Goal: Task Accomplishment & Management: Manage account settings

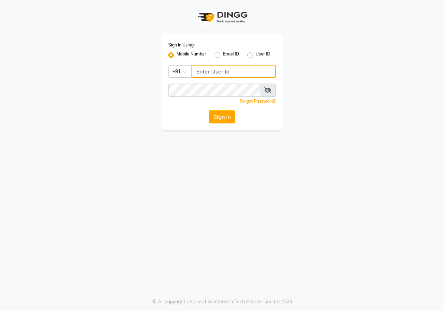
type input "9146660660"
click at [232, 113] on button "Sign In" at bounding box center [222, 116] width 26 height 13
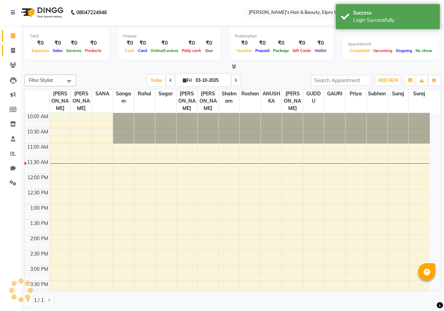
click at [11, 50] on icon at bounding box center [13, 50] width 4 height 5
select select "service"
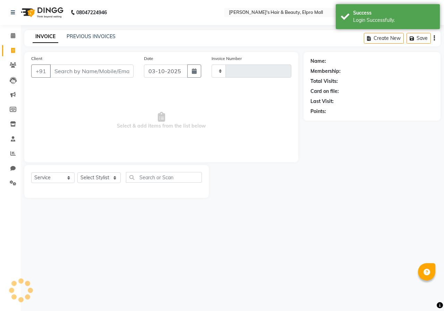
select select "en"
select select "3952"
type input "6327"
click at [197, 70] on button "button" at bounding box center [194, 70] width 14 height 13
select select "10"
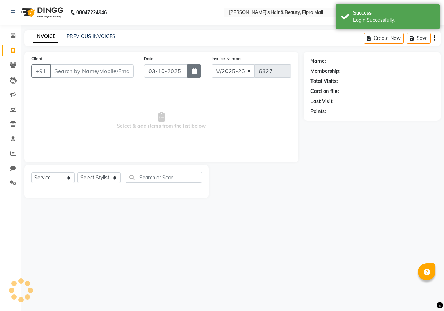
select select "2025"
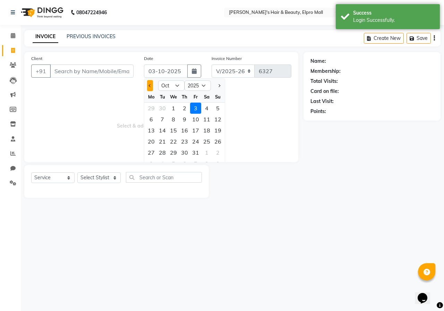
click at [151, 87] on button "Previous month" at bounding box center [150, 85] width 6 height 11
select select "9"
click at [185, 135] on div "18" at bounding box center [184, 130] width 11 height 11
type input "[DATE]"
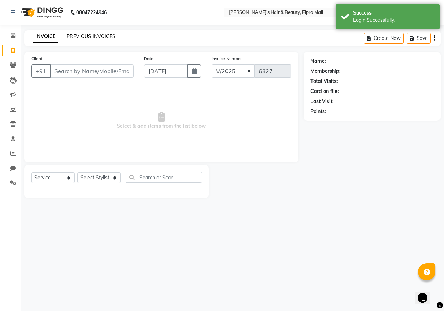
click at [76, 34] on link "PREVIOUS INVOICES" at bounding box center [91, 36] width 49 height 6
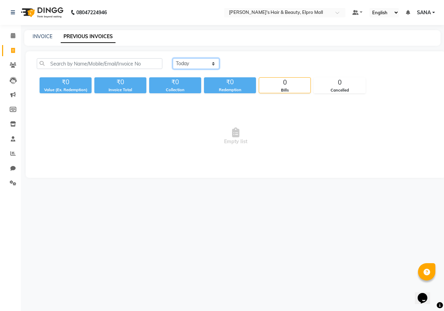
click at [189, 67] on select "[DATE] [DATE] Custom Range" at bounding box center [196, 63] width 46 height 11
select select "range"
click at [173, 58] on select "[DATE] [DATE] Custom Range" at bounding box center [196, 63] width 46 height 11
click at [263, 64] on input "03-10-2025" at bounding box center [252, 64] width 49 height 10
select select "10"
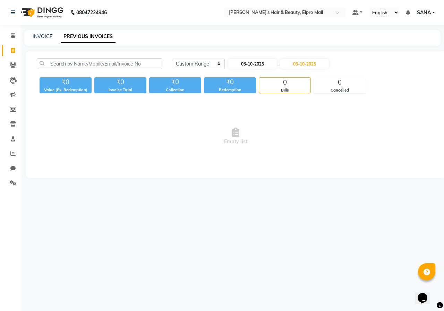
select select "2025"
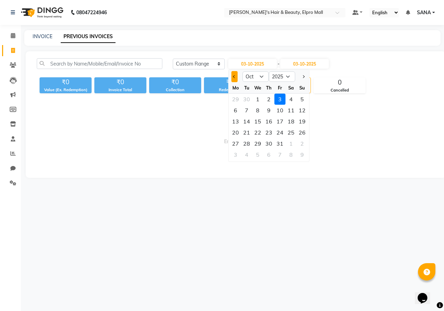
click at [233, 76] on span "Previous month" at bounding box center [234, 76] width 3 height 3
select select "9"
click at [273, 124] on div "18" at bounding box center [268, 121] width 11 height 11
type input "[DATE]"
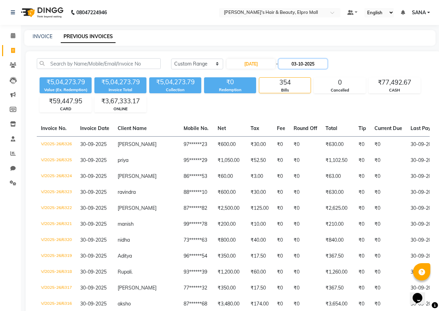
click at [322, 67] on input "03-10-2025" at bounding box center [302, 64] width 49 height 10
select select "10"
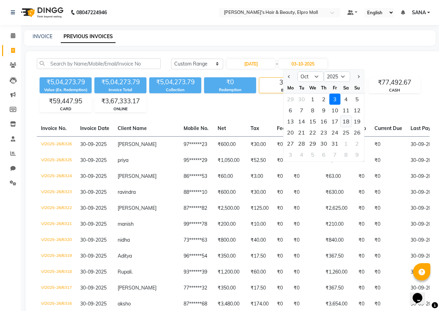
click at [348, 121] on div "18" at bounding box center [345, 121] width 11 height 11
type input "[DATE]"
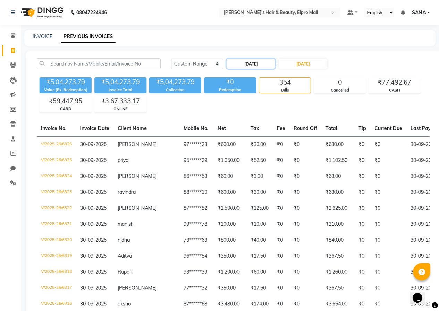
click at [250, 63] on input "[DATE]" at bounding box center [250, 64] width 49 height 10
select select "9"
select select "2025"
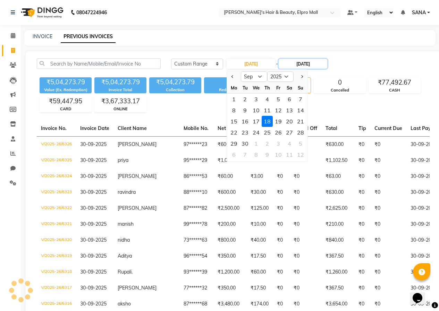
click at [306, 62] on input "[DATE]" at bounding box center [302, 64] width 49 height 10
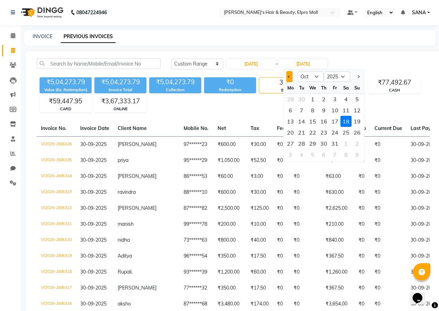
click at [287, 78] on button "Previous month" at bounding box center [289, 76] width 6 height 11
select select "9"
click at [326, 123] on div "18" at bounding box center [323, 121] width 11 height 11
type input "[DATE]"
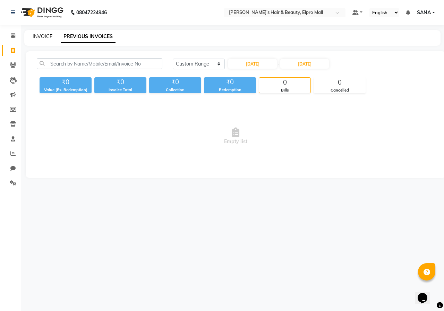
click at [43, 34] on link "INVOICE" at bounding box center [43, 36] width 20 height 6
select select "service"
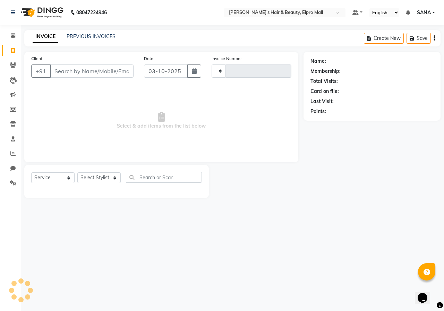
type input "6327"
select select "3952"
click at [190, 67] on button "button" at bounding box center [194, 70] width 14 height 13
select select "10"
select select "2025"
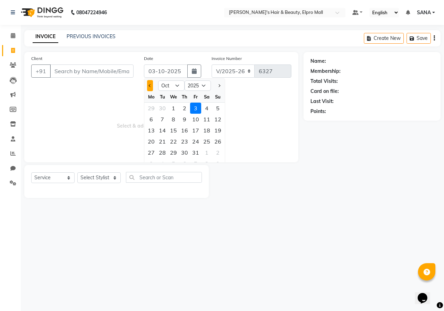
click at [151, 85] on span "Previous month" at bounding box center [150, 85] width 3 height 3
select select "9"
click at [188, 133] on div "18" at bounding box center [184, 130] width 11 height 11
type input "[DATE]"
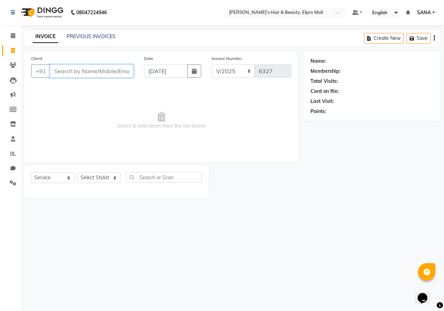
click at [118, 70] on input "Client" at bounding box center [92, 70] width 84 height 13
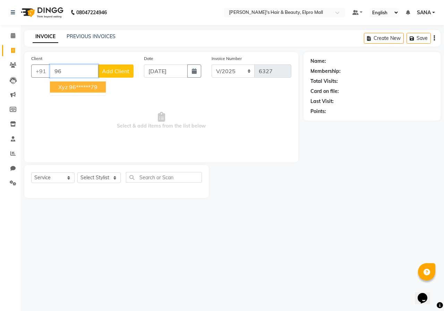
type input "9"
type input "9665687979"
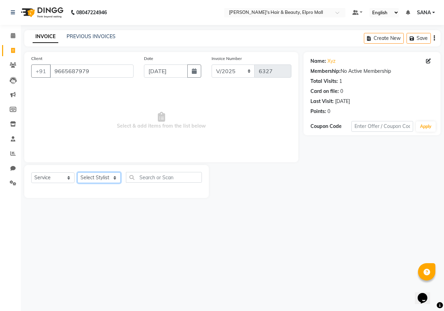
click at [109, 175] on select "Select Stylist ANUSHKA GAURI [PERSON_NAME] [PERSON_NAME] [PERSON_NAME] Rahul [P…" at bounding box center [98, 177] width 43 height 11
select select "21062"
click at [77, 172] on select "Select Stylist ANUSHKA GAURI [PERSON_NAME] [PERSON_NAME] [PERSON_NAME] Rahul [P…" at bounding box center [98, 177] width 43 height 11
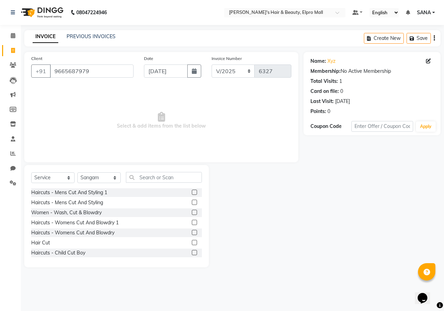
click at [192, 193] on label at bounding box center [194, 192] width 5 height 5
click at [192, 193] on input "checkbox" at bounding box center [194, 192] width 5 height 5
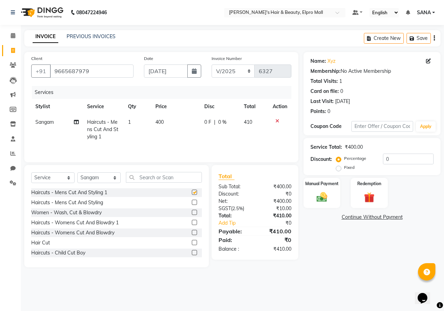
checkbox input "false"
click at [184, 126] on td "400" at bounding box center [175, 129] width 49 height 30
select select "21062"
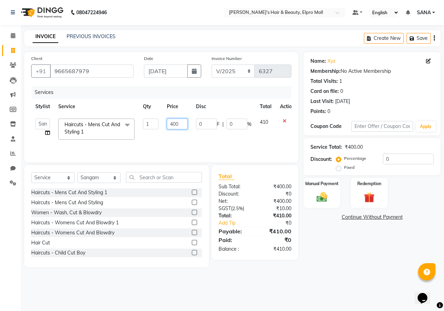
click at [184, 126] on input "400" at bounding box center [177, 124] width 21 height 11
type input "505"
click at [250, 265] on div "Total Sub Total: ₹400.00 Discount: ₹0 Net: ₹400.00 SGST ( 2.5% ) ₹10.00 Total: …" at bounding box center [256, 216] width 95 height 102
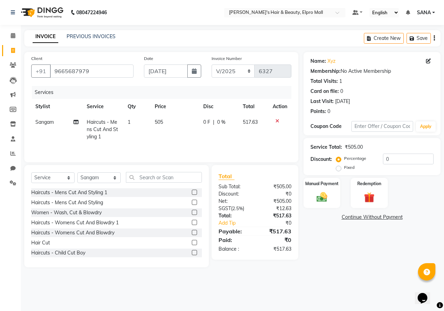
click at [322, 245] on div "Name: Xyz Membership: No Active Membership Total Visits: 1 Card on file: 0 Last…" at bounding box center [374, 159] width 142 height 215
click at [180, 128] on td "505" at bounding box center [174, 129] width 49 height 30
select select "21062"
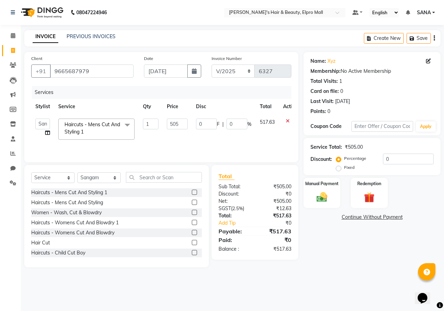
click at [180, 128] on input "505" at bounding box center [177, 124] width 21 height 11
type input "519"
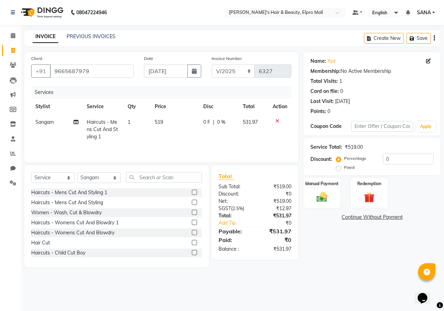
click at [373, 275] on main "INVOICE PREVIOUS INVOICES Create New Save Client [PHONE_NUMBER] Date [DATE] Inv…" at bounding box center [232, 154] width 423 height 248
click at [320, 178] on div "Manual Payment" at bounding box center [322, 193] width 38 height 32
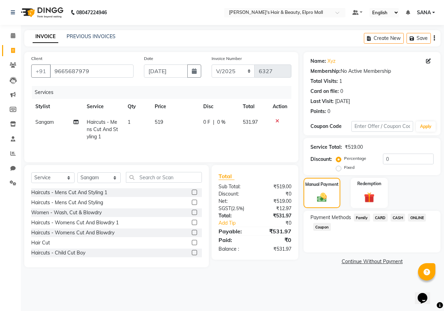
click at [409, 214] on span "ONLINE" at bounding box center [417, 218] width 18 height 8
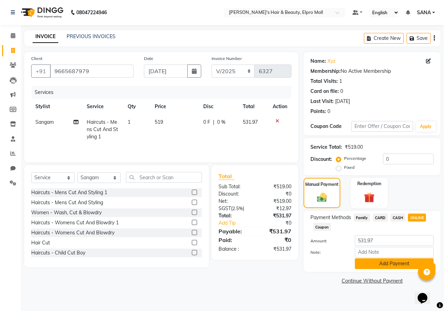
click at [378, 268] on button "Add Payment" at bounding box center [394, 263] width 79 height 11
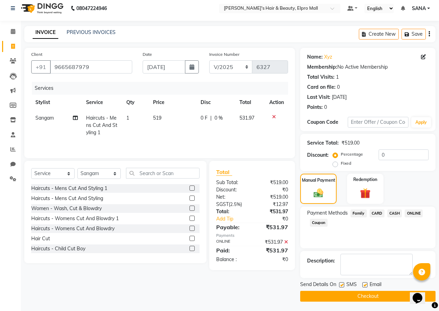
scroll to position [5, 0]
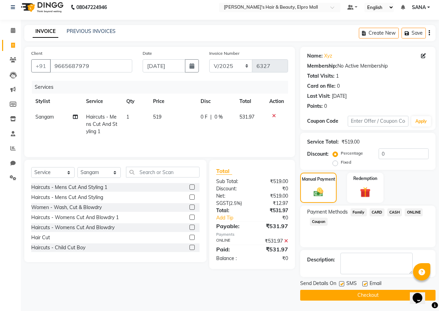
click at [365, 293] on button "Checkout" at bounding box center [367, 295] width 135 height 11
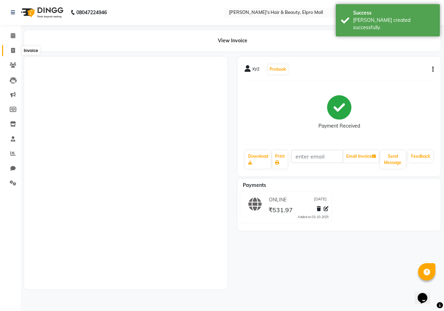
click at [14, 49] on icon at bounding box center [13, 50] width 4 height 5
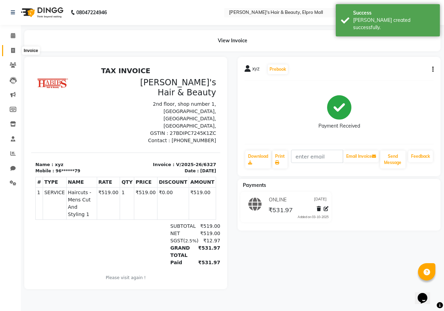
select select "3952"
select select "service"
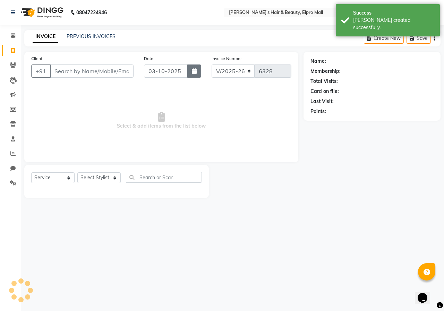
click at [194, 71] on icon "button" at bounding box center [194, 71] width 5 height 6
select select "10"
select select "2025"
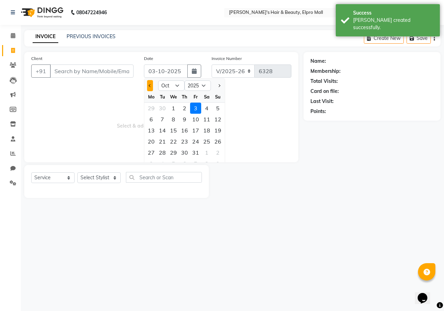
click at [151, 85] on span "Previous month" at bounding box center [150, 85] width 3 height 3
select select "9"
click at [184, 131] on div "18" at bounding box center [184, 130] width 11 height 11
type input "[DATE]"
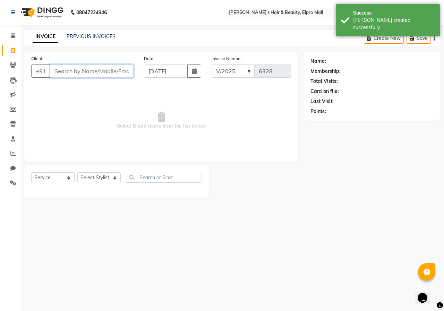
click at [103, 77] on input "Client" at bounding box center [92, 70] width 84 height 13
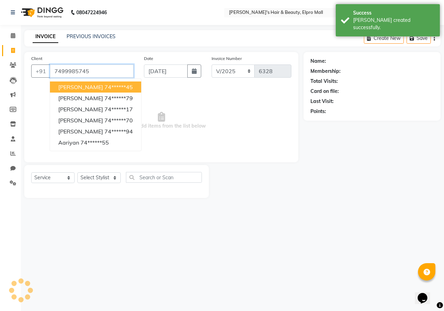
type input "7499985745"
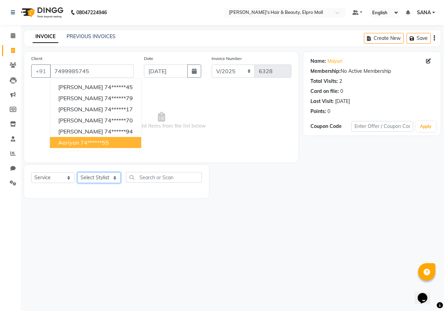
click at [105, 176] on select "Select Stylist ANUSHKA GAURI [PERSON_NAME] [PERSON_NAME] [PERSON_NAME] Rahul [P…" at bounding box center [98, 177] width 43 height 11
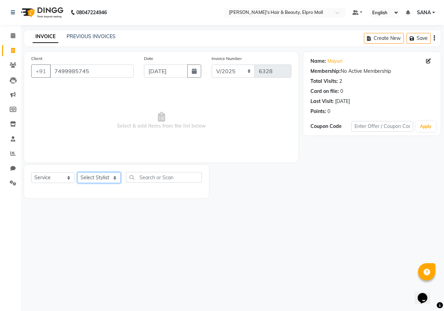
select select "37985"
click at [77, 172] on select "Select Stylist ANUSHKA GAURI [PERSON_NAME] [PERSON_NAME] [PERSON_NAME] Rahul [P…" at bounding box center [98, 177] width 43 height 11
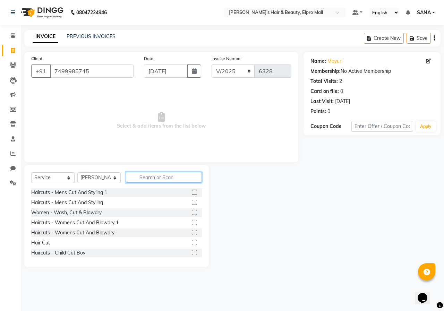
click at [163, 182] on input "text" at bounding box center [164, 177] width 76 height 11
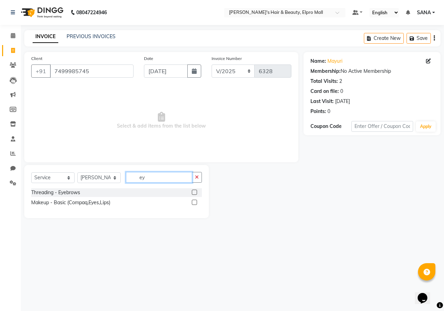
type input "ey"
click at [194, 194] on label at bounding box center [194, 192] width 5 height 5
click at [194, 194] on input "checkbox" at bounding box center [194, 192] width 5 height 5
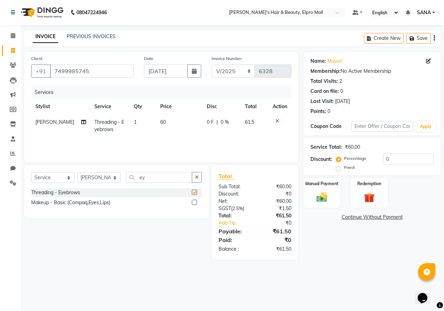
drag, startPoint x: 176, startPoint y: 108, endPoint x: 178, endPoint y: 115, distance: 7.9
click at [176, 109] on th "Price" at bounding box center [179, 107] width 46 height 16
checkbox input "false"
click at [180, 121] on td "60" at bounding box center [179, 125] width 46 height 23
select select "37985"
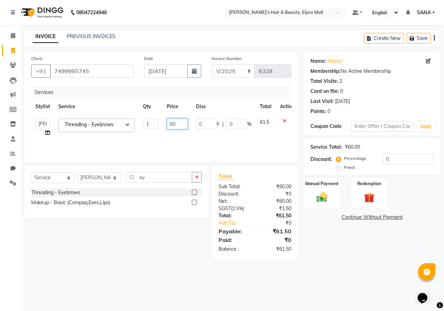
click at [180, 121] on input "60" at bounding box center [177, 124] width 21 height 11
type input "66"
click at [150, 249] on div "Select Service Product Membership Package Voucher Prepaid Gift Card Select Styl…" at bounding box center [114, 212] width 190 height 95
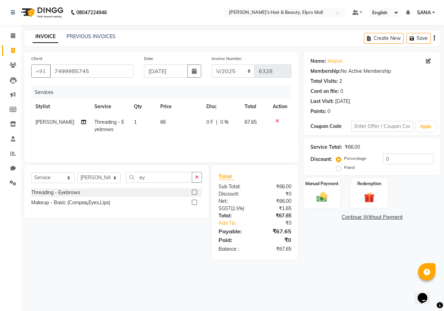
click at [174, 129] on td "66" at bounding box center [179, 125] width 46 height 23
select select "37985"
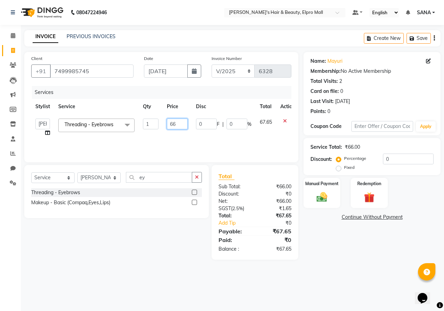
click at [178, 122] on input "66" at bounding box center [177, 124] width 21 height 11
click at [184, 128] on input "66" at bounding box center [177, 124] width 21 height 11
type input "63"
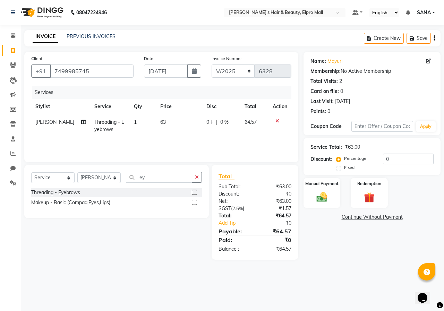
click at [367, 284] on div "08047224946 Select Location × [PERSON_NAME]'s Hair & Beauty, Elpro Mall Default…" at bounding box center [222, 155] width 444 height 311
click at [188, 130] on td "63" at bounding box center [179, 125] width 46 height 23
select select "37985"
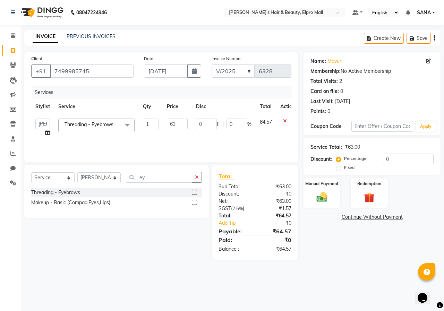
click at [188, 130] on td "63" at bounding box center [177, 127] width 29 height 26
click at [182, 125] on input "63" at bounding box center [177, 124] width 21 height 11
type input "6"
type input "69"
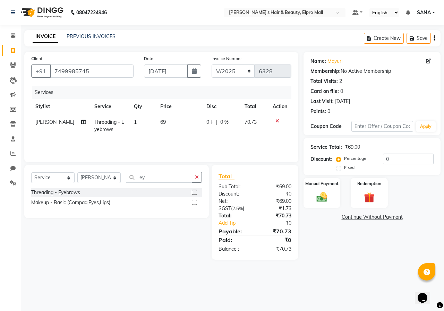
click at [147, 294] on div "08047224946 Select Location × [PERSON_NAME]'s Hair & Beauty, Elpro Mall Default…" at bounding box center [222, 155] width 444 height 311
click at [317, 206] on div "Manual Payment" at bounding box center [322, 193] width 38 height 32
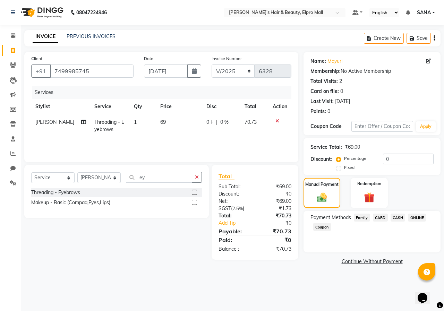
click at [416, 219] on span "ONLINE" at bounding box center [417, 218] width 18 height 8
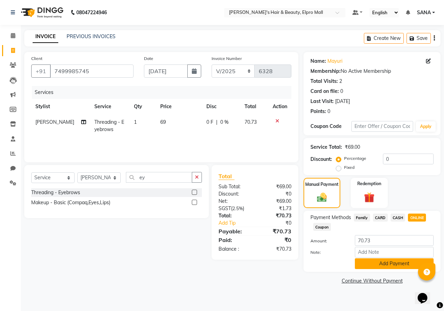
click at [369, 265] on button "Add Payment" at bounding box center [394, 263] width 79 height 11
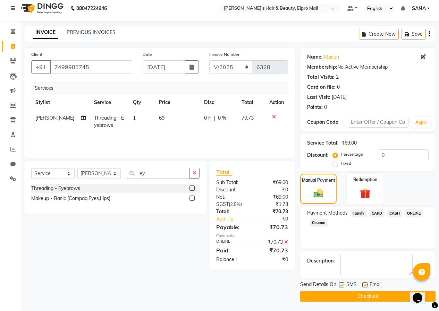
scroll to position [5, 0]
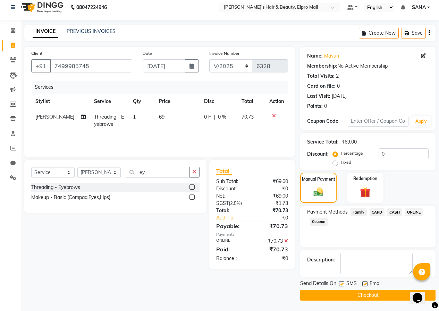
click at [334, 295] on button "Checkout" at bounding box center [367, 295] width 135 height 11
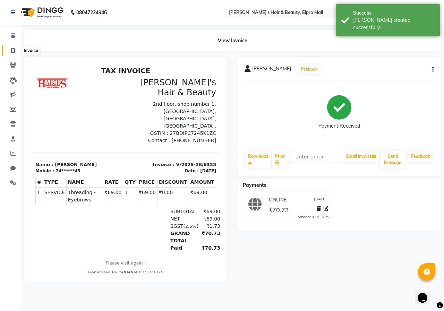
click at [12, 51] on icon at bounding box center [13, 50] width 4 height 5
select select "3952"
select select "service"
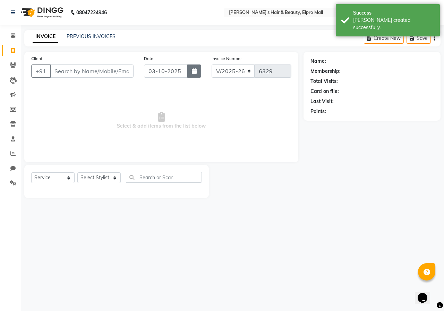
click at [195, 74] on button "button" at bounding box center [194, 70] width 14 height 13
select select "10"
select select "2025"
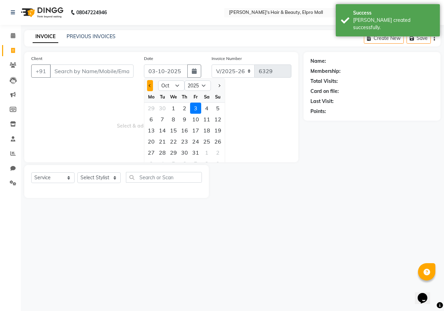
click at [150, 87] on span "Previous month" at bounding box center [150, 85] width 3 height 3
select select "9"
click at [185, 135] on div "18" at bounding box center [184, 130] width 11 height 11
type input "[DATE]"
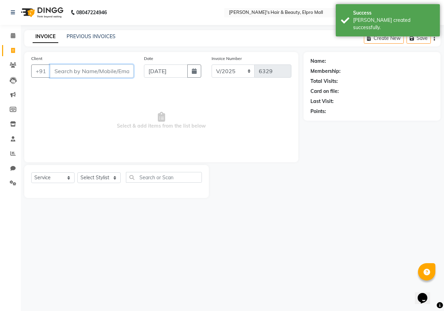
click at [77, 68] on input "Client" at bounding box center [92, 70] width 84 height 13
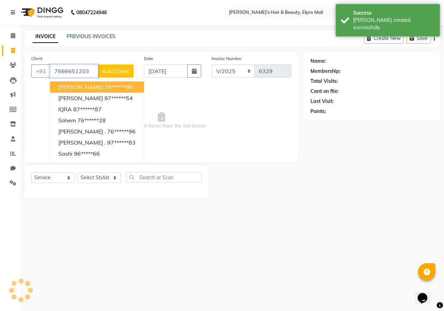
type input "76666512030"
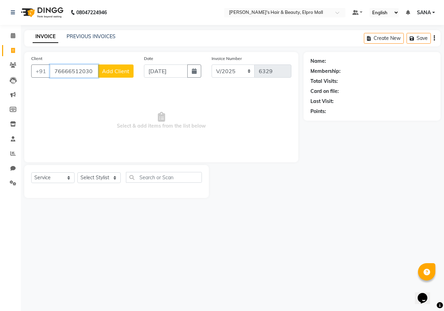
click at [93, 71] on input "76666512030" at bounding box center [74, 70] width 48 height 13
click at [92, 71] on input "76666512030" at bounding box center [74, 70] width 48 height 13
type input "7666512030"
click at [130, 79] on div "Client [PHONE_NUMBER] Add Client" at bounding box center [82, 69] width 113 height 28
click at [129, 72] on button "Add Client" at bounding box center [116, 70] width 36 height 13
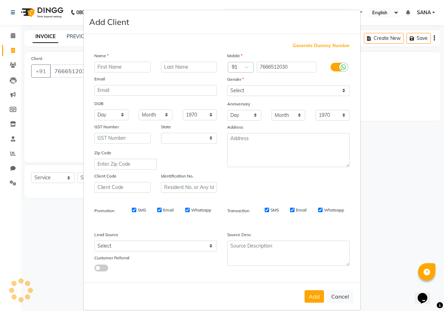
select select "22"
type input "[MEDICAL_DATA]"
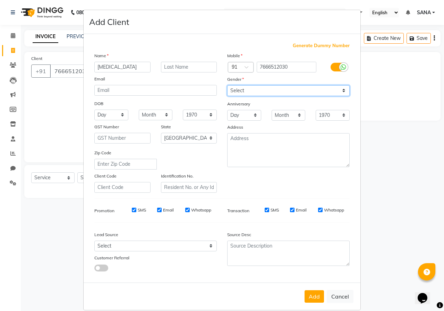
click at [243, 92] on select "Select [DEMOGRAPHIC_DATA] [DEMOGRAPHIC_DATA] Other Prefer Not To Say" at bounding box center [288, 90] width 122 height 11
select select "[DEMOGRAPHIC_DATA]"
click at [227, 85] on select "Select [DEMOGRAPHIC_DATA] [DEMOGRAPHIC_DATA] Other Prefer Not To Say" at bounding box center [288, 90] width 122 height 11
click at [315, 301] on button "Add" at bounding box center [313, 296] width 19 height 12
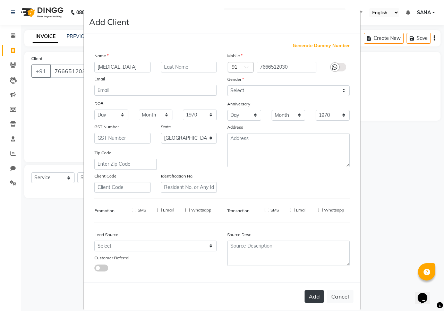
type input "76******30"
select select
select select "null"
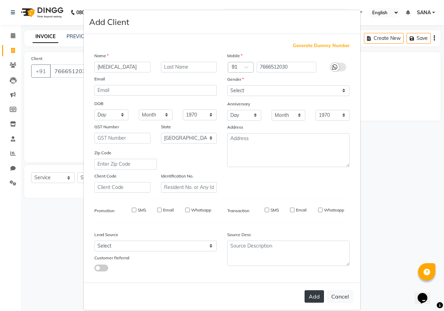
select select
checkbox input "false"
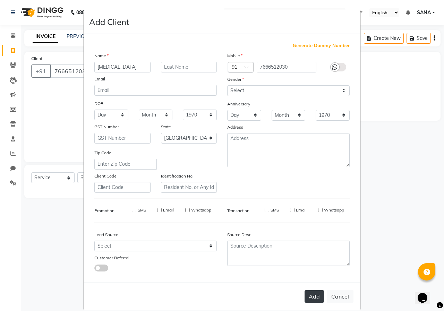
checkbox input "false"
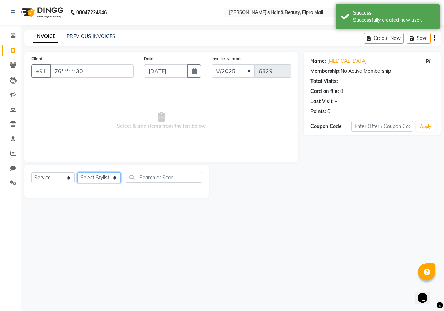
click at [117, 174] on select "Select Stylist ANUSHKA GAURI [PERSON_NAME] [PERSON_NAME] [PERSON_NAME] Rahul [P…" at bounding box center [98, 177] width 43 height 11
select select "47599"
click at [77, 172] on select "Select Stylist ANUSHKA GAURI [PERSON_NAME] [PERSON_NAME] [PERSON_NAME] Rahul [P…" at bounding box center [98, 177] width 43 height 11
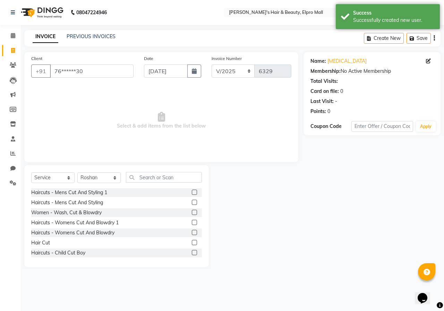
click at [192, 189] on div at bounding box center [197, 192] width 10 height 9
click at [192, 203] on label at bounding box center [194, 202] width 5 height 5
click at [192, 203] on input "checkbox" at bounding box center [194, 202] width 5 height 5
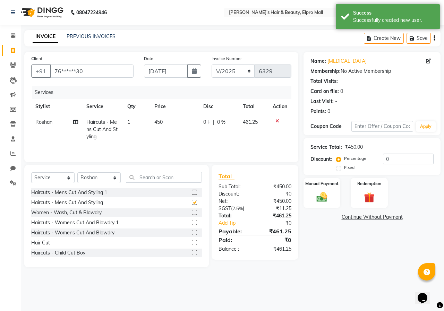
checkbox input "false"
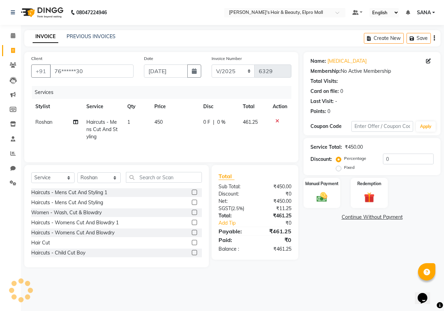
click at [177, 123] on td "450" at bounding box center [174, 129] width 49 height 30
select select "47599"
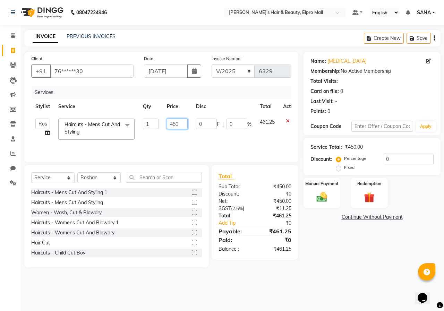
click at [177, 123] on input "450" at bounding box center [177, 124] width 21 height 11
type input "394"
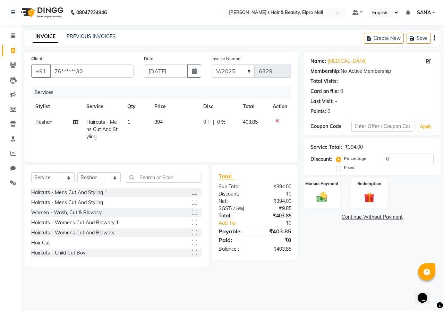
click at [326, 263] on div "Name: [MEDICAL_DATA] Membership: No Active Membership Total Visits: Card on fil…" at bounding box center [374, 159] width 142 height 215
click at [190, 133] on td "394" at bounding box center [174, 129] width 49 height 30
select select "47599"
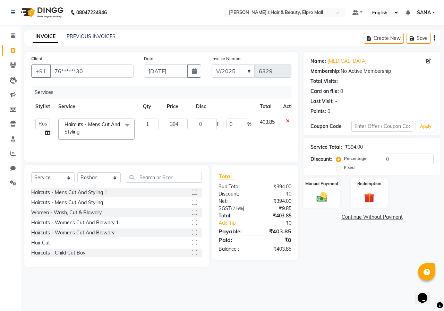
click at [190, 133] on td "394" at bounding box center [177, 128] width 29 height 29
click at [189, 132] on td "394" at bounding box center [177, 128] width 29 height 29
click at [185, 123] on input "394" at bounding box center [177, 124] width 21 height 11
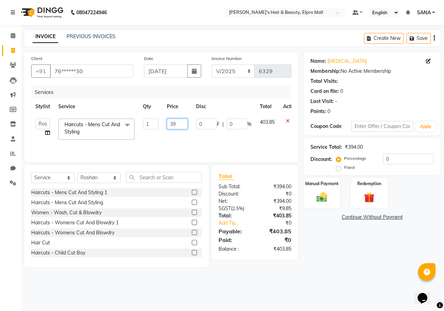
type input "3"
type input "337"
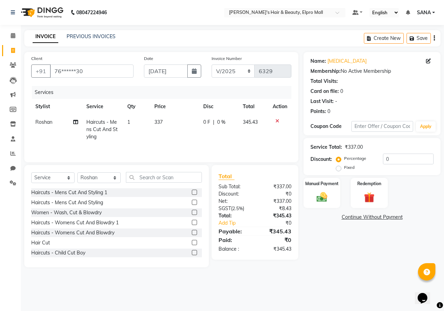
click at [325, 252] on div "Name: [MEDICAL_DATA] Membership: No Active Membership Total Visits: Card on fil…" at bounding box center [374, 159] width 142 height 215
click at [181, 123] on td "337" at bounding box center [174, 129] width 49 height 30
select select "47599"
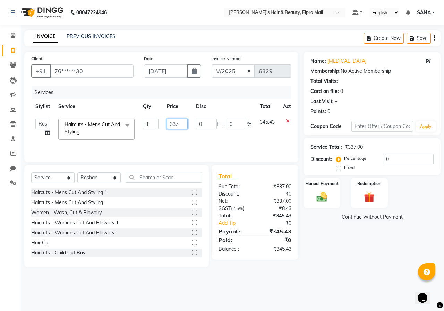
click at [181, 123] on input "337" at bounding box center [177, 124] width 21 height 11
type input "346"
click at [333, 236] on div "Name: [MEDICAL_DATA] Membership: No Active Membership Total Visits: Card on fil…" at bounding box center [374, 159] width 142 height 215
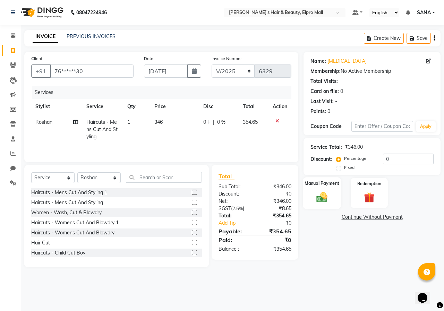
click at [323, 184] on label "Manual Payment" at bounding box center [321, 183] width 35 height 7
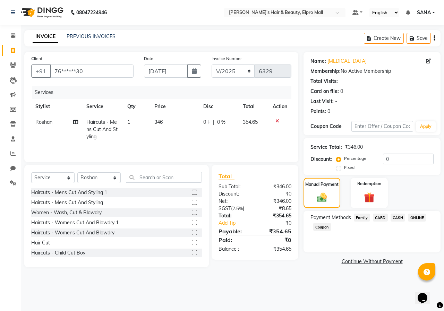
click at [422, 217] on span "ONLINE" at bounding box center [417, 218] width 18 height 8
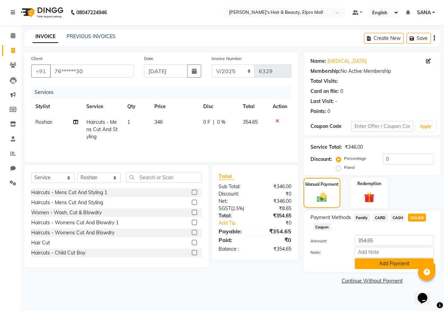
click at [378, 267] on button "Add Payment" at bounding box center [394, 263] width 79 height 11
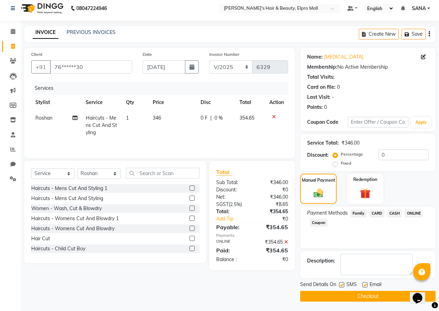
scroll to position [5, 0]
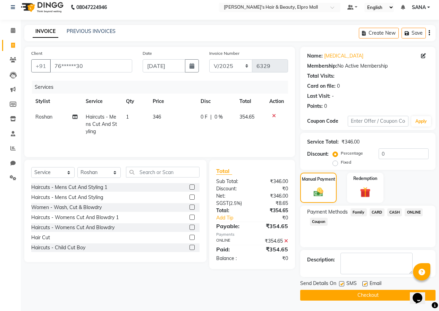
click at [352, 296] on button "Checkout" at bounding box center [367, 295] width 135 height 11
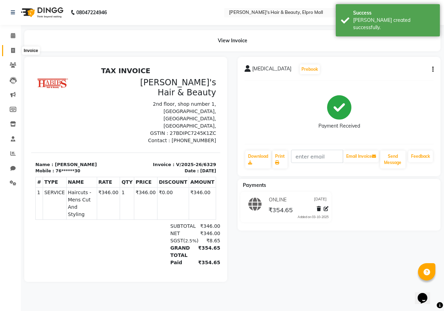
click at [14, 51] on icon at bounding box center [13, 50] width 4 height 5
select select "3952"
select select "service"
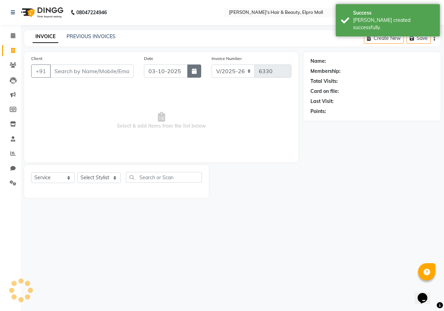
click at [193, 75] on button "button" at bounding box center [194, 70] width 14 height 13
select select "10"
select select "2025"
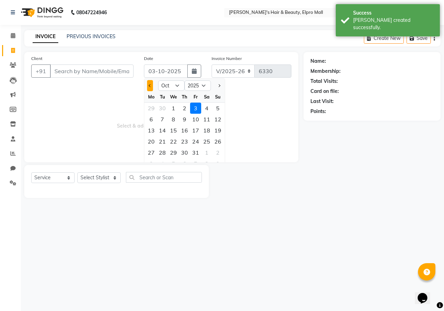
click at [149, 86] on button "Previous month" at bounding box center [150, 85] width 6 height 11
select select "9"
click at [184, 132] on div "18" at bounding box center [184, 130] width 11 height 11
type input "[DATE]"
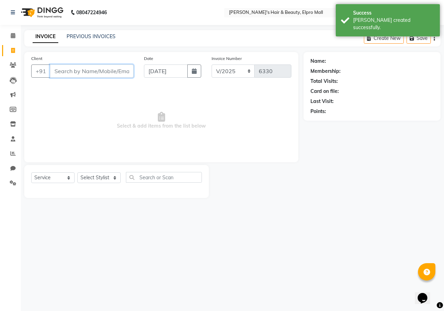
click at [116, 72] on input "Client" at bounding box center [92, 70] width 84 height 13
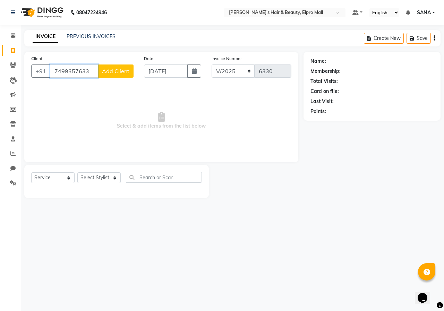
type input "7499357633"
click at [106, 75] on button "Add Client" at bounding box center [116, 70] width 36 height 13
select select "22"
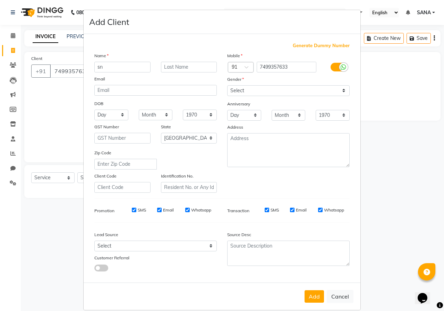
type input "s"
type input "snehal"
drag, startPoint x: 271, startPoint y: 94, endPoint x: 268, endPoint y: 96, distance: 4.3
click at [271, 93] on select "Select [DEMOGRAPHIC_DATA] [DEMOGRAPHIC_DATA] Other Prefer Not To Say" at bounding box center [288, 90] width 122 height 11
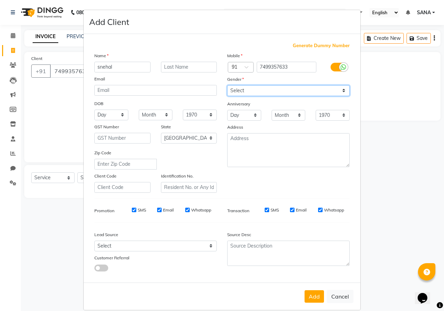
select select "[DEMOGRAPHIC_DATA]"
click at [227, 85] on select "Select [DEMOGRAPHIC_DATA] [DEMOGRAPHIC_DATA] Other Prefer Not To Say" at bounding box center [288, 90] width 122 height 11
click at [311, 302] on button "Add" at bounding box center [313, 296] width 19 height 12
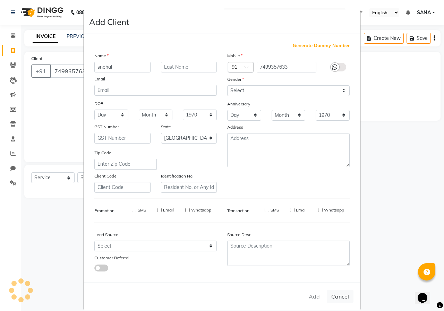
type input "74******33"
select select
select select "null"
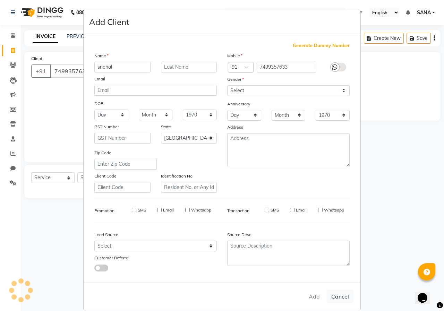
select select
checkbox input "false"
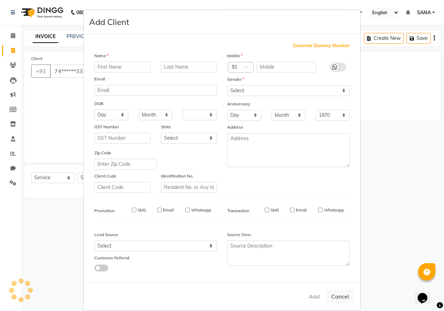
checkbox input "false"
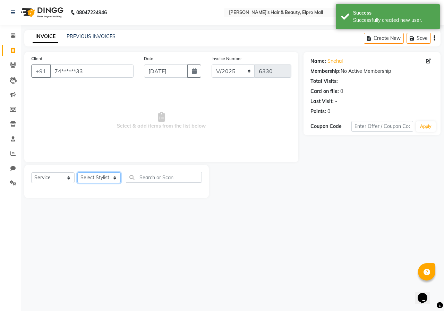
click at [109, 178] on select "Select Stylist ANUSHKA GAURI [PERSON_NAME] [PERSON_NAME] [PERSON_NAME] Rahul [P…" at bounding box center [98, 177] width 43 height 11
select select "31120"
click at [77, 172] on select "Select Stylist ANUSHKA GAURI [PERSON_NAME] [PERSON_NAME] [PERSON_NAME] Rahul [P…" at bounding box center [98, 177] width 43 height 11
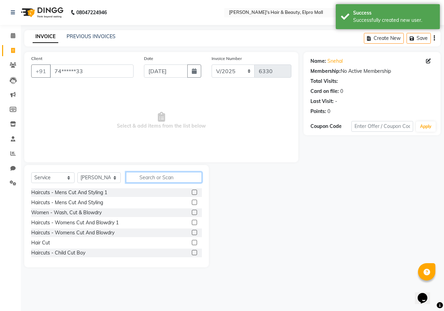
drag, startPoint x: 163, startPoint y: 179, endPoint x: 180, endPoint y: 161, distance: 24.8
click at [170, 177] on input "text" at bounding box center [164, 177] width 76 height 11
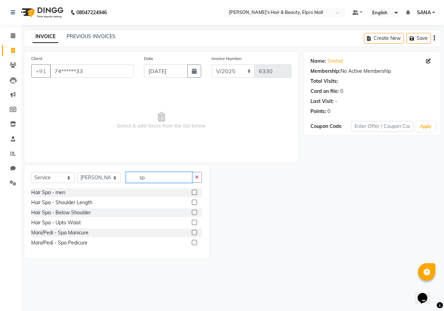
type input "sp"
click at [195, 203] on label at bounding box center [194, 202] width 5 height 5
click at [195, 203] on input "checkbox" at bounding box center [194, 202] width 5 height 5
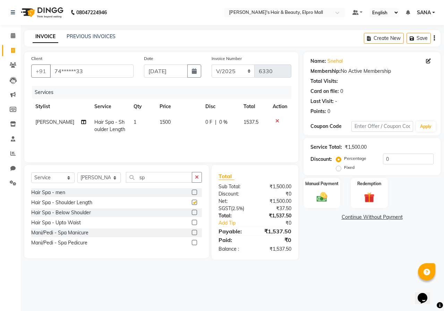
checkbox input "false"
click at [188, 126] on td "1500" at bounding box center [178, 125] width 46 height 23
select select "31120"
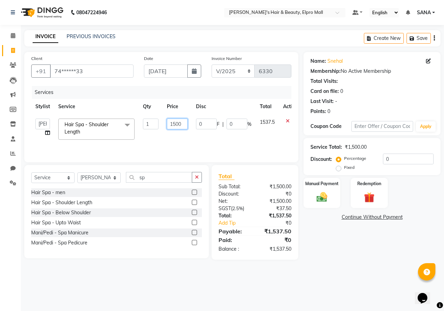
click at [188, 125] on td "1500" at bounding box center [177, 128] width 29 height 29
type input "2022"
click at [181, 280] on div "08047224946 Select Location × [PERSON_NAME]'s Hair & Beauty, Elpro Mall Default…" at bounding box center [222, 155] width 444 height 311
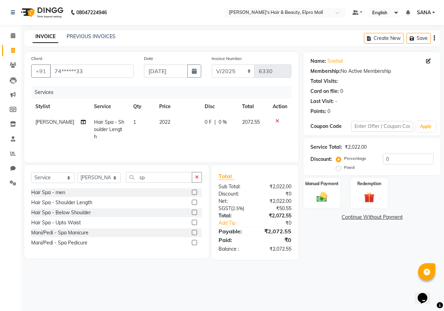
click at [181, 127] on td "2022" at bounding box center [177, 129] width 45 height 30
select select "31120"
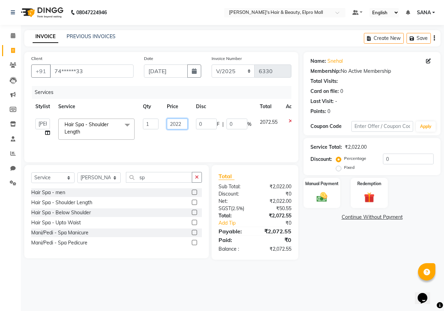
click at [182, 125] on input "2022" at bounding box center [177, 124] width 21 height 11
type input "2074"
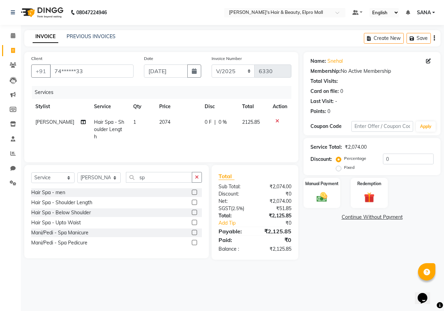
click at [339, 259] on div "Name: [PERSON_NAME] Membership: No Active Membership Total Visits: Card on file…" at bounding box center [374, 156] width 142 height 208
click at [318, 202] on img at bounding box center [322, 197] width 18 height 13
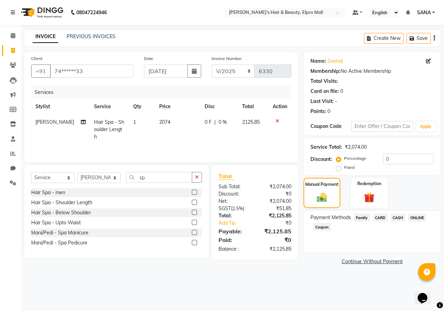
click at [412, 214] on span "ONLINE" at bounding box center [417, 218] width 18 height 8
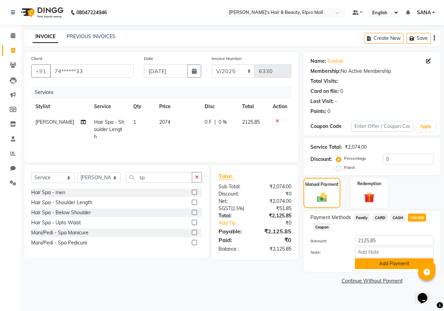
click at [403, 261] on button "Add Payment" at bounding box center [394, 263] width 79 height 11
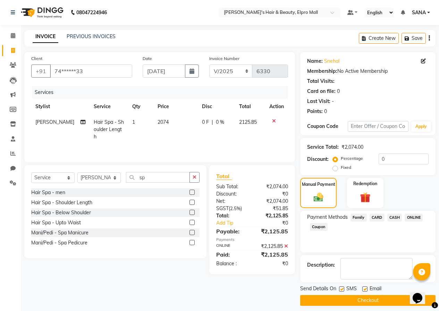
scroll to position [5, 0]
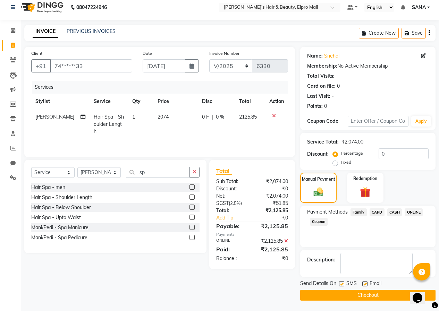
click at [389, 292] on button "Checkout" at bounding box center [367, 295] width 135 height 11
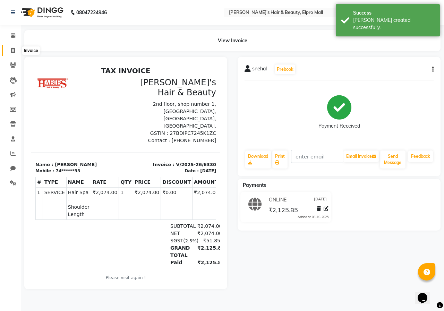
click at [12, 50] on icon at bounding box center [13, 50] width 4 height 5
select select "3952"
select select "service"
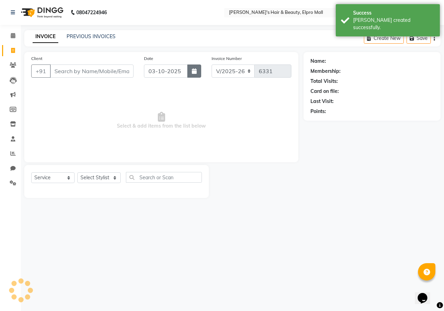
click at [190, 74] on button "button" at bounding box center [194, 70] width 14 height 13
select select "10"
select select "2025"
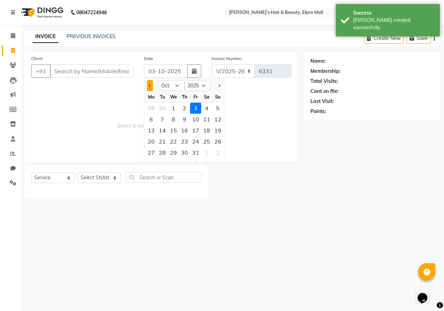
click at [150, 87] on span "Previous month" at bounding box center [150, 85] width 3 height 3
select select "9"
click at [189, 129] on div "18" at bounding box center [184, 130] width 11 height 11
type input "[DATE]"
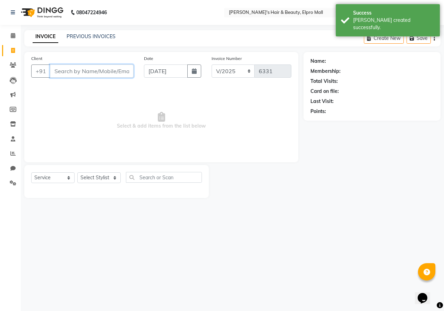
click at [105, 74] on input "Client" at bounding box center [92, 70] width 84 height 13
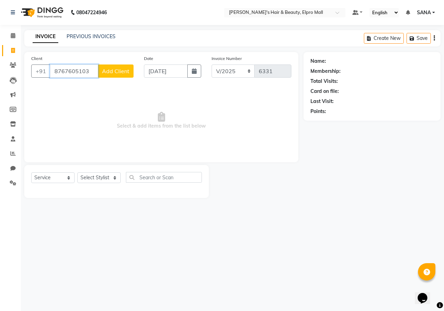
type input "8767605103"
click at [105, 74] on span "Add Client" at bounding box center [115, 71] width 27 height 7
select select "22"
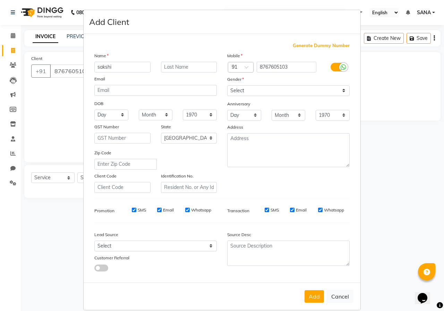
type input "sakshi"
drag, startPoint x: 246, startPoint y: 90, endPoint x: 249, endPoint y: 95, distance: 5.9
click at [246, 90] on select "Select [DEMOGRAPHIC_DATA] [DEMOGRAPHIC_DATA] Other Prefer Not To Say" at bounding box center [288, 90] width 122 height 11
select select "[DEMOGRAPHIC_DATA]"
click at [227, 85] on select "Select [DEMOGRAPHIC_DATA] [DEMOGRAPHIC_DATA] Other Prefer Not To Say" at bounding box center [288, 90] width 122 height 11
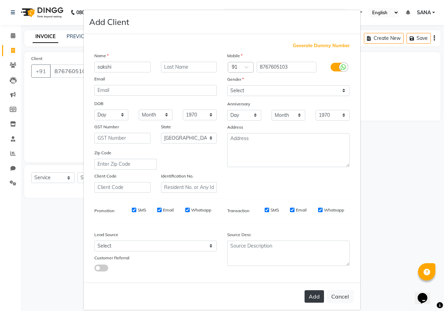
click at [313, 296] on button "Add" at bounding box center [313, 296] width 19 height 12
type input "87******03"
select select
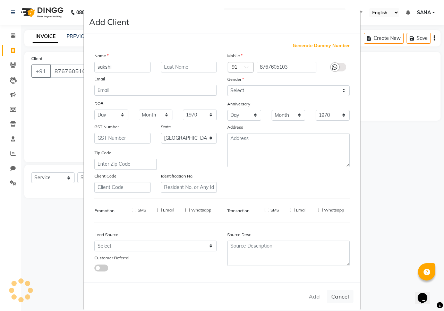
select select "null"
select select
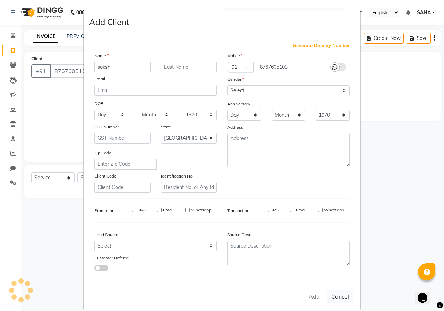
checkbox input "false"
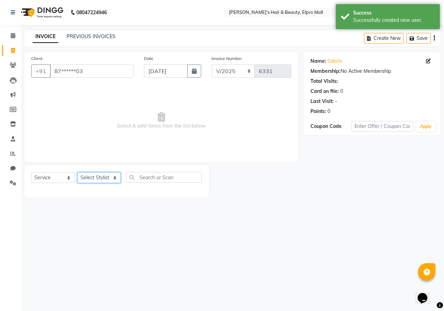
click at [113, 178] on select "Select Stylist ANUSHKA GAURI [PERSON_NAME] [PERSON_NAME] [PERSON_NAME] Rahul [P…" at bounding box center [98, 177] width 43 height 11
click at [77, 172] on select "Select Stylist ANUSHKA GAURI [PERSON_NAME] [PERSON_NAME] [PERSON_NAME] Rahul [P…" at bounding box center [98, 177] width 43 height 11
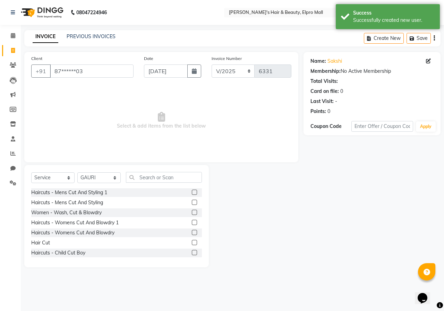
click at [96, 172] on div "Select Service Product Membership Package Voucher Prepaid Gift Card Select Styl…" at bounding box center [116, 180] width 171 height 16
click at [101, 176] on select "Select Stylist ANUSHKA GAURI [PERSON_NAME] [PERSON_NAME] [PERSON_NAME] Rahul [P…" at bounding box center [98, 177] width 43 height 11
select select "80233"
click at [77, 172] on select "Select Stylist ANUSHKA GAURI [PERSON_NAME] [PERSON_NAME] [PERSON_NAME] Rahul [P…" at bounding box center [98, 177] width 43 height 11
click at [164, 174] on input "text" at bounding box center [164, 177] width 76 height 11
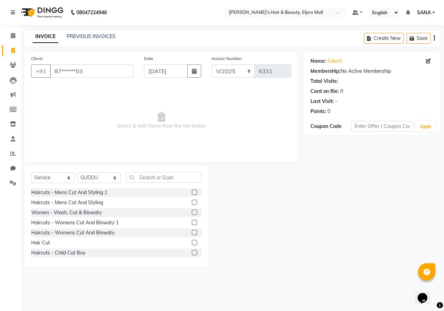
click at [192, 203] on label at bounding box center [194, 202] width 5 height 5
click at [192, 203] on input "checkbox" at bounding box center [194, 202] width 5 height 5
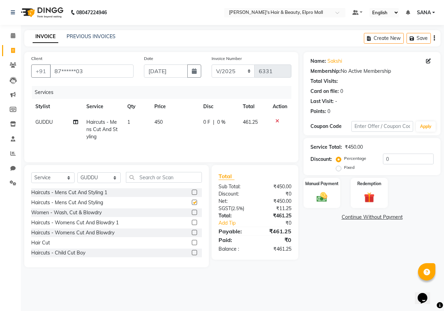
checkbox input "false"
click at [174, 126] on td "450" at bounding box center [174, 129] width 49 height 30
select select "80233"
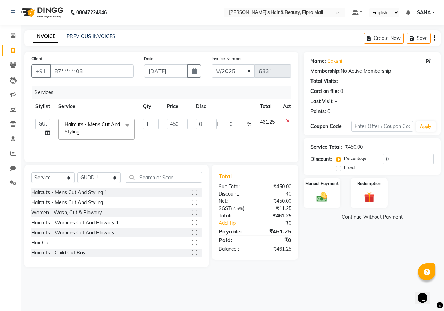
click at [174, 126] on input "450" at bounding box center [177, 124] width 21 height 11
type input "337"
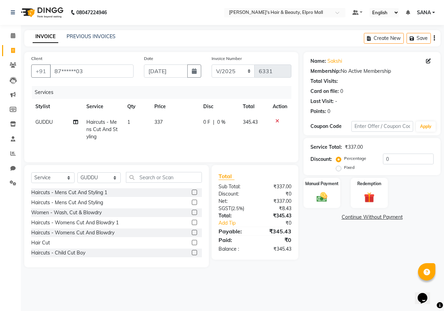
click at [333, 252] on div "Name: [PERSON_NAME] Membership: No Active Membership Total Visits: Card on file…" at bounding box center [374, 159] width 142 height 215
click at [174, 127] on td "337" at bounding box center [174, 129] width 49 height 30
select select "80233"
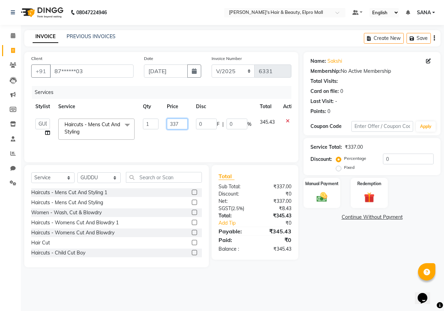
click at [181, 123] on input "337" at bounding box center [177, 124] width 21 height 11
type input "346"
click at [340, 230] on div "Name: [PERSON_NAME] Membership: No Active Membership Total Visits: Card on file…" at bounding box center [374, 159] width 142 height 215
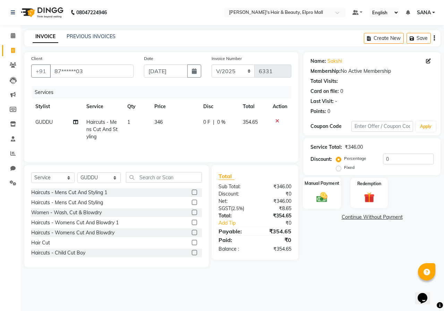
click at [322, 200] on img at bounding box center [322, 197] width 18 height 13
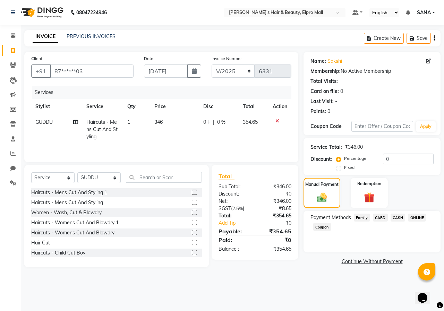
click at [417, 216] on span "ONLINE" at bounding box center [417, 218] width 18 height 8
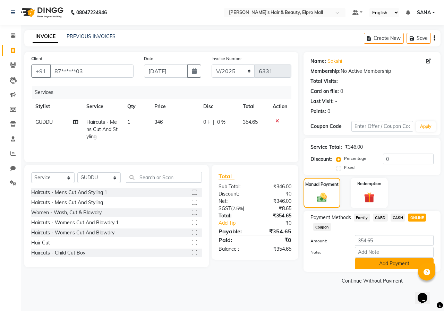
click at [388, 265] on button "Add Payment" at bounding box center [394, 263] width 79 height 11
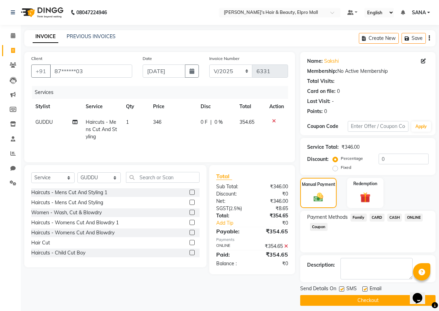
click at [375, 300] on button "Checkout" at bounding box center [367, 300] width 135 height 11
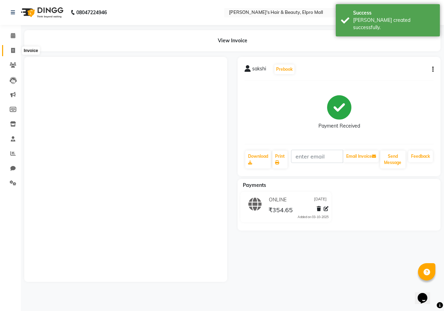
click at [11, 49] on icon at bounding box center [13, 50] width 4 height 5
select select "3952"
select select "service"
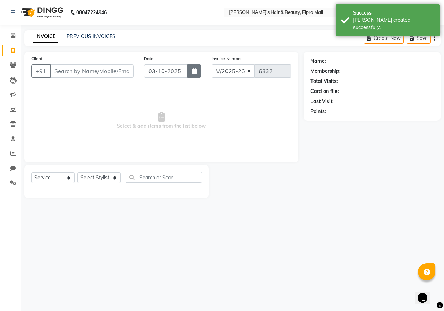
click at [197, 69] on button "button" at bounding box center [194, 70] width 14 height 13
select select "10"
select select "2025"
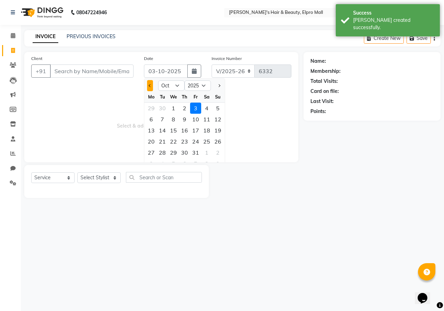
click at [152, 86] on button "Previous month" at bounding box center [150, 85] width 6 height 11
select select "9"
click at [189, 131] on div "18" at bounding box center [184, 130] width 11 height 11
type input "[DATE]"
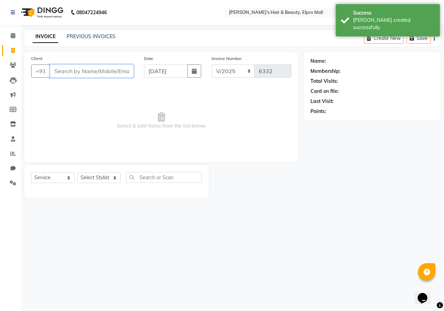
click at [116, 68] on input "Client" at bounding box center [92, 70] width 84 height 13
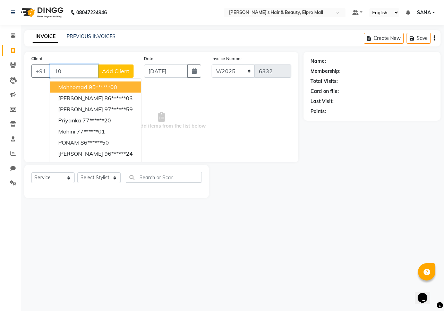
type input "1"
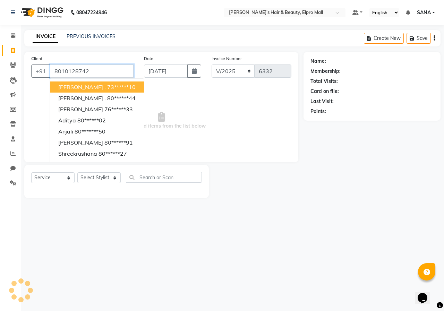
type input "8010128742"
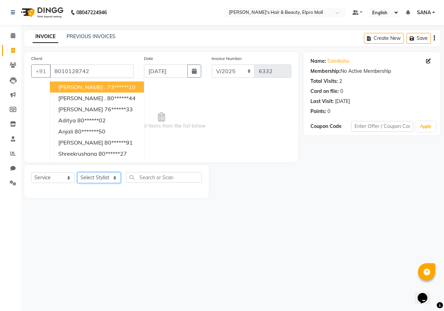
drag, startPoint x: 111, startPoint y: 179, endPoint x: 111, endPoint y: 173, distance: 6.6
click at [111, 179] on select "Select Stylist ANUSHKA GAURI [PERSON_NAME] [PERSON_NAME] [PERSON_NAME] Rahul [P…" at bounding box center [98, 177] width 43 height 11
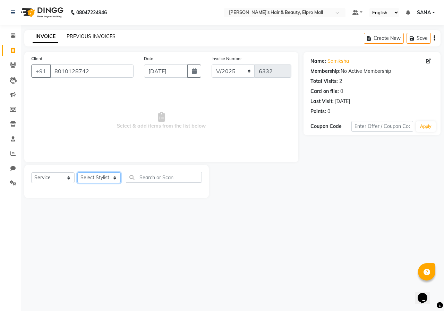
select select "22795"
click at [77, 172] on select "Select Stylist ANUSHKA GAURI [PERSON_NAME] [PERSON_NAME] [PERSON_NAME] Rahul [P…" at bounding box center [98, 177] width 43 height 11
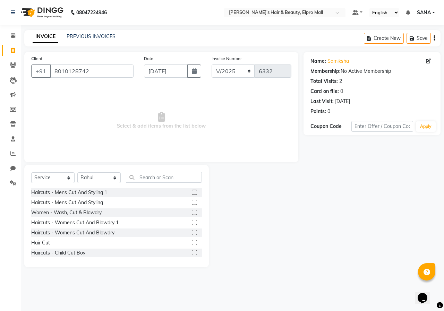
click at [192, 203] on label at bounding box center [194, 202] width 5 height 5
click at [192, 203] on input "checkbox" at bounding box center [194, 202] width 5 height 5
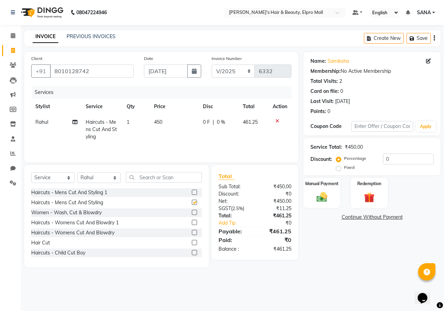
drag, startPoint x: 170, startPoint y: 104, endPoint x: 173, endPoint y: 110, distance: 7.0
click at [170, 105] on th "Price" at bounding box center [174, 107] width 49 height 16
checkbox input "false"
click at [177, 119] on td "450" at bounding box center [174, 129] width 49 height 30
select select "22795"
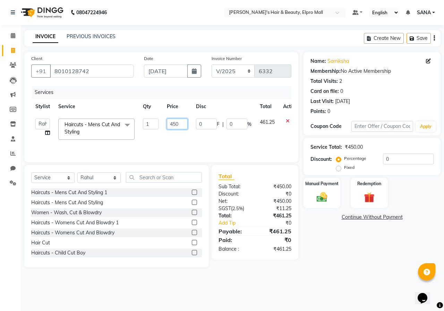
click at [177, 119] on input "450" at bounding box center [177, 124] width 21 height 11
type input "3"
type input "347"
drag, startPoint x: 304, startPoint y: 237, endPoint x: 330, endPoint y: 222, distance: 30.6
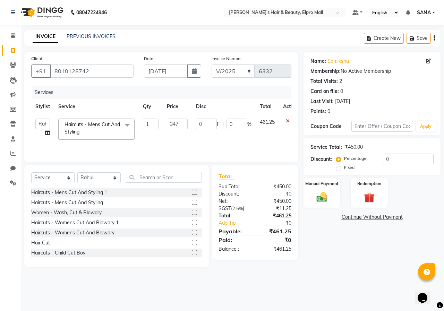
click at [317, 237] on div "Name: [PERSON_NAME] Membership: No Active Membership Total Visits: 2 Card on fi…" at bounding box center [374, 159] width 142 height 215
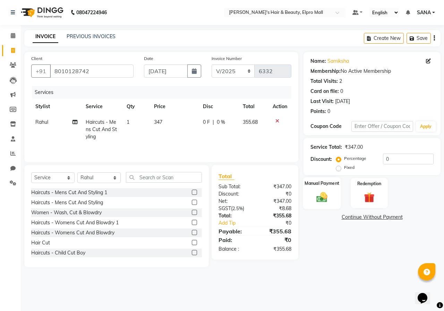
click at [321, 200] on img at bounding box center [322, 197] width 18 height 13
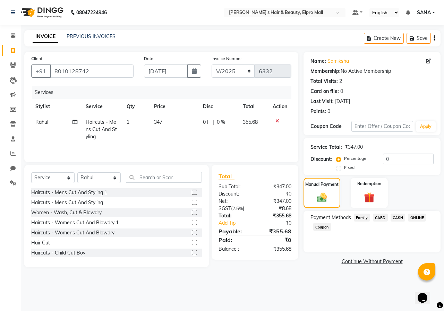
click at [410, 216] on span "ONLINE" at bounding box center [417, 218] width 18 height 8
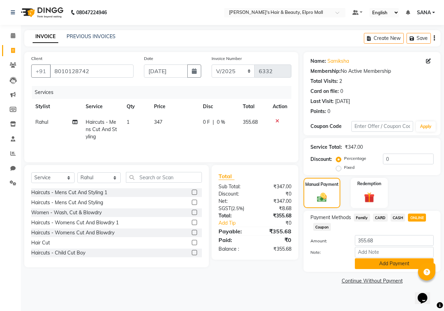
click at [371, 266] on button "Add Payment" at bounding box center [394, 263] width 79 height 11
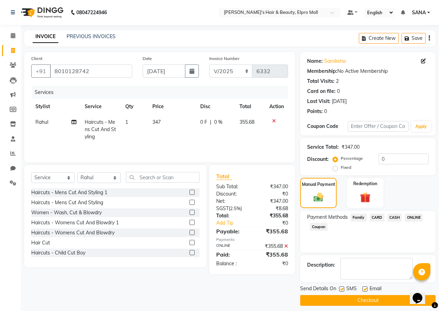
click at [342, 301] on button "Checkout" at bounding box center [367, 300] width 135 height 11
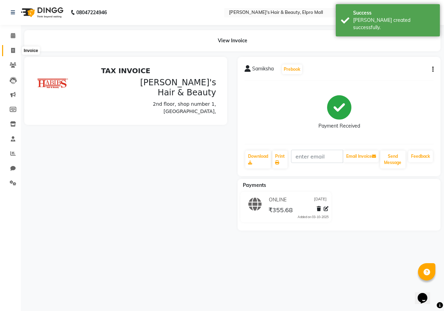
click at [17, 52] on span at bounding box center [13, 51] width 12 height 8
select select "3952"
select select "service"
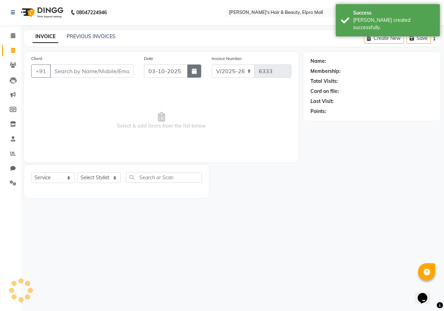
click at [195, 69] on icon "button" at bounding box center [194, 71] width 5 height 6
select select "10"
select select "2025"
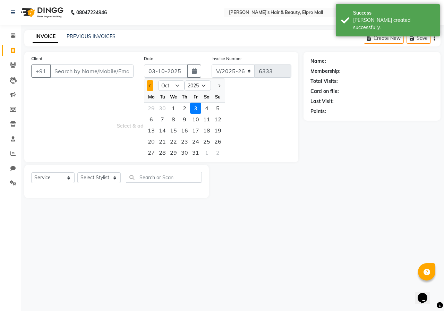
click at [149, 86] on span "Previous month" at bounding box center [150, 85] width 3 height 3
select select "9"
click at [187, 130] on div "18" at bounding box center [184, 130] width 11 height 11
type input "[DATE]"
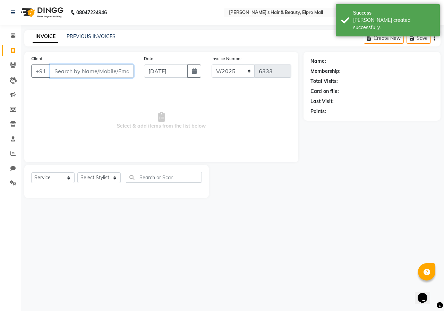
click at [102, 68] on input "Client" at bounding box center [92, 70] width 84 height 13
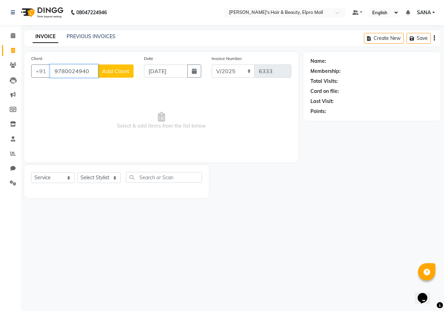
type input "9780024940"
click at [113, 67] on button "Add Client" at bounding box center [116, 70] width 36 height 13
select select "22"
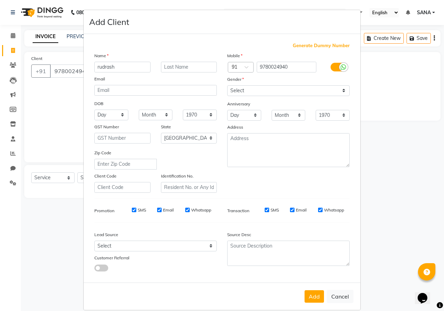
type input "rudrash"
drag, startPoint x: 230, startPoint y: 88, endPoint x: 232, endPoint y: 95, distance: 7.2
click at [230, 88] on select "Select [DEMOGRAPHIC_DATA] [DEMOGRAPHIC_DATA] Other Prefer Not To Say" at bounding box center [288, 90] width 122 height 11
select select "[DEMOGRAPHIC_DATA]"
click at [227, 85] on select "Select [DEMOGRAPHIC_DATA] [DEMOGRAPHIC_DATA] Other Prefer Not To Say" at bounding box center [288, 90] width 122 height 11
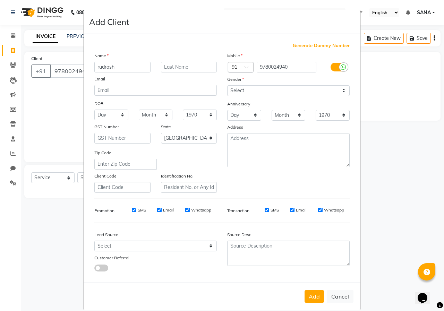
click at [314, 286] on div "Add Cancel" at bounding box center [222, 296] width 277 height 27
click at [317, 299] on button "Add" at bounding box center [313, 296] width 19 height 12
type input "97******40"
select select
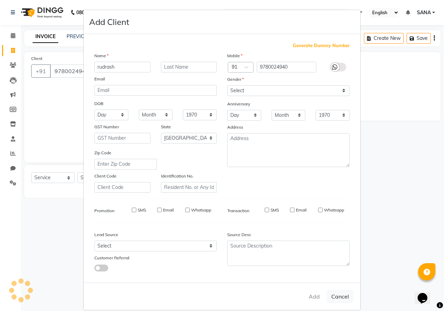
select select
select select "null"
select select
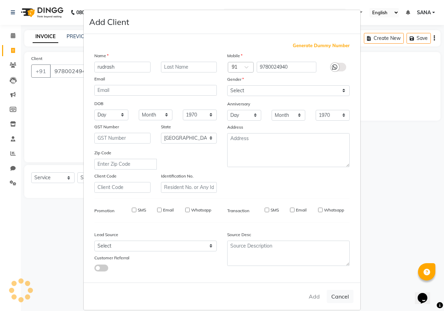
select select
checkbox input "false"
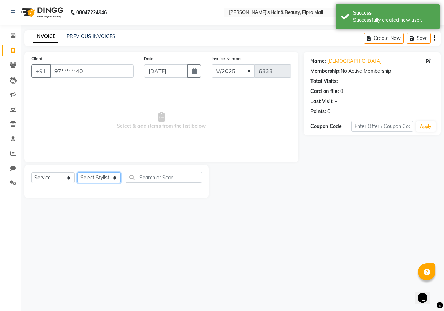
click at [110, 176] on select "Select Stylist ANUSHKA GAURI [PERSON_NAME] [PERSON_NAME] [PERSON_NAME] Rahul [P…" at bounding box center [98, 177] width 43 height 11
select select "19813"
click at [77, 172] on select "Select Stylist ANUSHKA GAURI [PERSON_NAME] [PERSON_NAME] [PERSON_NAME] Rahul [P…" at bounding box center [98, 177] width 43 height 11
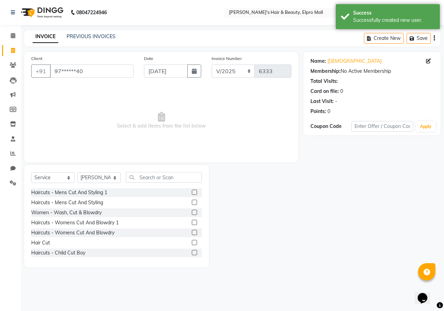
click at [192, 192] on label at bounding box center [194, 192] width 5 height 5
click at [192, 192] on input "checkbox" at bounding box center [194, 192] width 5 height 5
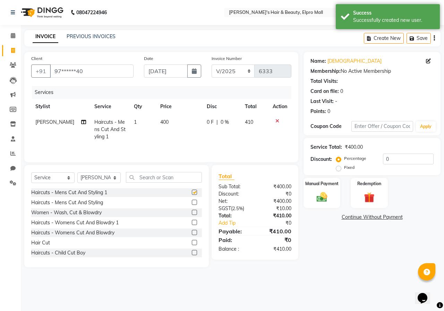
click at [161, 105] on th "Price" at bounding box center [179, 107] width 46 height 16
checkbox input "false"
click at [173, 122] on td "400" at bounding box center [179, 129] width 46 height 30
select select "19813"
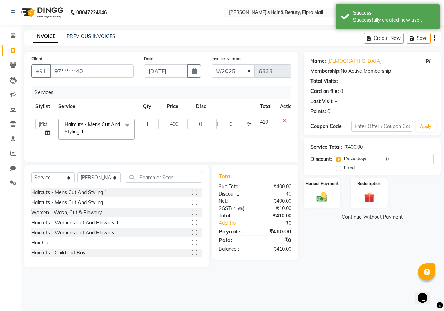
click at [173, 122] on input "400" at bounding box center [177, 124] width 21 height 11
type input "505"
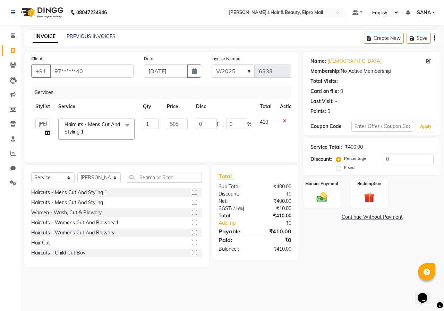
click at [331, 267] on div "Name: Rudrash Membership: No Active Membership Total Visits: Card on file: 0 La…" at bounding box center [374, 159] width 142 height 215
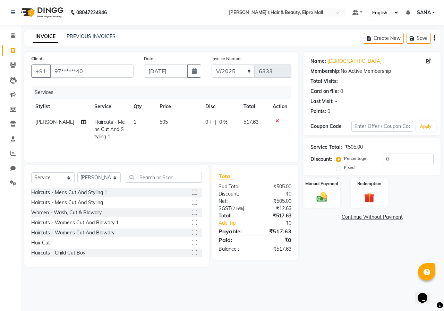
click at [178, 123] on td "505" at bounding box center [178, 129] width 46 height 30
select select "19813"
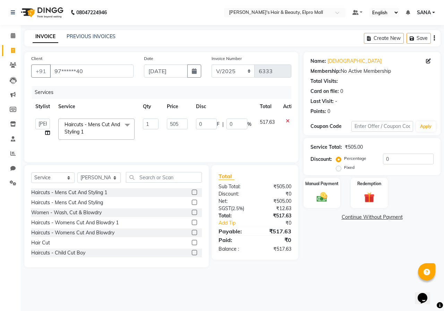
click at [178, 123] on input "505" at bounding box center [177, 124] width 21 height 11
type input "519"
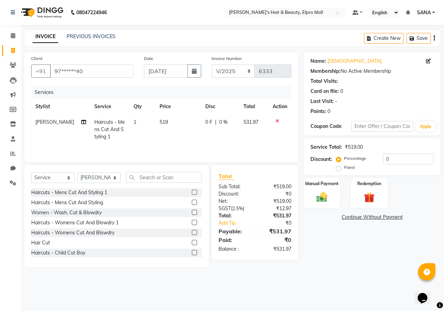
click at [335, 263] on div "Name: Rudrash Membership: No Active Membership Total Visits: Card on file: 0 La…" at bounding box center [374, 159] width 142 height 215
click at [336, 199] on div "Manual Payment" at bounding box center [322, 193] width 38 height 32
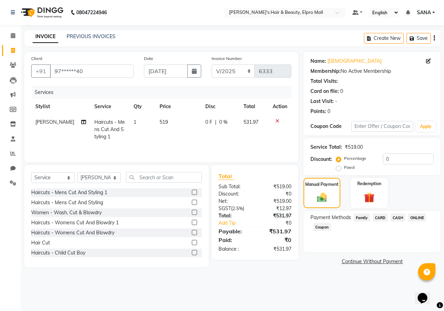
click at [408, 218] on span "ONLINE" at bounding box center [417, 218] width 18 height 8
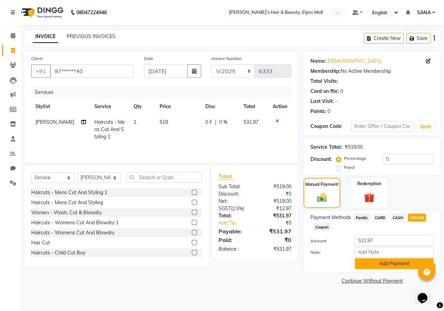
click at [401, 263] on button "Add Payment" at bounding box center [394, 263] width 79 height 11
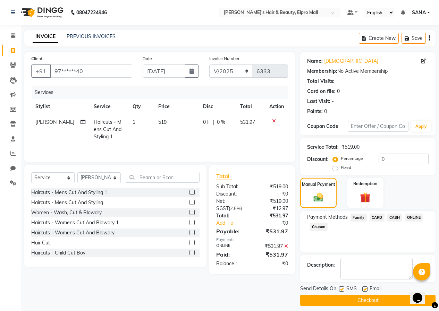
click at [387, 300] on button "Checkout" at bounding box center [367, 300] width 135 height 11
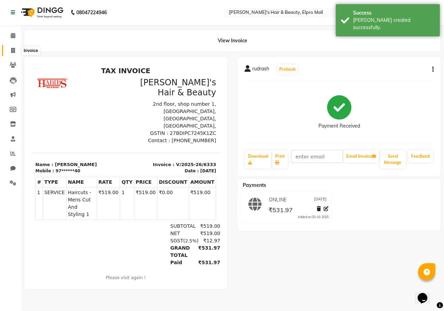
click at [9, 50] on span at bounding box center [13, 51] width 12 height 8
select select "3952"
select select "service"
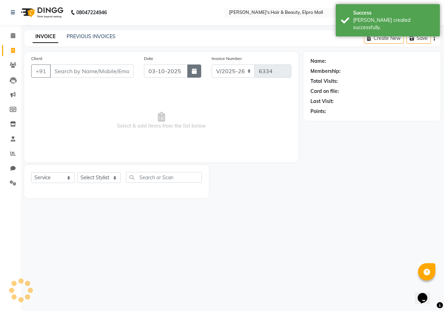
click at [200, 74] on button "button" at bounding box center [194, 70] width 14 height 13
select select "10"
select select "2025"
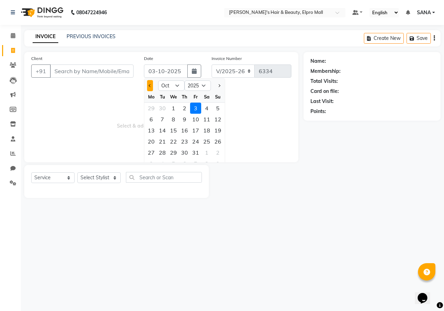
click at [150, 85] on span "Previous month" at bounding box center [150, 85] width 3 height 3
click at [188, 131] on div "18" at bounding box center [184, 130] width 11 height 11
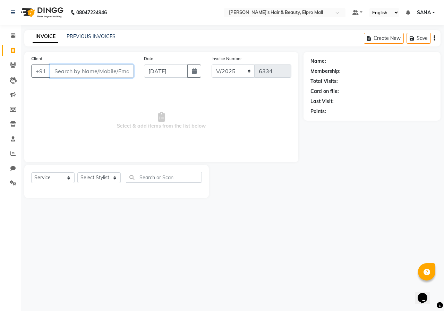
click at [114, 72] on input "Client" at bounding box center [92, 70] width 84 height 13
click at [123, 72] on span "Add Client" at bounding box center [115, 71] width 27 height 7
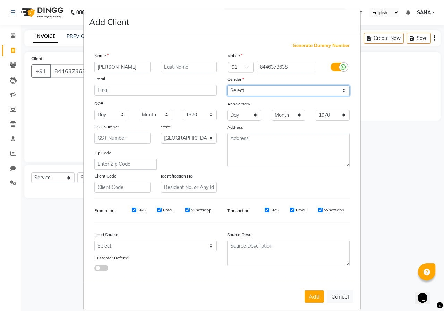
click at [284, 93] on select "Select [DEMOGRAPHIC_DATA] [DEMOGRAPHIC_DATA] Other Prefer Not To Say" at bounding box center [288, 90] width 122 height 11
click at [227, 85] on select "Select [DEMOGRAPHIC_DATA] [DEMOGRAPHIC_DATA] Other Prefer Not To Say" at bounding box center [288, 90] width 122 height 11
click at [313, 298] on button "Add" at bounding box center [313, 296] width 19 height 12
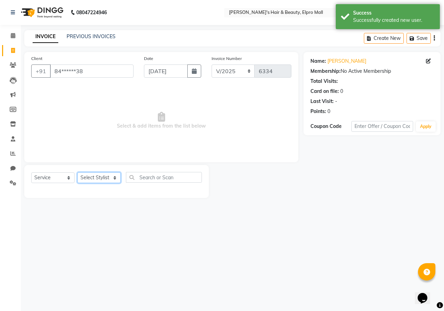
click at [97, 180] on select "Select Stylist ANUSHKA GAURI [PERSON_NAME] [PERSON_NAME] [PERSON_NAME] Rahul [P…" at bounding box center [98, 177] width 43 height 11
click at [77, 172] on select "Select Stylist ANUSHKA GAURI [PERSON_NAME] [PERSON_NAME] [PERSON_NAME] Rahul [P…" at bounding box center [98, 177] width 43 height 11
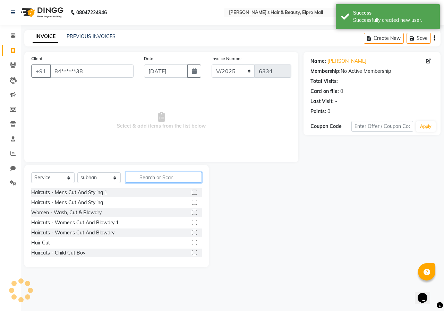
click at [156, 175] on input "text" at bounding box center [164, 177] width 76 height 11
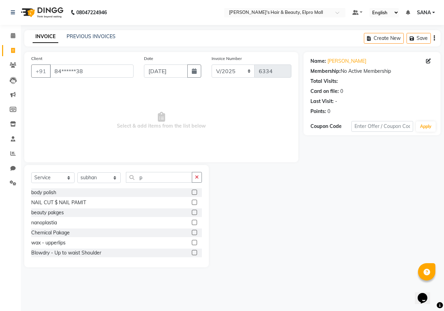
click at [192, 232] on label at bounding box center [194, 232] width 5 height 5
click at [192, 232] on input "checkbox" at bounding box center [194, 233] width 5 height 5
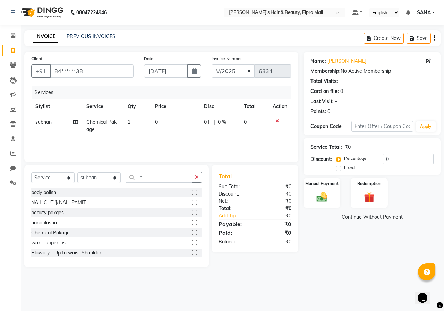
click at [173, 121] on td "0" at bounding box center [175, 125] width 49 height 23
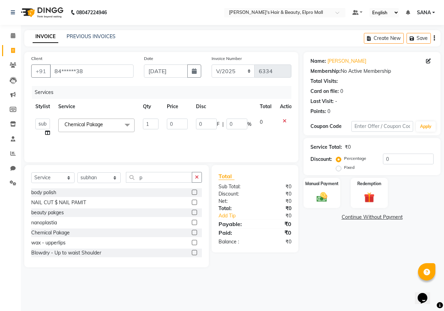
click at [173, 121] on input "0" at bounding box center [177, 124] width 21 height 11
click at [336, 236] on div "Name: [PERSON_NAME] Membership: No Active Membership Total Visits: Card on file…" at bounding box center [374, 159] width 142 height 215
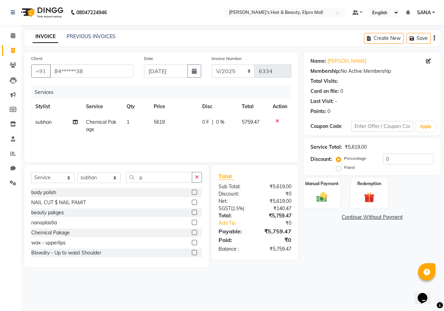
click at [174, 120] on td "5619" at bounding box center [173, 125] width 49 height 23
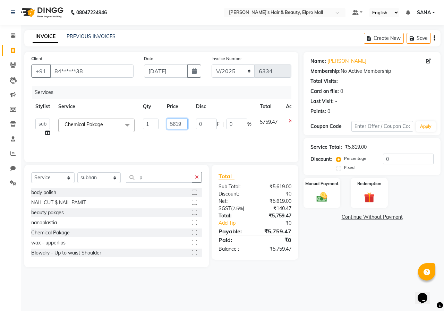
drag, startPoint x: 174, startPoint y: 120, endPoint x: 182, endPoint y: 122, distance: 8.4
click at [180, 122] on input "5619" at bounding box center [177, 124] width 21 height 11
click at [182, 122] on input "5619" at bounding box center [177, 124] width 21 height 11
click at [340, 220] on link "Continue Without Payment" at bounding box center [372, 217] width 134 height 7
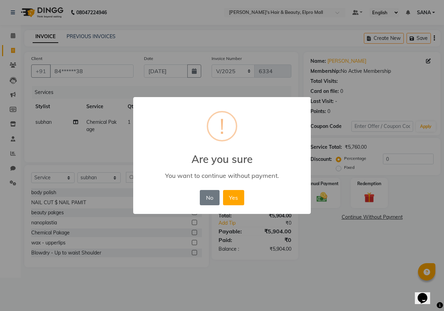
click at [321, 195] on div "× ! Are you sure You want to continue without payment. No No Yes" at bounding box center [222, 155] width 444 height 311
click at [203, 198] on button "No" at bounding box center [209, 197] width 19 height 15
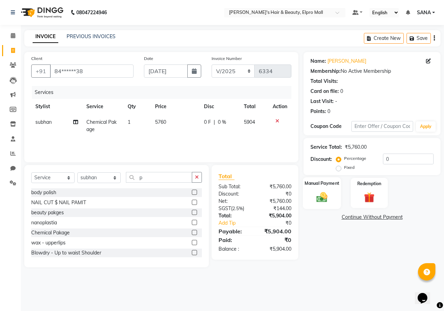
click at [317, 200] on img at bounding box center [322, 197] width 18 height 13
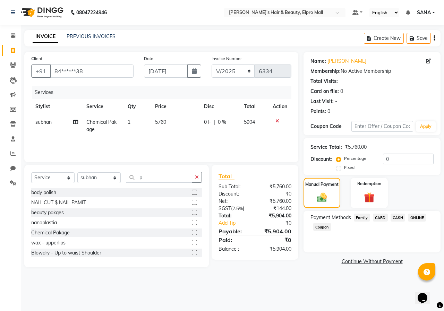
drag, startPoint x: 412, startPoint y: 212, endPoint x: 415, endPoint y: 218, distance: 7.0
click at [412, 214] on div "Payment Methods Family CARD CASH ONLINE Coupon" at bounding box center [371, 232] width 137 height 42
click at [414, 213] on div "Payment Methods Family CARD CASH ONLINE Coupon" at bounding box center [371, 232] width 137 height 42
click at [405, 218] on div "ONLINE" at bounding box center [415, 218] width 21 height 9
click at [414, 216] on span "ONLINE" at bounding box center [417, 218] width 18 height 8
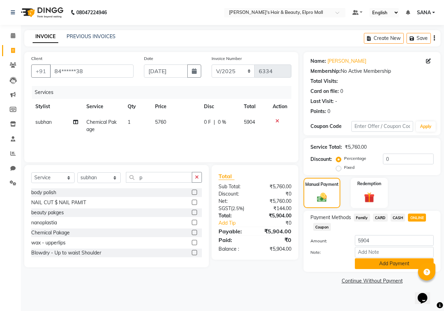
click at [384, 262] on button "Add Payment" at bounding box center [394, 263] width 79 height 11
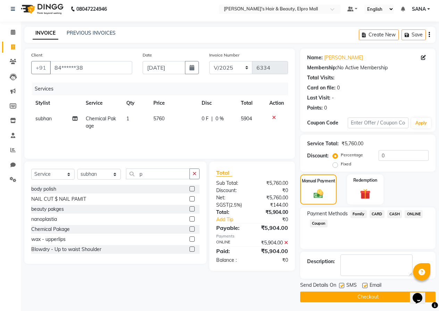
scroll to position [5, 0]
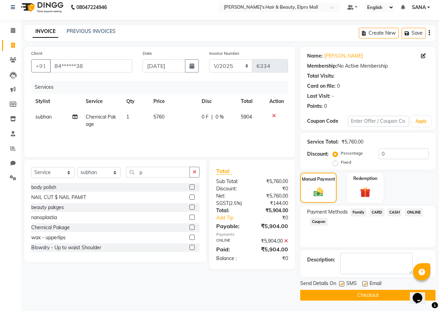
click at [360, 295] on button "Checkout" at bounding box center [367, 295] width 135 height 11
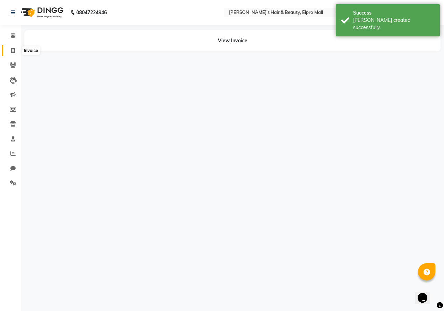
click at [16, 51] on span at bounding box center [13, 51] width 12 height 8
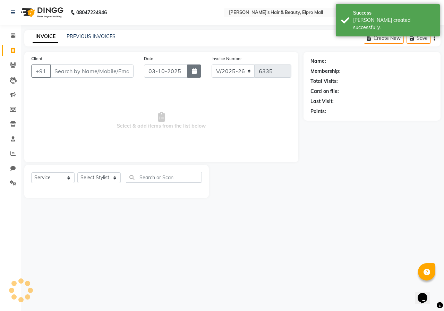
click at [199, 69] on button "button" at bounding box center [194, 70] width 14 height 13
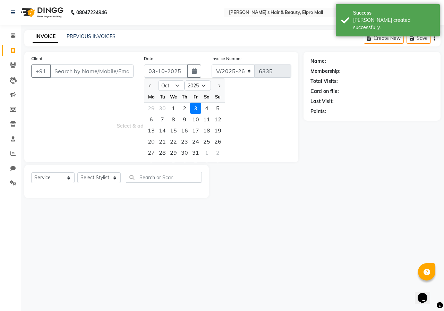
drag, startPoint x: 150, startPoint y: 90, endPoint x: 223, endPoint y: 114, distance: 76.9
click at [153, 90] on div at bounding box center [151, 85] width 14 height 11
click at [208, 132] on div "18" at bounding box center [206, 130] width 11 height 11
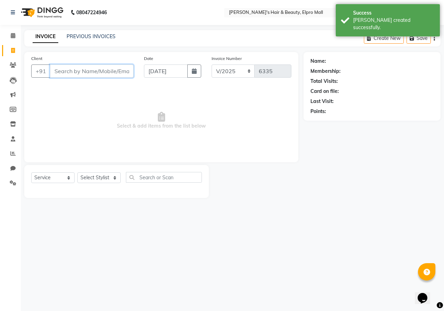
click at [114, 72] on input "Client" at bounding box center [92, 70] width 84 height 13
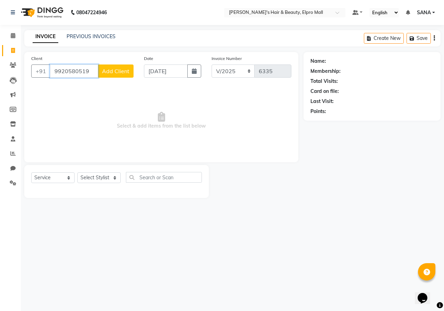
click at [90, 65] on input "9920580519" at bounding box center [74, 70] width 48 height 13
click at [120, 68] on span "Add Client" at bounding box center [115, 71] width 27 height 7
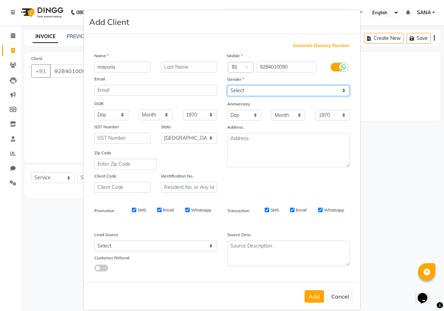
drag, startPoint x: 253, startPoint y: 88, endPoint x: 255, endPoint y: 95, distance: 7.6
click at [253, 91] on select "Select [DEMOGRAPHIC_DATA] [DEMOGRAPHIC_DATA] Other Prefer Not To Say" at bounding box center [288, 90] width 122 height 11
click at [227, 85] on select "Select [DEMOGRAPHIC_DATA] [DEMOGRAPHIC_DATA] Other Prefer Not To Say" at bounding box center [288, 90] width 122 height 11
click at [313, 293] on button "Add" at bounding box center [313, 296] width 19 height 12
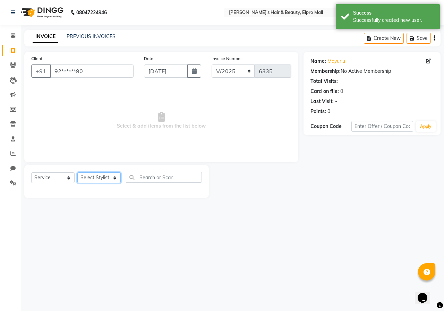
click at [105, 173] on select "Select Stylist ANUSHKA GAURI [PERSON_NAME] [PERSON_NAME] [PERSON_NAME] Rahul [P…" at bounding box center [98, 177] width 43 height 11
click at [77, 172] on select "Select Stylist ANUSHKA GAURI [PERSON_NAME] [PERSON_NAME] [PERSON_NAME] Rahul [P…" at bounding box center [98, 177] width 43 height 11
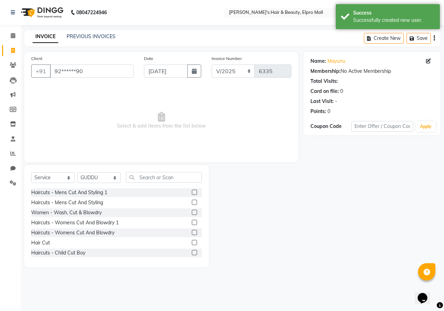
click at [192, 240] on label at bounding box center [194, 242] width 5 height 5
click at [192, 241] on input "checkbox" at bounding box center [194, 243] width 5 height 5
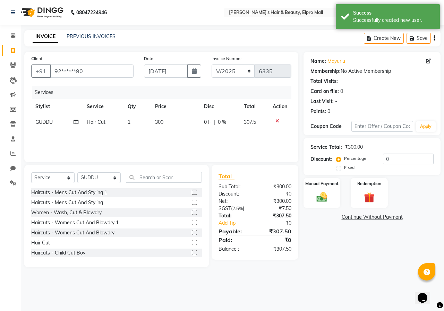
click at [182, 122] on td "300" at bounding box center [175, 122] width 49 height 16
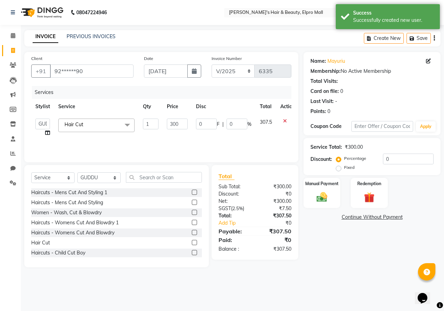
click at [182, 122] on input "300" at bounding box center [177, 124] width 21 height 11
click at [368, 278] on div "08047224946 Select Location × [PERSON_NAME]'s Hair & Beauty, Elpro Mall Default…" at bounding box center [222, 155] width 444 height 311
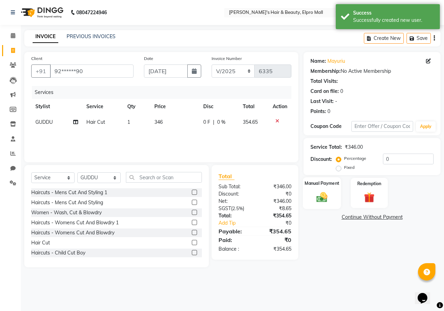
click at [338, 190] on div "Manual Payment" at bounding box center [322, 193] width 38 height 32
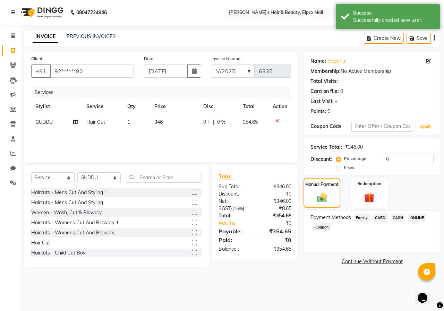
click at [423, 219] on span "ONLINE" at bounding box center [417, 218] width 18 height 8
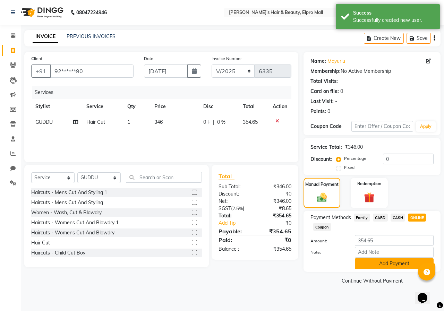
click at [403, 266] on button "Add Payment" at bounding box center [394, 263] width 79 height 11
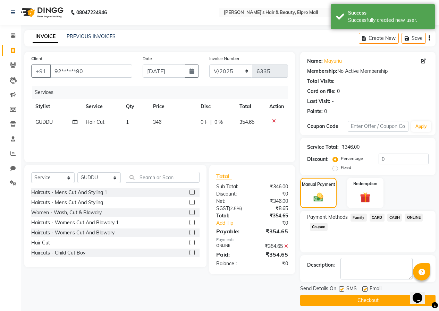
click at [396, 298] on button "Checkout" at bounding box center [367, 300] width 135 height 11
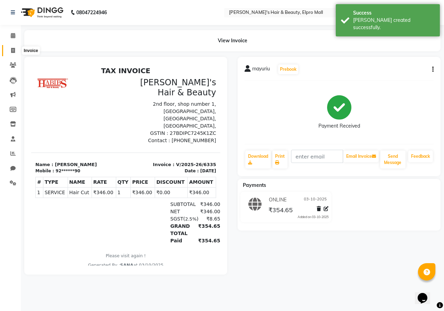
click at [15, 53] on span at bounding box center [13, 51] width 12 height 8
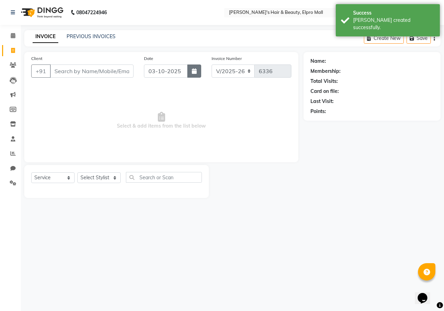
click at [191, 72] on button "button" at bounding box center [194, 70] width 14 height 13
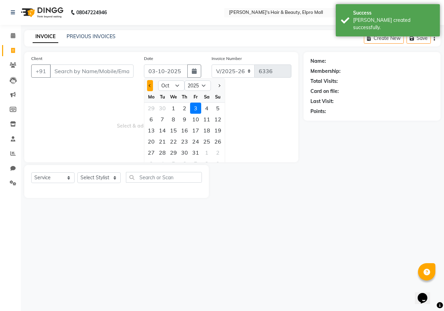
click at [150, 84] on button "Previous month" at bounding box center [150, 85] width 6 height 11
click at [151, 88] on button "Previous month" at bounding box center [150, 85] width 6 height 11
click at [93, 127] on span "Select & add items from the list below" at bounding box center [161, 120] width 260 height 69
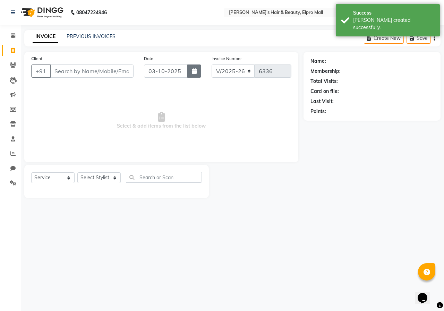
click at [195, 77] on button "button" at bounding box center [194, 70] width 14 height 13
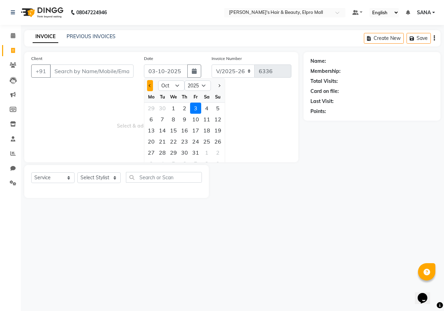
click at [152, 89] on button "Previous month" at bounding box center [150, 85] width 6 height 11
click at [181, 129] on div "18" at bounding box center [184, 130] width 11 height 11
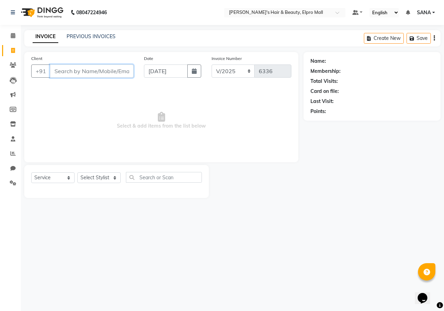
click at [96, 77] on input "Client" at bounding box center [92, 70] width 84 height 13
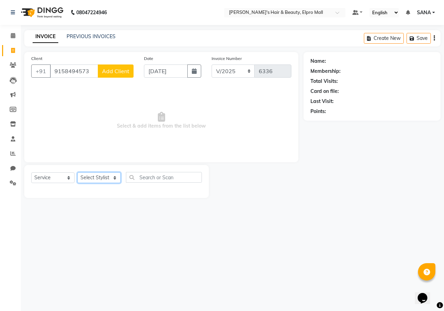
click at [110, 179] on select "Select Stylist ANUSHKA GAURI [PERSON_NAME] [PERSON_NAME] [PERSON_NAME] Rahul [P…" at bounding box center [98, 177] width 43 height 11
click at [77, 172] on select "Select Stylist ANUSHKA GAURI [PERSON_NAME] [PERSON_NAME] [PERSON_NAME] Rahul [P…" at bounding box center [98, 177] width 43 height 11
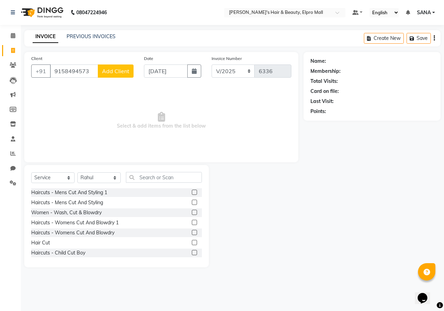
click at [192, 243] on label at bounding box center [194, 242] width 5 height 5
click at [192, 243] on input "checkbox" at bounding box center [194, 243] width 5 height 5
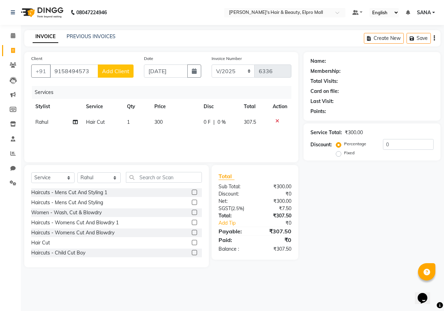
drag, startPoint x: 185, startPoint y: 130, endPoint x: 181, endPoint y: 125, distance: 6.7
click at [185, 131] on div "Services Stylist Service Qty Price Disc Total Action Rahul Hair Cut 1 300 0 F |…" at bounding box center [161, 120] width 260 height 69
click at [181, 125] on td "300" at bounding box center [174, 122] width 49 height 16
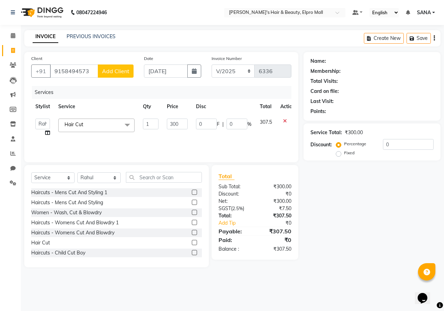
click at [181, 125] on input "300" at bounding box center [177, 124] width 21 height 11
click at [347, 209] on div "Name: Membership: Total Visits: Card on file: Last Visit: Points: Service Total…" at bounding box center [374, 159] width 142 height 215
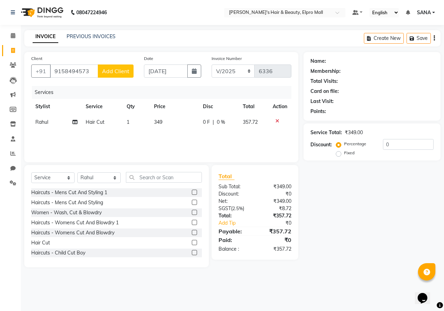
click at [185, 126] on td "349" at bounding box center [174, 122] width 49 height 16
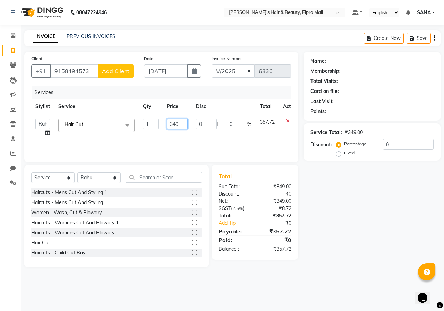
click at [183, 124] on input "349" at bounding box center [177, 124] width 21 height 11
click at [125, 75] on button "Add Client" at bounding box center [116, 70] width 36 height 13
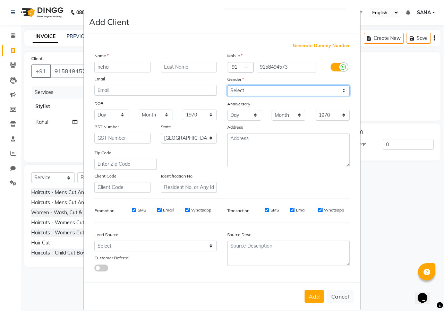
click at [264, 95] on select "Select [DEMOGRAPHIC_DATA] [DEMOGRAPHIC_DATA] Other Prefer Not To Say" at bounding box center [288, 90] width 122 height 11
click at [227, 85] on select "Select [DEMOGRAPHIC_DATA] [DEMOGRAPHIC_DATA] Other Prefer Not To Say" at bounding box center [288, 90] width 122 height 11
click at [313, 293] on button "Add" at bounding box center [313, 296] width 19 height 12
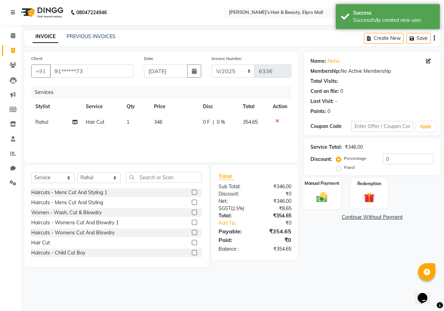
click at [325, 189] on div "Manual Payment" at bounding box center [322, 193] width 38 height 32
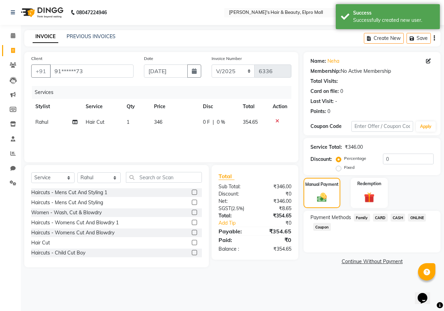
drag, startPoint x: 412, startPoint y: 218, endPoint x: 408, endPoint y: 233, distance: 15.5
click at [413, 218] on span "ONLINE" at bounding box center [417, 218] width 18 height 8
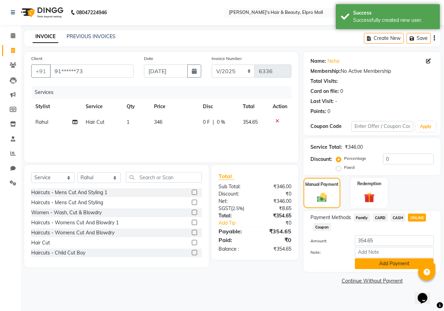
click at [395, 266] on button "Add Payment" at bounding box center [394, 263] width 79 height 11
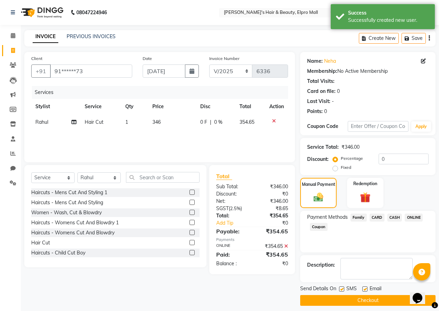
click at [380, 295] on button "Checkout" at bounding box center [367, 300] width 135 height 11
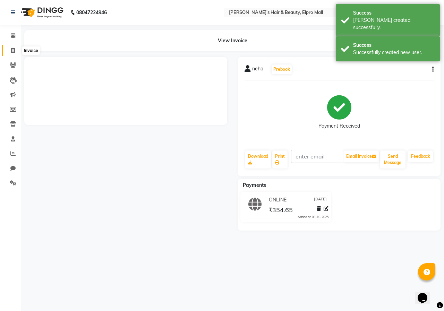
click at [9, 48] on span at bounding box center [13, 51] width 12 height 8
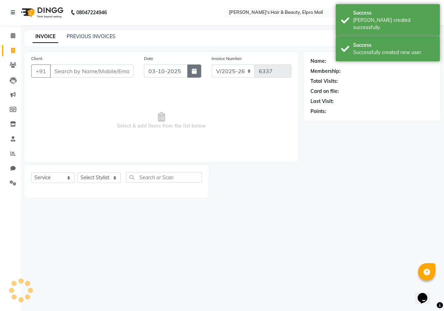
click at [200, 71] on button "button" at bounding box center [194, 70] width 14 height 13
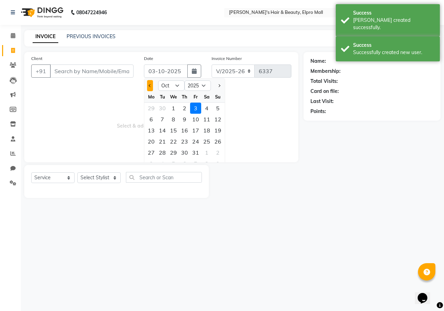
click at [149, 84] on button "Previous month" at bounding box center [150, 85] width 6 height 11
click at [184, 134] on div "18" at bounding box center [184, 130] width 11 height 11
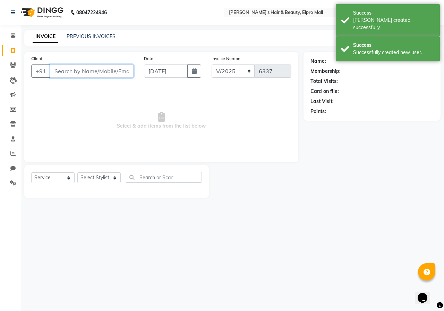
click at [106, 71] on input "Client" at bounding box center [92, 70] width 84 height 13
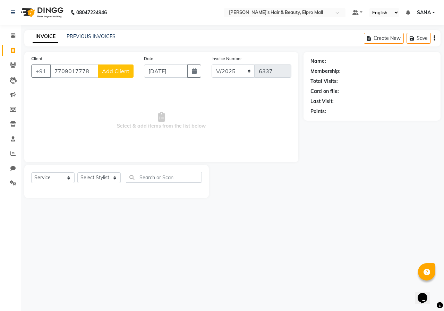
click at [106, 71] on span "Add Client" at bounding box center [115, 71] width 27 height 7
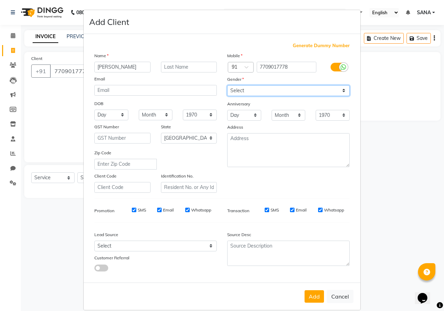
drag, startPoint x: 242, startPoint y: 89, endPoint x: 240, endPoint y: 94, distance: 5.3
click at [242, 89] on select "Select [DEMOGRAPHIC_DATA] [DEMOGRAPHIC_DATA] Other Prefer Not To Say" at bounding box center [288, 90] width 122 height 11
click at [227, 85] on select "Select [DEMOGRAPHIC_DATA] [DEMOGRAPHIC_DATA] Other Prefer Not To Say" at bounding box center [288, 90] width 122 height 11
click at [314, 301] on button "Add" at bounding box center [313, 296] width 19 height 12
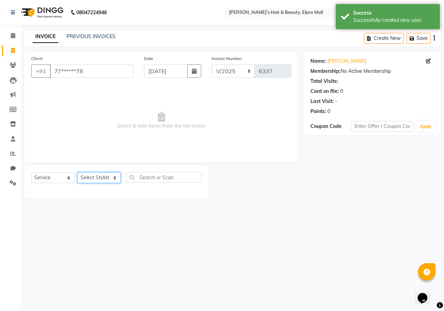
click at [110, 176] on select "Select Stylist ANUSHKA GAURI [PERSON_NAME] [PERSON_NAME] [PERSON_NAME] Rahul [P…" at bounding box center [98, 177] width 43 height 11
click at [77, 172] on select "Select Stylist ANUSHKA GAURI [PERSON_NAME] [PERSON_NAME] [PERSON_NAME] Rahul [P…" at bounding box center [98, 177] width 43 height 11
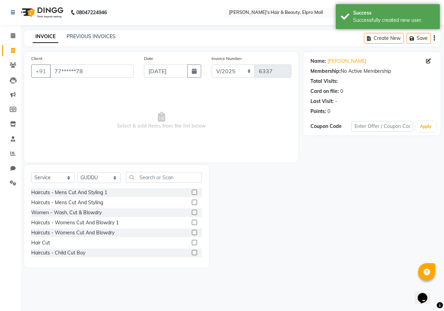
click at [192, 243] on label at bounding box center [194, 242] width 5 height 5
click at [192, 243] on input "checkbox" at bounding box center [194, 243] width 5 height 5
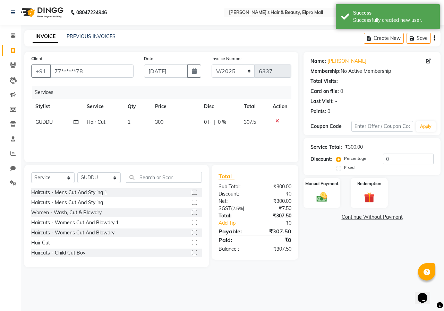
click at [176, 128] on td "300" at bounding box center [175, 122] width 49 height 16
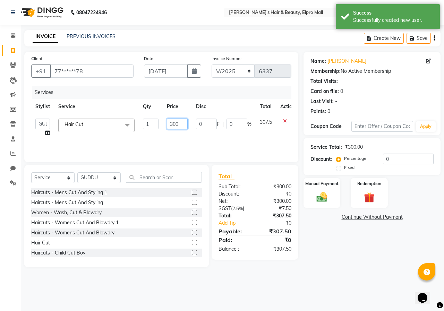
click at [176, 128] on input "300" at bounding box center [177, 124] width 21 height 11
click at [352, 279] on div "08047224946 Select Location × [PERSON_NAME]'s Hair & Beauty, Elpro Mall Default…" at bounding box center [222, 155] width 444 height 311
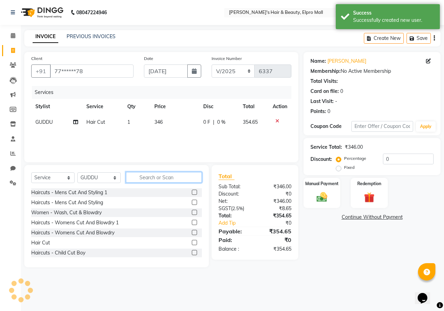
click at [150, 174] on input "text" at bounding box center [164, 177] width 76 height 11
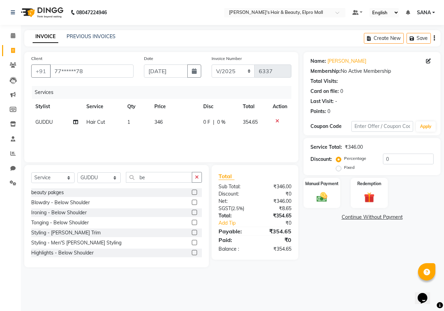
click at [192, 235] on div at bounding box center [194, 233] width 5 height 7
click at [192, 233] on label at bounding box center [194, 232] width 5 height 5
click at [192, 233] on input "checkbox" at bounding box center [194, 233] width 5 height 5
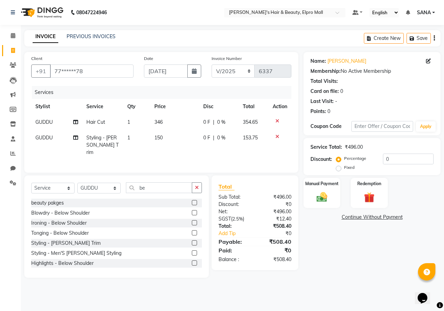
click at [183, 144] on td "150" at bounding box center [174, 145] width 49 height 30
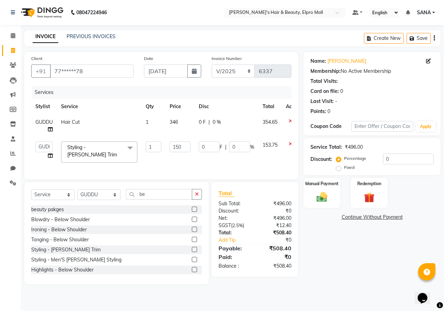
click at [183, 144] on input "150" at bounding box center [180, 146] width 21 height 11
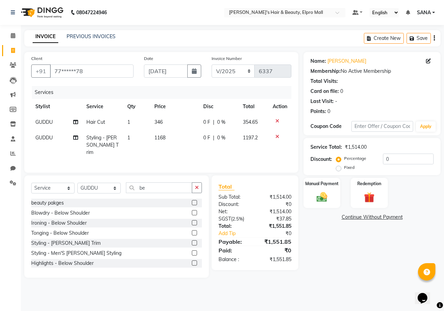
click at [349, 230] on div "Name: [PERSON_NAME] Membership: No Active Membership Total Visits: Card on file…" at bounding box center [374, 165] width 142 height 226
click at [189, 143] on td "1168" at bounding box center [174, 145] width 49 height 30
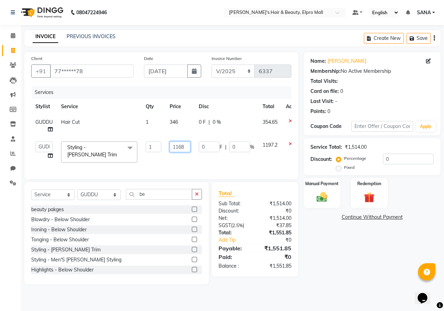
drag, startPoint x: 175, startPoint y: 141, endPoint x: 176, endPoint y: 147, distance: 5.9
click at [175, 142] on input "1168" at bounding box center [180, 146] width 21 height 11
click at [335, 240] on div "Name: [PERSON_NAME] Membership: No Active Membership Total Visits: Card on file…" at bounding box center [374, 168] width 142 height 232
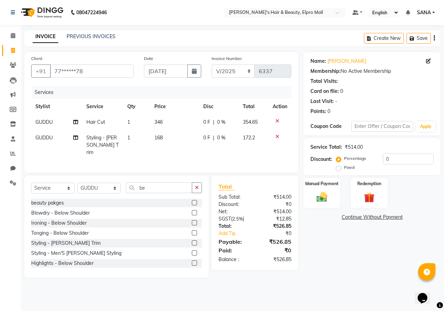
click at [192, 142] on td "168" at bounding box center [174, 145] width 49 height 30
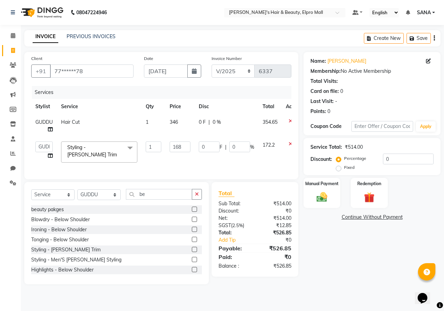
click at [190, 140] on td "168" at bounding box center [179, 151] width 29 height 29
click at [187, 147] on input "168" at bounding box center [180, 146] width 21 height 11
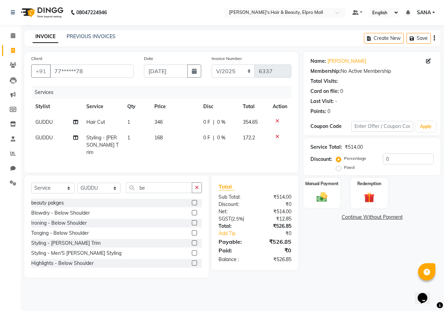
click at [332, 277] on main "INVOICE PREVIOUS INVOICES Create New Save Client +91 77******78 Date [DATE] Inv…" at bounding box center [232, 159] width 423 height 258
click at [175, 135] on td "168" at bounding box center [174, 145] width 49 height 30
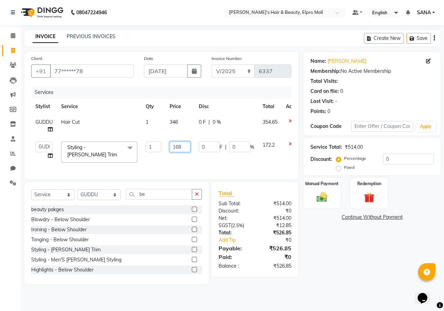
click at [183, 144] on input "168" at bounding box center [180, 146] width 21 height 11
click at [323, 252] on div "Name: [PERSON_NAME] Membership: No Active Membership Total Visits: Card on file…" at bounding box center [374, 168] width 142 height 232
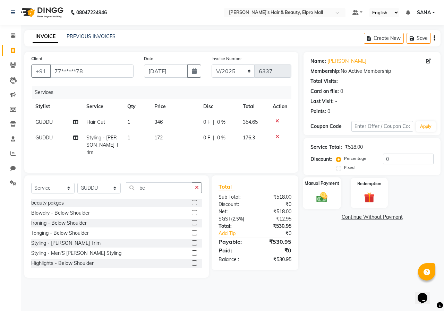
click at [312, 190] on div "Manual Payment" at bounding box center [322, 193] width 38 height 32
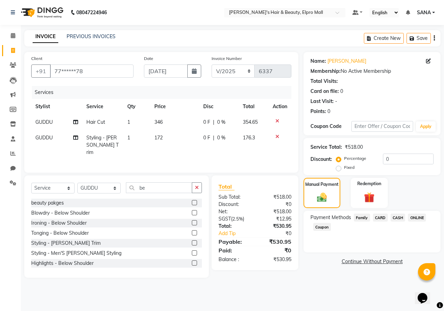
click at [172, 139] on td "172" at bounding box center [174, 145] width 49 height 30
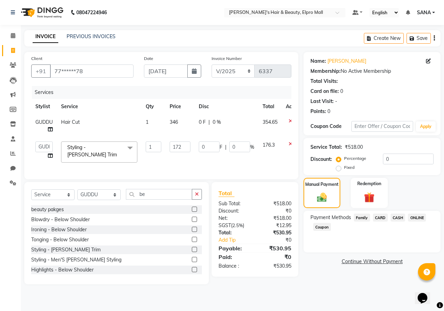
click at [421, 218] on span "ONLINE" at bounding box center [417, 218] width 18 height 8
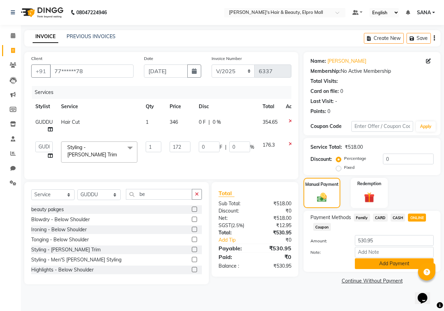
click at [407, 264] on button "Add Payment" at bounding box center [394, 263] width 79 height 11
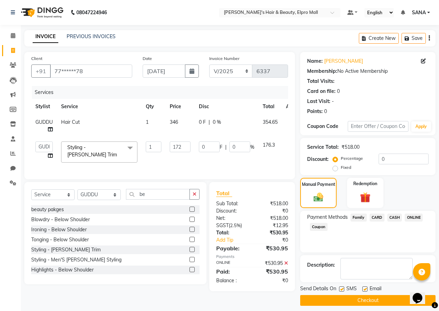
click at [394, 300] on button "Checkout" at bounding box center [367, 300] width 135 height 11
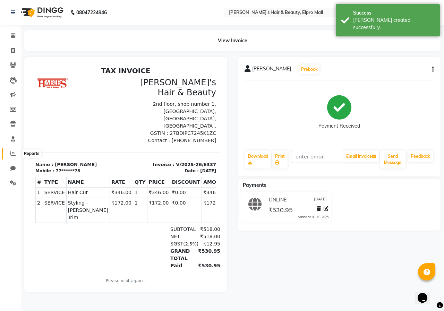
click at [14, 153] on icon at bounding box center [12, 153] width 5 height 5
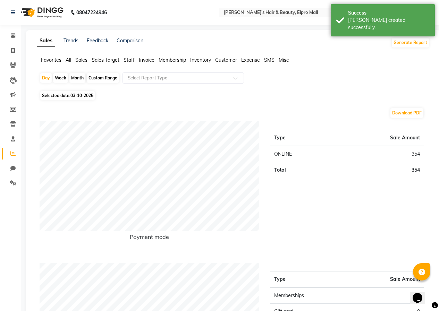
click at [74, 94] on span "03-10-2025" at bounding box center [81, 95] width 23 height 5
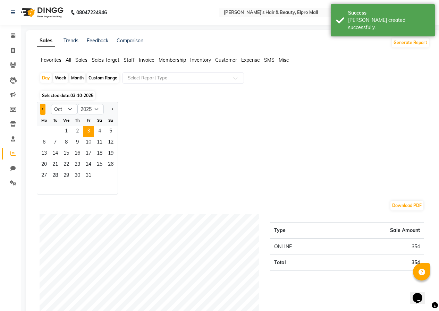
click at [42, 107] on button "Previous month" at bounding box center [43, 109] width 6 height 11
click at [82, 156] on span "18" at bounding box center [77, 153] width 11 height 11
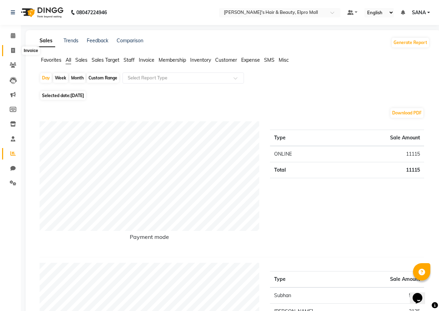
click at [18, 49] on span at bounding box center [13, 51] width 12 height 8
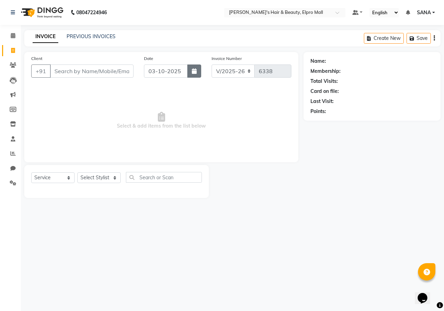
click at [194, 73] on icon "button" at bounding box center [194, 71] width 5 height 6
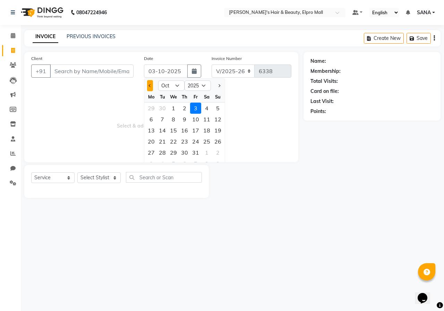
click at [151, 89] on button "Previous month" at bounding box center [150, 85] width 6 height 11
click at [185, 132] on div "18" at bounding box center [184, 130] width 11 height 11
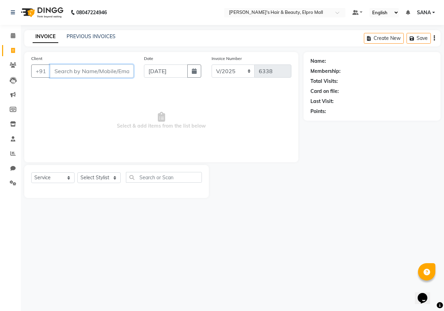
click at [101, 66] on input "Client" at bounding box center [92, 70] width 84 height 13
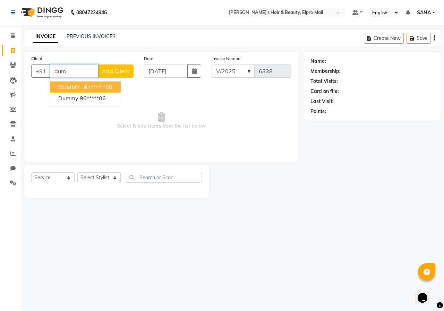
click at [90, 86] on ngb-highlight "91******60" at bounding box center [98, 87] width 28 height 7
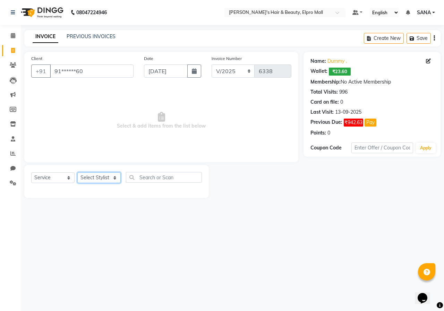
drag, startPoint x: 103, startPoint y: 179, endPoint x: 104, endPoint y: 173, distance: 5.5
click at [104, 178] on select "Select Stylist ANUSHKA GAURI [PERSON_NAME] [PERSON_NAME] [PERSON_NAME] Rahul [P…" at bounding box center [98, 177] width 43 height 11
click at [77, 172] on select "Select Stylist ANUSHKA GAURI [PERSON_NAME] [PERSON_NAME] [PERSON_NAME] Rahul [P…" at bounding box center [98, 177] width 43 height 11
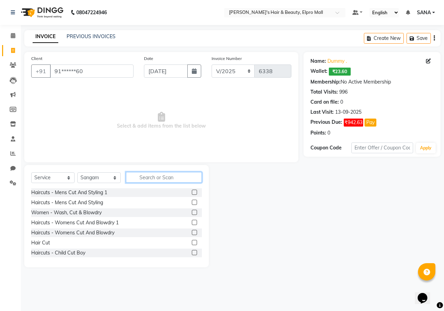
click at [139, 178] on input "text" at bounding box center [164, 177] width 76 height 11
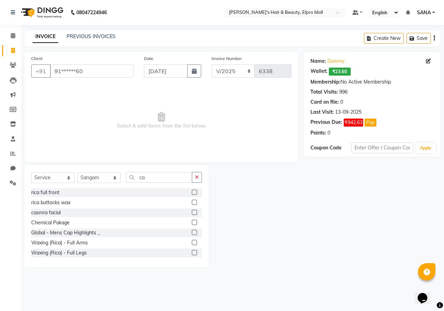
click at [192, 220] on label at bounding box center [194, 222] width 5 height 5
click at [192, 221] on input "checkbox" at bounding box center [194, 223] width 5 height 5
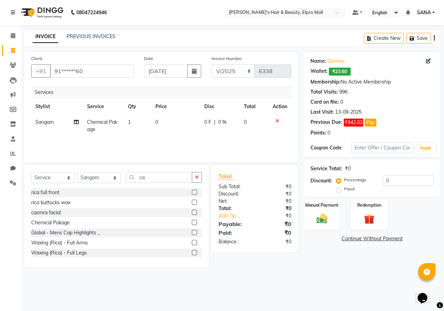
click at [174, 123] on td "0" at bounding box center [175, 125] width 49 height 23
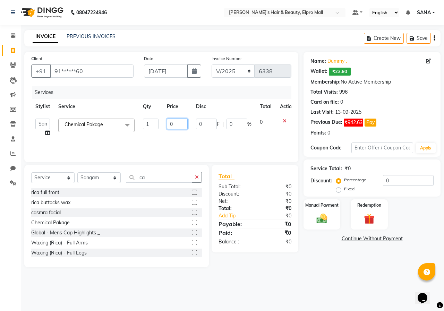
click at [174, 123] on input "0" at bounding box center [177, 124] width 21 height 11
click at [303, 265] on div "Total Sub Total: ₹0 Discount: ₹0 Net: ₹0 Total: ₹0 Add Tip ₹0 Payable: ₹0 Paid:…" at bounding box center [256, 216] width 95 height 102
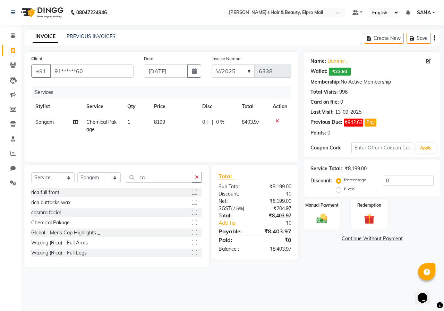
click at [186, 122] on td "8199" at bounding box center [174, 125] width 48 height 23
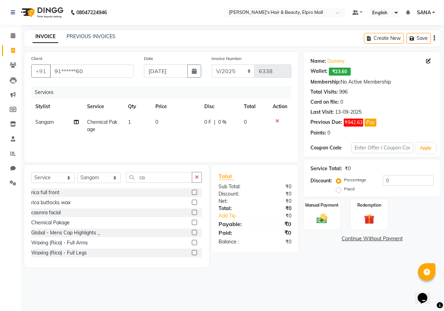
click at [319, 267] on div "Name: Dummy . Wallet: ₹23.60 Membership: No Active Membership Total Visits: 996…" at bounding box center [374, 159] width 142 height 215
click at [167, 124] on td "0" at bounding box center [175, 125] width 49 height 23
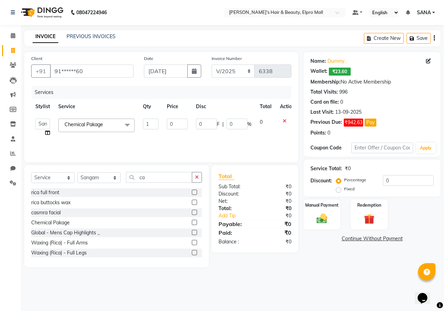
click at [167, 124] on input "0" at bounding box center [177, 124] width 21 height 11
click at [322, 261] on div "Name: Dummy . Wallet: ₹23.60 Membership: No Active Membership Total Visits: 996…" at bounding box center [374, 159] width 142 height 215
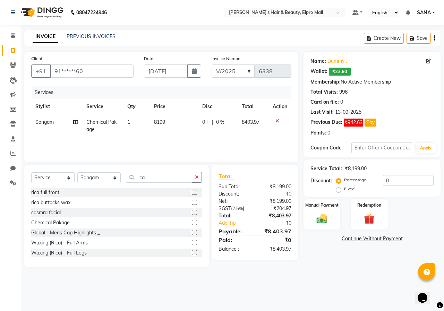
click at [182, 128] on td "8199" at bounding box center [174, 125] width 48 height 23
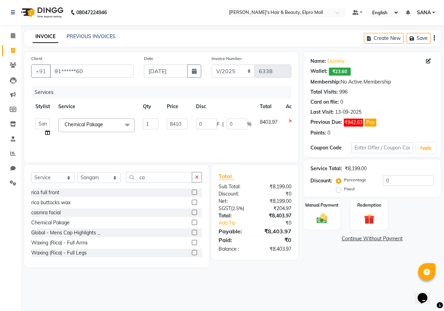
click at [313, 271] on main "INVOICE PREVIOUS INVOICES Create New Save Client +91 91******60 Date [DATE] Inv…" at bounding box center [232, 154] width 423 height 248
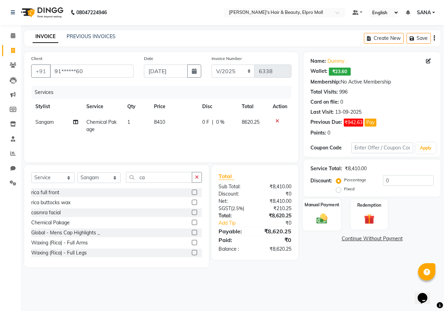
click at [319, 210] on div "Manual Payment" at bounding box center [322, 215] width 38 height 32
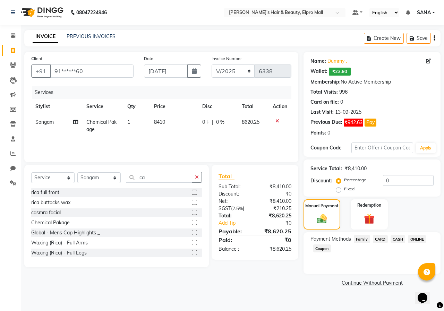
click at [420, 241] on span "ONLINE" at bounding box center [417, 239] width 18 height 8
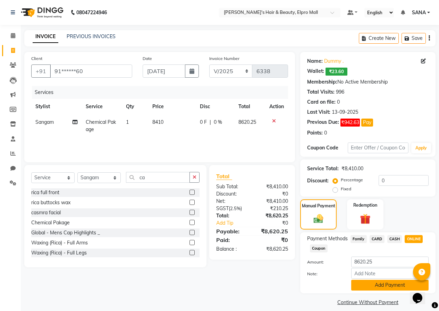
click at [398, 287] on button "Add Payment" at bounding box center [389, 285] width 77 height 11
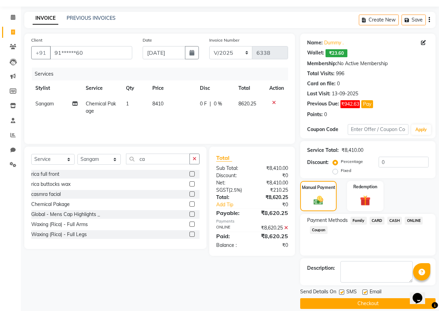
scroll to position [27, 0]
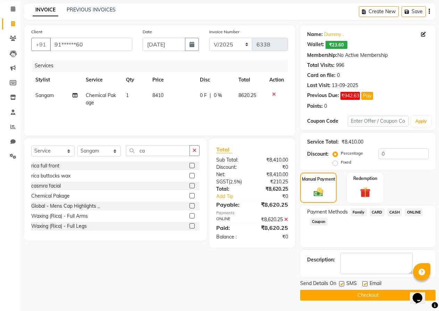
click at [392, 293] on button "Checkout" at bounding box center [367, 295] width 135 height 11
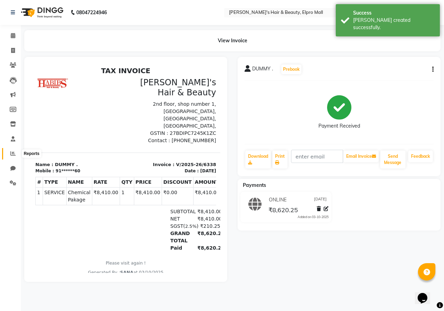
click at [12, 153] on icon at bounding box center [12, 153] width 5 height 5
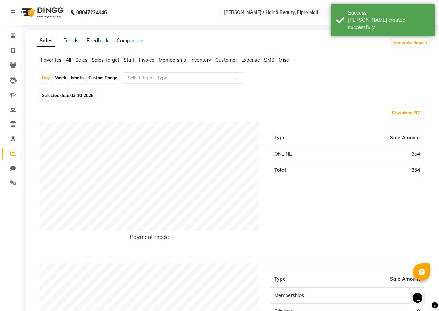
click at [74, 94] on span "03-10-2025" at bounding box center [81, 95] width 23 height 5
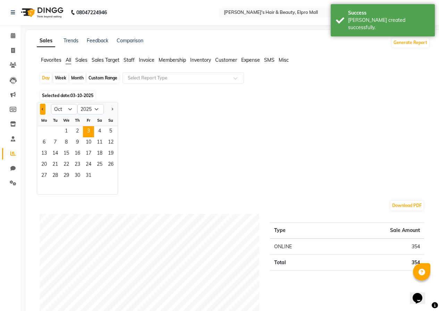
click at [44, 109] on button "Previous month" at bounding box center [43, 109] width 6 height 11
click at [80, 156] on span "18" at bounding box center [77, 153] width 11 height 11
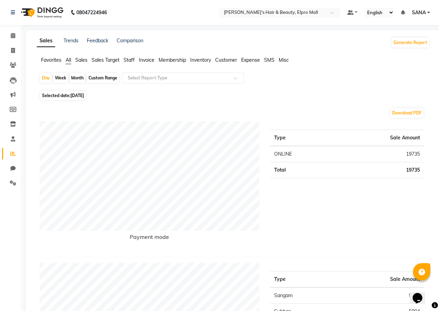
click at [76, 95] on span "[DATE]" at bounding box center [77, 95] width 14 height 5
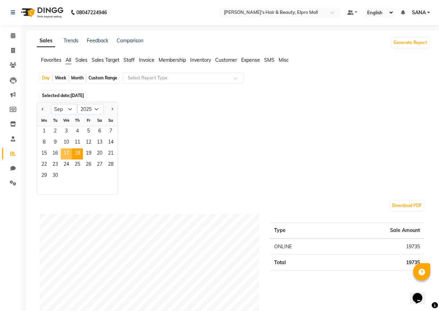
click at [66, 154] on span "17" at bounding box center [66, 153] width 11 height 11
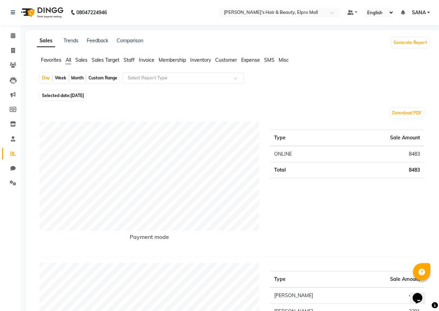
click at [77, 93] on span "[DATE]" at bounding box center [77, 95] width 14 height 5
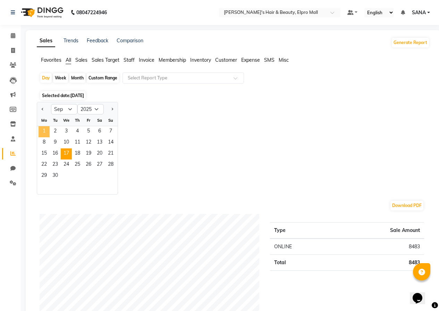
click at [46, 128] on span "1" at bounding box center [43, 131] width 11 height 11
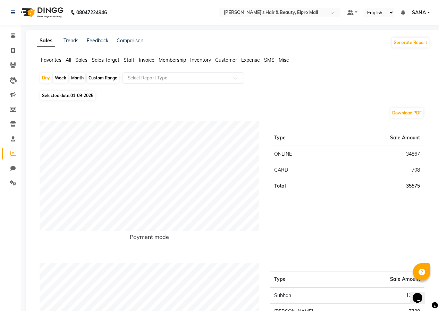
click at [74, 93] on span "01-09-2025" at bounding box center [81, 95] width 23 height 5
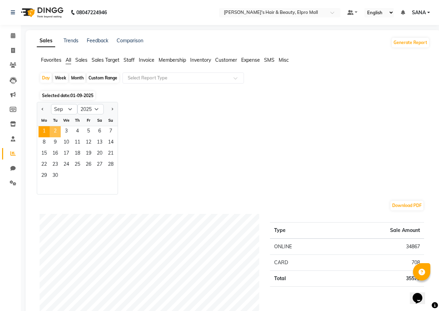
click at [56, 129] on span "2" at bounding box center [55, 131] width 11 height 11
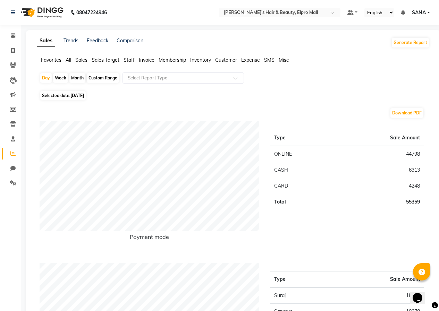
click at [73, 92] on span "Selected date: [DATE]" at bounding box center [62, 95] width 45 height 9
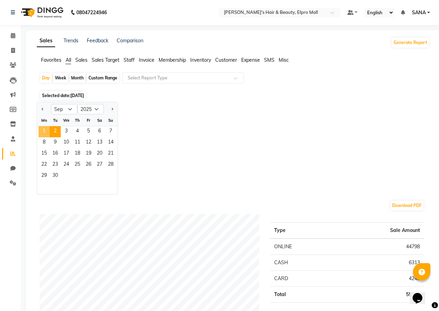
click at [40, 129] on span "1" at bounding box center [43, 131] width 11 height 11
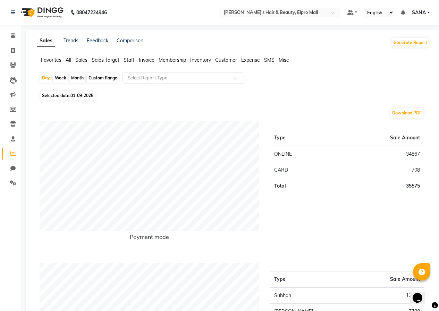
click at [73, 97] on span "01-09-2025" at bounding box center [81, 95] width 23 height 5
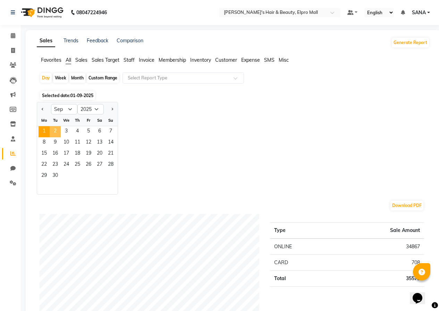
click at [54, 128] on span "2" at bounding box center [55, 131] width 11 height 11
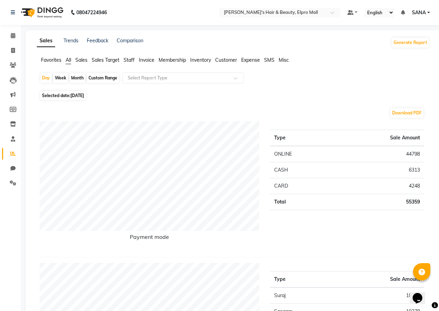
click at [80, 92] on span "Selected date: [DATE]" at bounding box center [62, 95] width 45 height 9
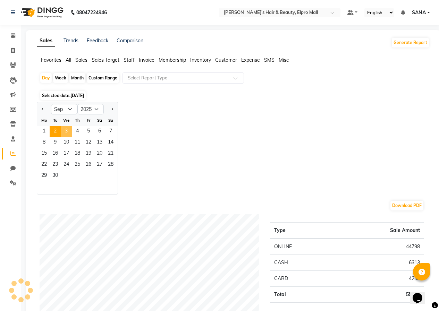
click at [64, 131] on span "3" at bounding box center [66, 131] width 11 height 11
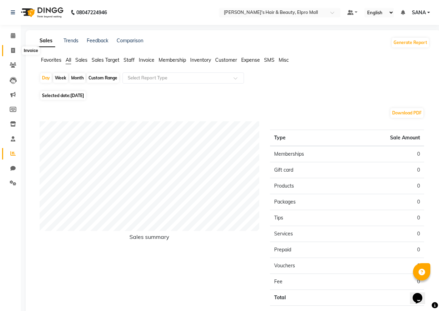
click at [13, 53] on span at bounding box center [13, 51] width 12 height 8
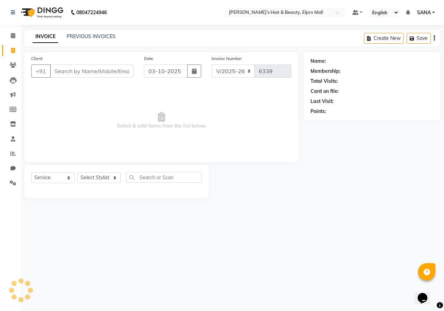
click at [201, 72] on div "Date [DATE]" at bounding box center [173, 69] width 68 height 28
click at [196, 71] on icon "button" at bounding box center [194, 71] width 5 height 6
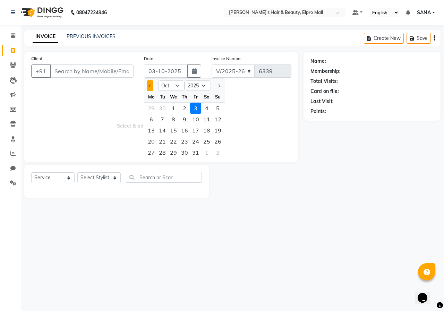
click at [151, 86] on span "Previous month" at bounding box center [150, 85] width 3 height 3
click at [172, 109] on div "3" at bounding box center [173, 108] width 11 height 11
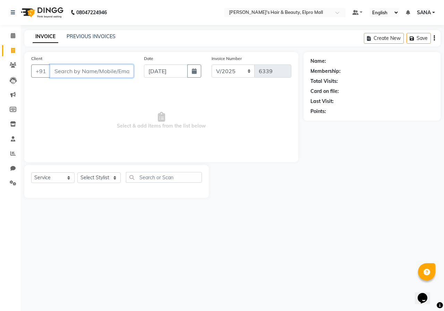
click at [87, 69] on input "Client" at bounding box center [92, 70] width 84 height 13
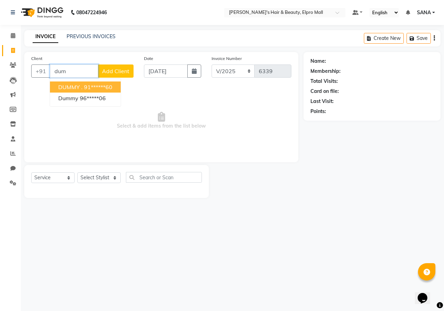
click at [85, 90] on ngb-highlight "91******60" at bounding box center [98, 87] width 28 height 7
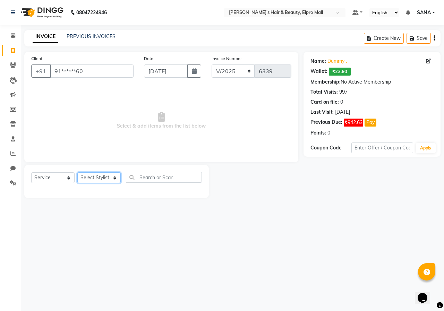
click at [107, 177] on select "Select Stylist ANUSHKA GAURI [PERSON_NAME] [PERSON_NAME] [PERSON_NAME] Rahul [P…" at bounding box center [98, 177] width 43 height 11
click at [77, 172] on select "Select Stylist ANUSHKA GAURI [PERSON_NAME] [PERSON_NAME] [PERSON_NAME] Rahul [P…" at bounding box center [98, 177] width 43 height 11
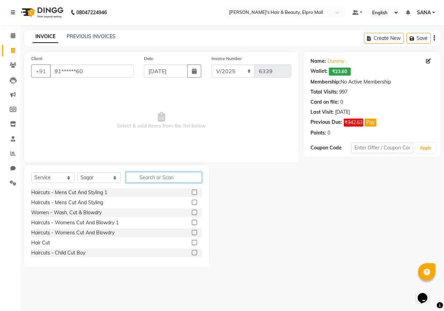
click at [155, 174] on input "text" at bounding box center [164, 177] width 76 height 11
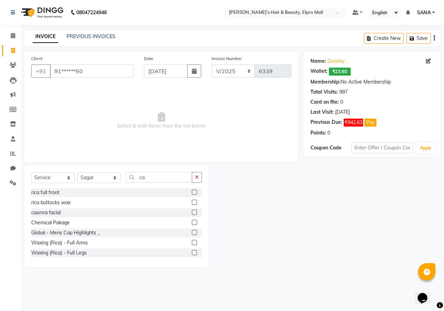
click at [192, 222] on label at bounding box center [194, 222] width 5 height 5
click at [192, 222] on input "checkbox" at bounding box center [194, 223] width 5 height 5
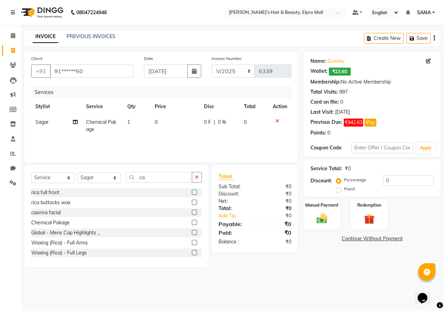
click at [164, 125] on td "0" at bounding box center [174, 125] width 49 height 23
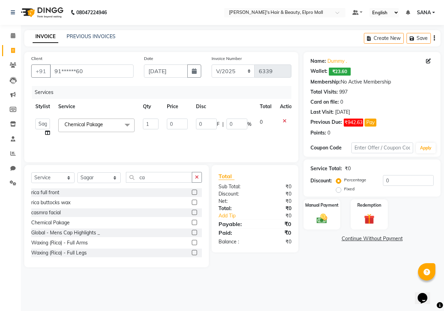
click at [164, 125] on td "0" at bounding box center [177, 127] width 29 height 26
click at [171, 125] on input "0" at bounding box center [177, 124] width 21 height 11
click at [172, 125] on input "0" at bounding box center [177, 124] width 21 height 11
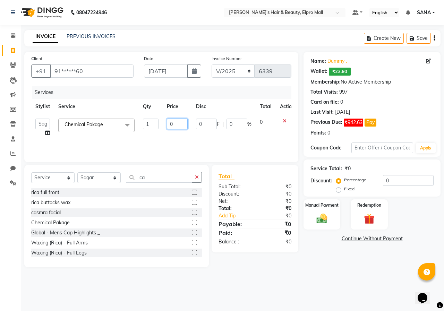
click at [172, 125] on input "0" at bounding box center [177, 124] width 21 height 11
click at [293, 262] on div "Total Sub Total: ₹0 Discount: ₹0 Net: ₹0 Total: ₹0 Add Tip ₹0 Payable: ₹0 Paid:…" at bounding box center [256, 216] width 95 height 102
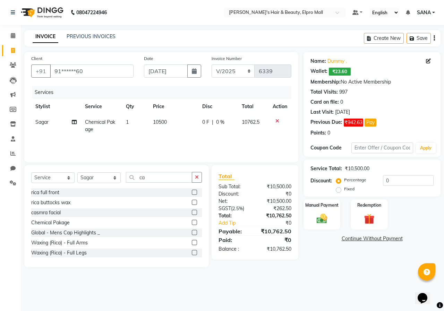
click at [184, 123] on td "10500" at bounding box center [173, 125] width 49 height 23
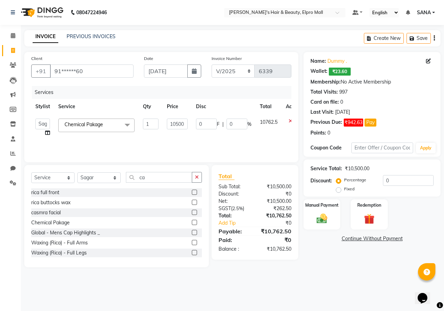
click at [184, 123] on input "10500" at bounding box center [177, 124] width 21 height 11
click at [187, 123] on input "10500" at bounding box center [177, 124] width 21 height 11
click at [127, 72] on input "91******60" at bounding box center [92, 70] width 84 height 13
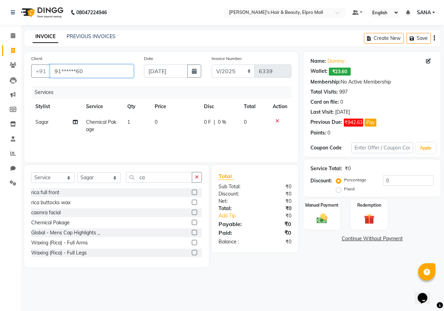
click at [127, 72] on input "91******60" at bounding box center [92, 70] width 84 height 13
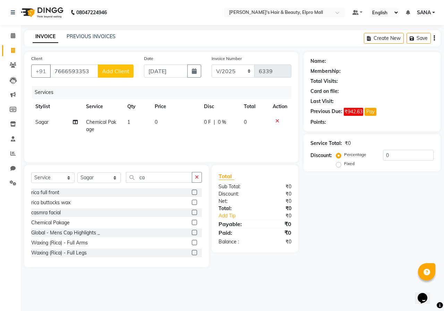
click at [127, 72] on span "Add Client" at bounding box center [115, 71] width 27 height 7
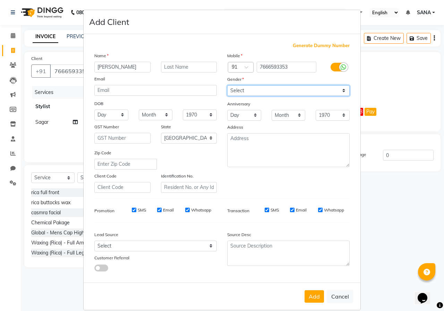
click at [245, 92] on select "Select [DEMOGRAPHIC_DATA] [DEMOGRAPHIC_DATA] Other Prefer Not To Say" at bounding box center [288, 90] width 122 height 11
click at [227, 85] on select "Select [DEMOGRAPHIC_DATA] [DEMOGRAPHIC_DATA] Other Prefer Not To Say" at bounding box center [288, 90] width 122 height 11
click at [314, 297] on button "Add" at bounding box center [313, 296] width 19 height 12
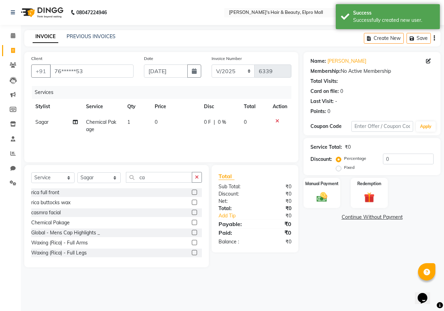
click at [185, 126] on td "0" at bounding box center [174, 125] width 49 height 23
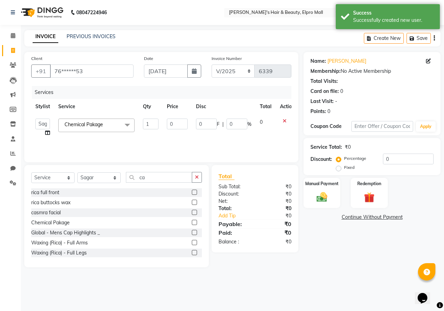
click at [185, 126] on input "0" at bounding box center [177, 124] width 21 height 11
click at [284, 121] on div at bounding box center [287, 121] width 15 height 5
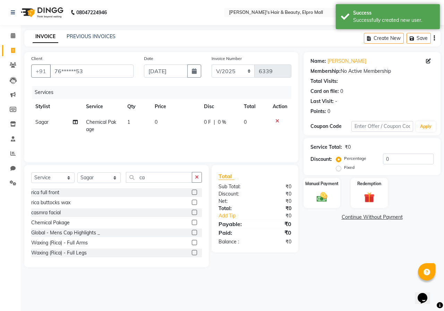
click at [278, 120] on icon at bounding box center [277, 121] width 4 height 5
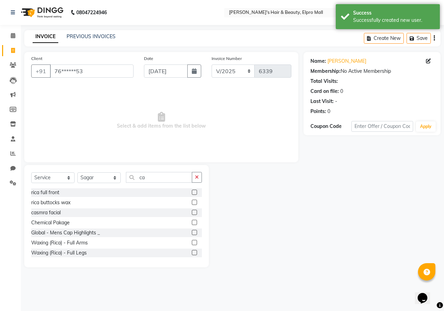
click at [192, 200] on label at bounding box center [194, 202] width 5 height 5
click at [192, 200] on input "checkbox" at bounding box center [194, 202] width 5 height 5
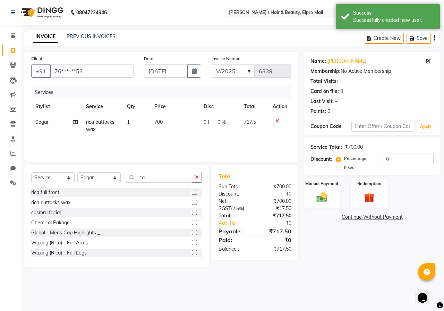
click at [277, 121] on icon at bounding box center [277, 121] width 4 height 5
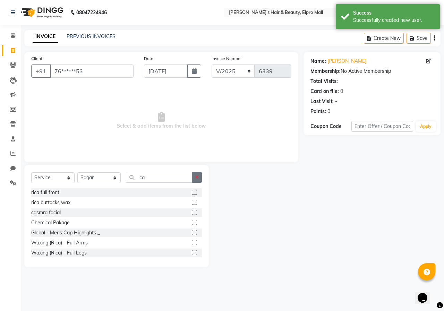
click at [195, 174] on button "button" at bounding box center [197, 177] width 10 height 11
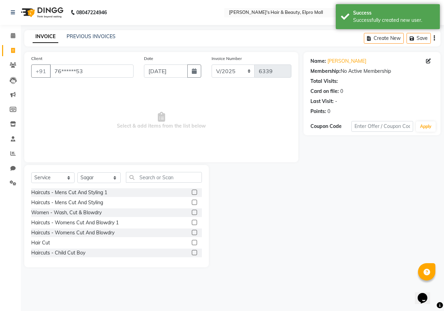
click at [192, 203] on label at bounding box center [194, 202] width 5 height 5
click at [192, 203] on input "checkbox" at bounding box center [194, 202] width 5 height 5
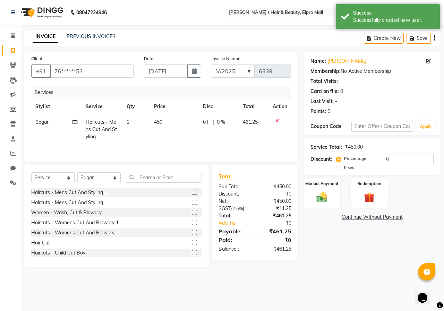
click at [179, 128] on td "450" at bounding box center [174, 129] width 49 height 30
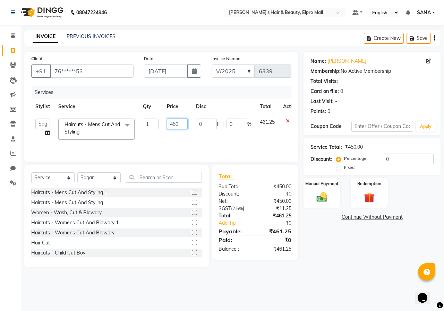
click at [179, 128] on input "450" at bounding box center [177, 124] width 21 height 11
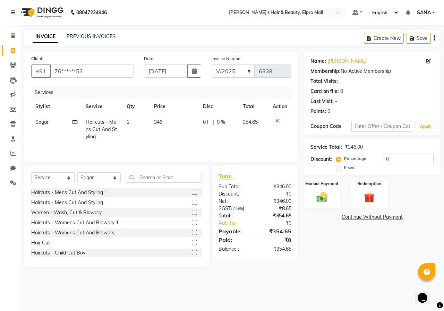
click at [352, 261] on div "Name: [PERSON_NAME] Membership: No Active Membership Total Visits: Card on file…" at bounding box center [374, 159] width 142 height 215
click at [332, 204] on div "Manual Payment" at bounding box center [322, 193] width 38 height 32
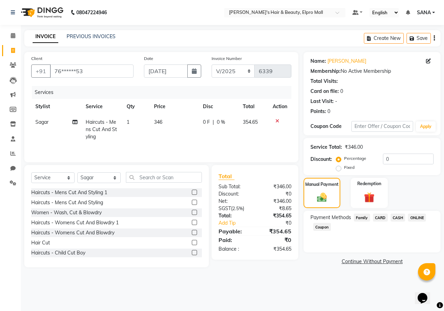
click at [414, 216] on span "ONLINE" at bounding box center [417, 218] width 18 height 8
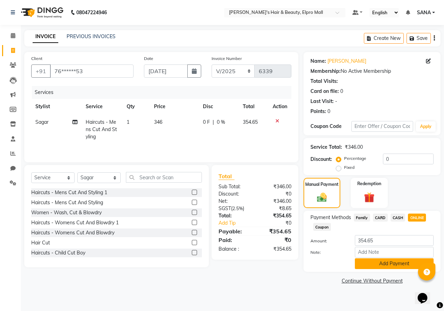
click at [387, 262] on button "Add Payment" at bounding box center [394, 263] width 79 height 11
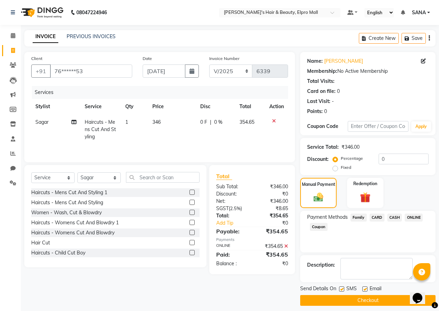
click at [368, 297] on button "Checkout" at bounding box center [367, 300] width 135 height 11
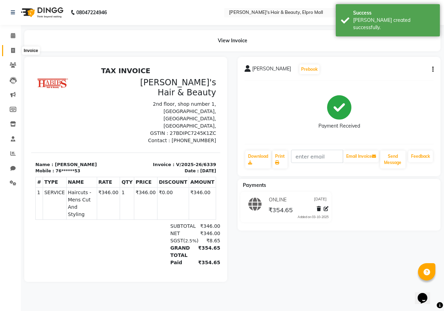
click at [9, 51] on span at bounding box center [13, 51] width 12 height 8
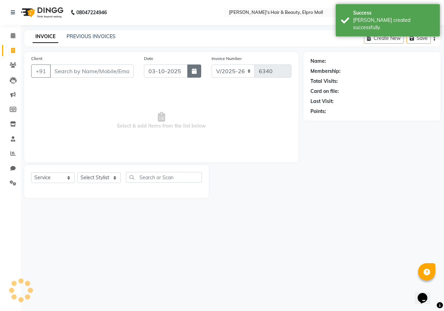
drag, startPoint x: 192, startPoint y: 71, endPoint x: 173, endPoint y: 78, distance: 20.2
click at [191, 71] on button "button" at bounding box center [194, 70] width 14 height 13
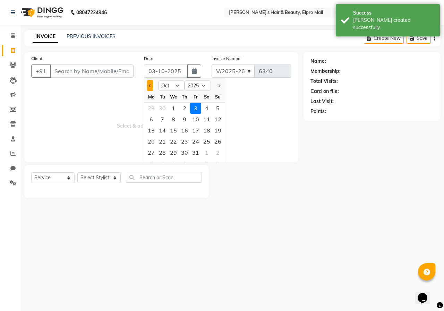
click at [150, 85] on span "Previous month" at bounding box center [150, 85] width 3 height 3
click at [172, 111] on div "3" at bounding box center [173, 108] width 11 height 11
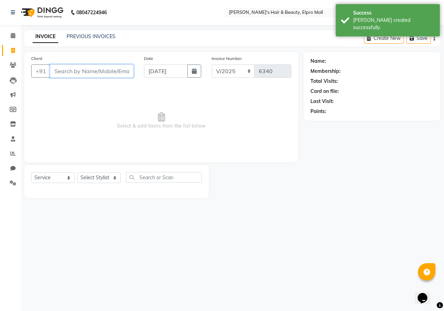
click at [118, 76] on input "Client" at bounding box center [92, 70] width 84 height 13
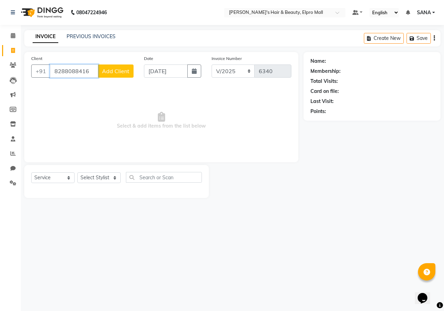
click at [97, 73] on input "8288088416" at bounding box center [74, 70] width 48 height 13
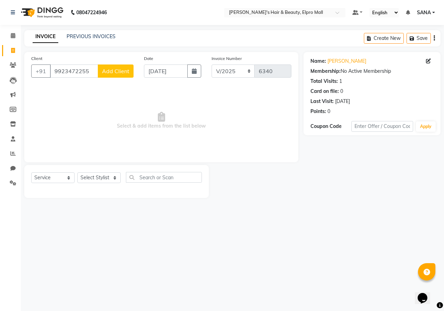
click at [105, 73] on span "Add Client" at bounding box center [115, 71] width 27 height 7
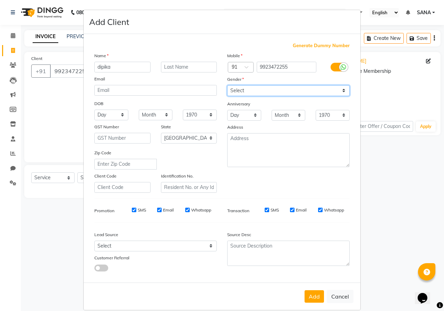
click at [246, 90] on select "Select [DEMOGRAPHIC_DATA] [DEMOGRAPHIC_DATA] Other Prefer Not To Say" at bounding box center [288, 90] width 122 height 11
click at [227, 85] on select "Select [DEMOGRAPHIC_DATA] [DEMOGRAPHIC_DATA] Other Prefer Not To Say" at bounding box center [288, 90] width 122 height 11
click at [315, 293] on button "Add" at bounding box center [313, 296] width 19 height 12
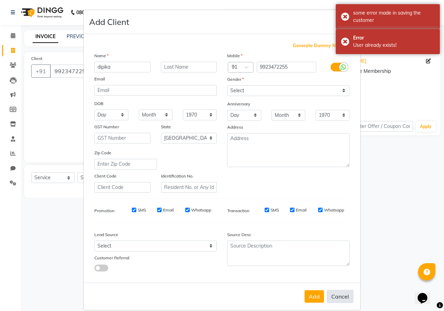
click at [332, 290] on button "Cancel" at bounding box center [340, 296] width 27 height 13
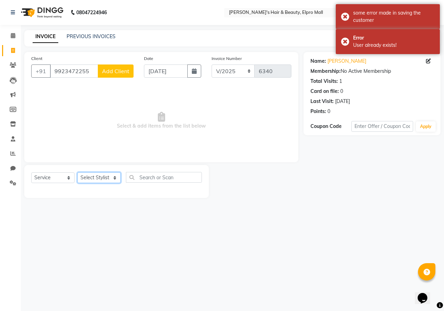
click at [113, 176] on select "Select Stylist ANUSHKA GAURI [PERSON_NAME] [PERSON_NAME] [PERSON_NAME] Rahul [P…" at bounding box center [98, 177] width 43 height 11
click at [77, 172] on select "Select Stylist ANUSHKA GAURI [PERSON_NAME] [PERSON_NAME] [PERSON_NAME] Rahul [P…" at bounding box center [98, 177] width 43 height 11
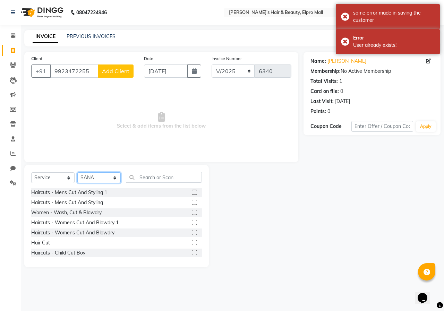
click at [98, 175] on select "Select Stylist ANUSHKA GAURI [PERSON_NAME] [PERSON_NAME] [PERSON_NAME] Rahul [P…" at bounding box center [98, 177] width 43 height 11
click at [77, 172] on select "Select Stylist ANUSHKA GAURI [PERSON_NAME] [PERSON_NAME] [PERSON_NAME] Rahul [P…" at bounding box center [98, 177] width 43 height 11
drag, startPoint x: 189, startPoint y: 240, endPoint x: 189, endPoint y: 243, distance: 3.8
click at [192, 243] on div at bounding box center [197, 243] width 10 height 9
click at [192, 242] on label at bounding box center [194, 242] width 5 height 5
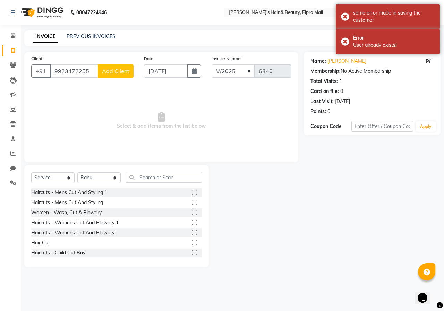
click at [192, 242] on input "checkbox" at bounding box center [194, 243] width 5 height 5
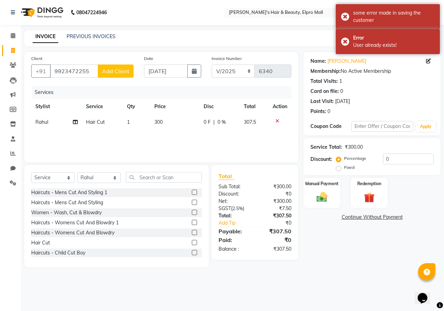
click at [180, 123] on td "300" at bounding box center [174, 122] width 49 height 16
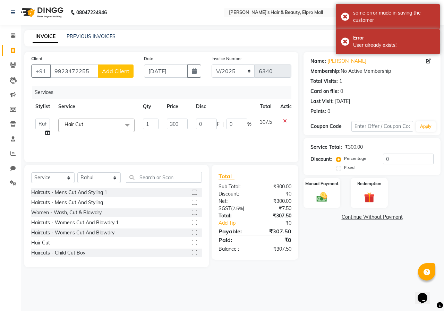
click at [180, 123] on input "300" at bounding box center [177, 124] width 21 height 11
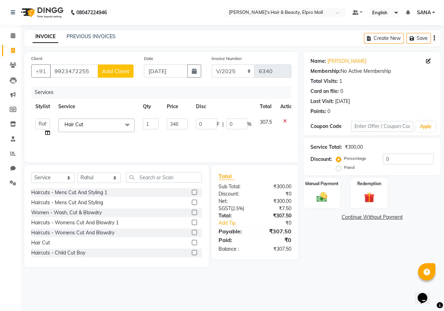
click at [323, 230] on div "Name: [PERSON_NAME] Membership: No Active Membership Total Visits: 1 Card on fi…" at bounding box center [374, 159] width 142 height 215
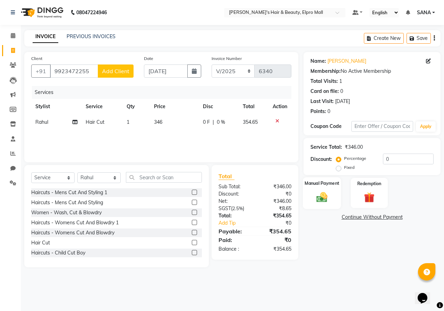
click at [314, 197] on img at bounding box center [322, 197] width 18 height 13
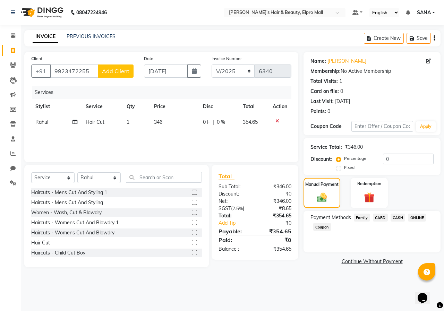
click at [414, 217] on span "ONLINE" at bounding box center [417, 218] width 18 height 8
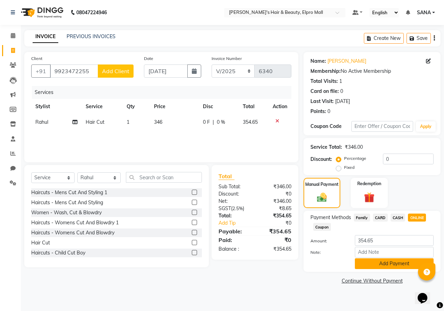
click at [390, 264] on button "Add Payment" at bounding box center [394, 263] width 79 height 11
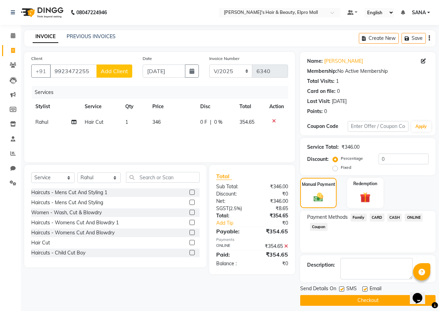
click at [368, 299] on button "Checkout" at bounding box center [367, 300] width 135 height 11
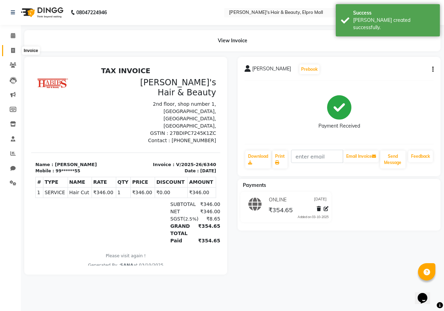
click at [14, 51] on icon at bounding box center [13, 50] width 4 height 5
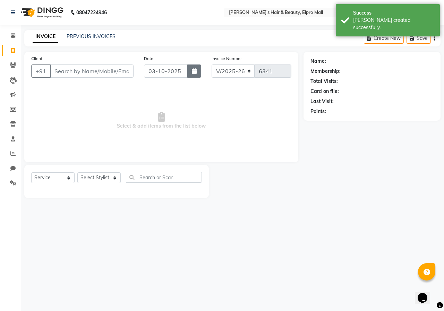
click at [198, 70] on button "button" at bounding box center [194, 70] width 14 height 13
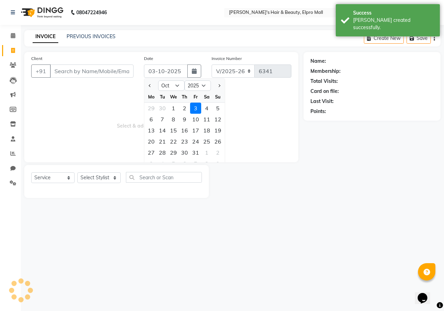
click at [146, 86] on div at bounding box center [151, 85] width 14 height 11
click at [149, 86] on span "Previous month" at bounding box center [150, 85] width 3 height 3
click at [176, 108] on div "3" at bounding box center [173, 108] width 11 height 11
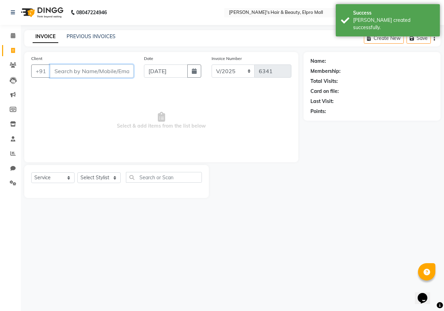
click at [120, 70] on input "Client" at bounding box center [92, 70] width 84 height 13
click at [120, 70] on span "Add Client" at bounding box center [115, 71] width 27 height 7
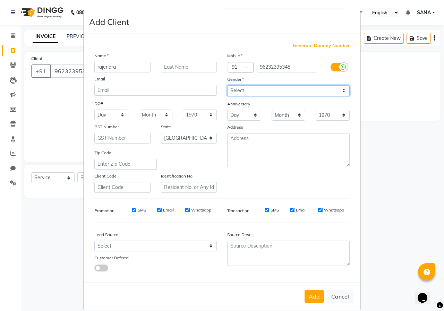
click at [241, 93] on select "Select [DEMOGRAPHIC_DATA] [DEMOGRAPHIC_DATA] Other Prefer Not To Say" at bounding box center [288, 90] width 122 height 11
click at [227, 85] on select "Select [DEMOGRAPHIC_DATA] [DEMOGRAPHIC_DATA] Other Prefer Not To Say" at bounding box center [288, 90] width 122 height 11
click at [308, 296] on button "Add" at bounding box center [313, 296] width 19 height 12
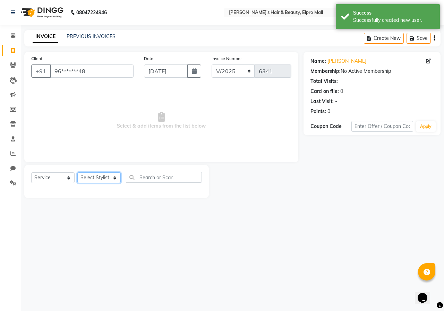
click at [112, 176] on select "Select Stylist ANUSHKA GAURI [PERSON_NAME] [PERSON_NAME] [PERSON_NAME] Rahul [P…" at bounding box center [98, 177] width 43 height 11
click at [77, 172] on select "Select Stylist ANUSHKA GAURI [PERSON_NAME] [PERSON_NAME] [PERSON_NAME] Rahul [P…" at bounding box center [98, 177] width 43 height 11
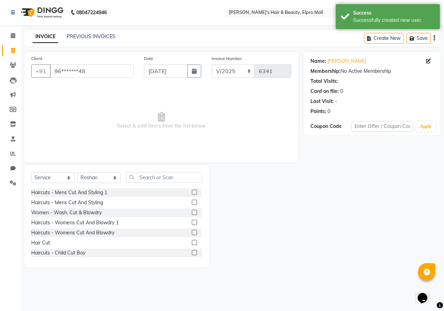
click at [192, 244] on label at bounding box center [194, 242] width 5 height 5
click at [192, 244] on input "checkbox" at bounding box center [194, 243] width 5 height 5
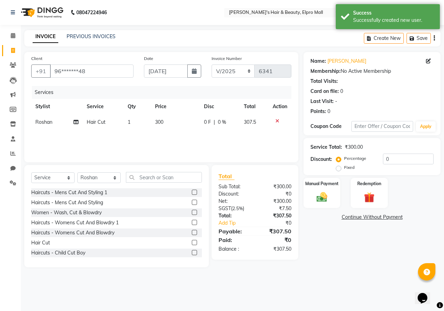
click at [179, 129] on td "300" at bounding box center [175, 122] width 49 height 16
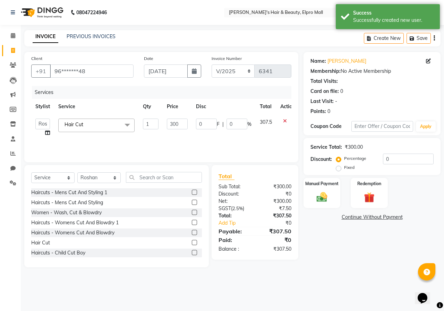
click at [179, 129] on input "300" at bounding box center [177, 124] width 21 height 11
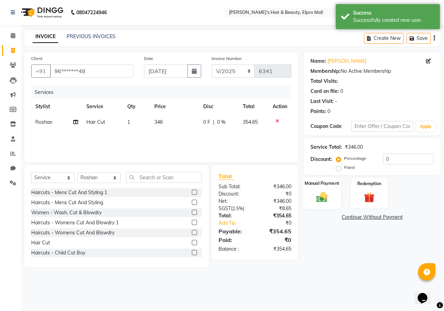
drag, startPoint x: 316, startPoint y: 194, endPoint x: 370, endPoint y: 191, distance: 54.2
click at [317, 194] on img at bounding box center [322, 197] width 18 height 13
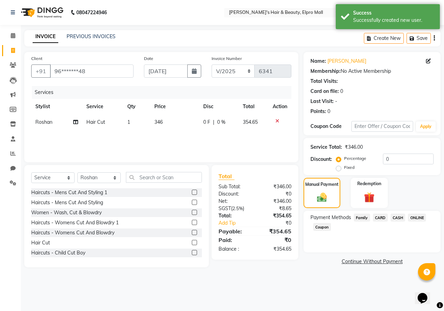
click at [415, 215] on span "ONLINE" at bounding box center [417, 218] width 18 height 8
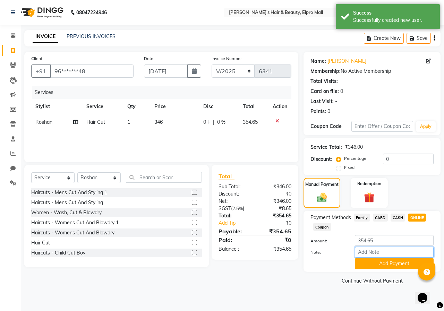
drag, startPoint x: 398, startPoint y: 257, endPoint x: 398, endPoint y: 270, distance: 12.5
click at [398, 258] on div "Note:" at bounding box center [371, 253] width 133 height 12
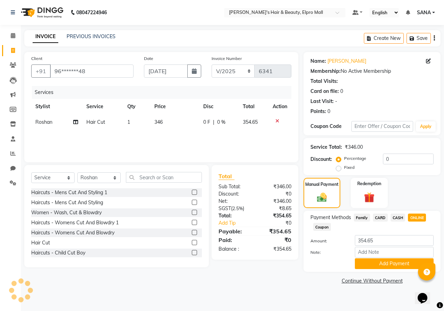
click at [399, 270] on div "Payment Methods Family CARD CASH ONLINE Coupon Amount: 354.65 Note: Add Payment" at bounding box center [371, 241] width 137 height 61
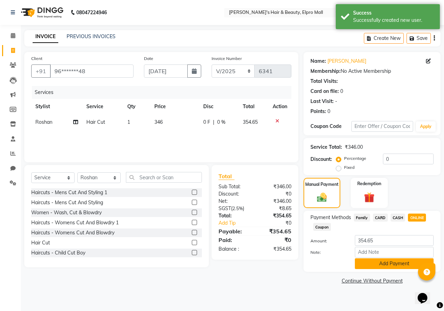
click at [399, 264] on button "Add Payment" at bounding box center [394, 263] width 79 height 11
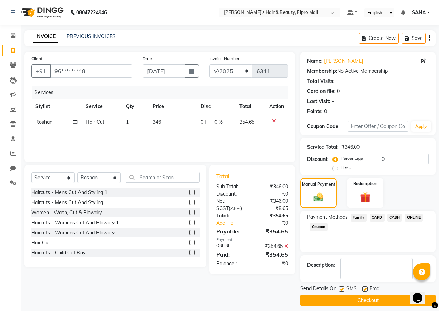
click at [390, 297] on button "Checkout" at bounding box center [367, 300] width 135 height 11
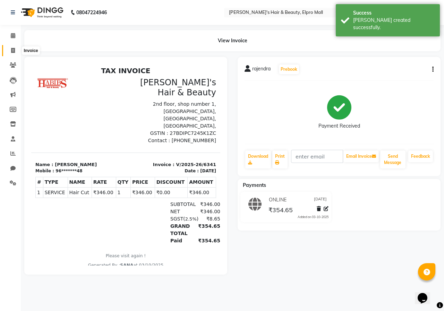
click at [9, 49] on span at bounding box center [13, 51] width 12 height 8
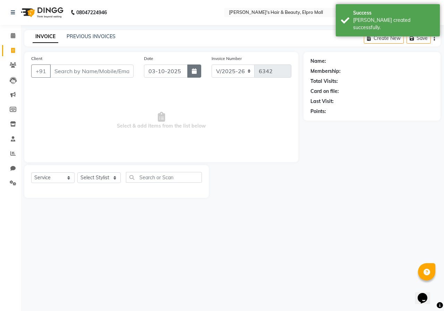
click at [197, 72] on button "button" at bounding box center [194, 70] width 14 height 13
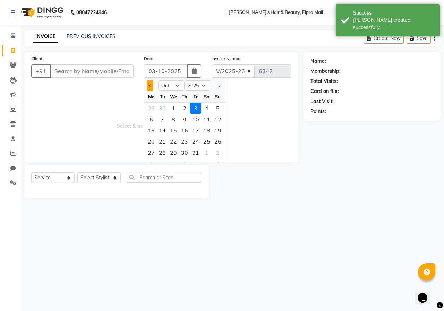
click at [152, 87] on button "Previous month" at bounding box center [150, 85] width 6 height 11
click at [10, 147] on li "Reports" at bounding box center [10, 153] width 21 height 15
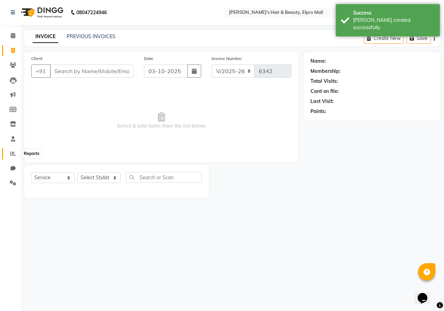
click at [14, 154] on icon at bounding box center [12, 153] width 5 height 5
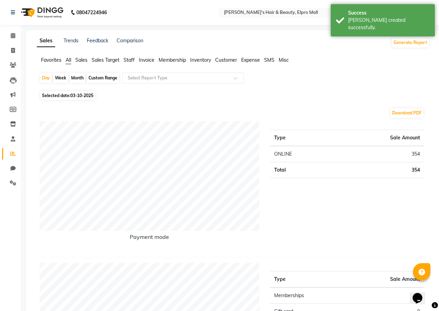
click at [79, 94] on span "03-10-2025" at bounding box center [81, 95] width 23 height 5
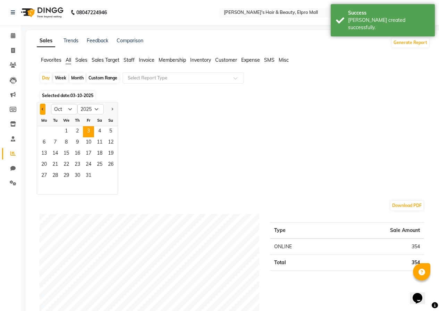
click at [44, 110] on button "Previous month" at bounding box center [43, 109] width 6 height 11
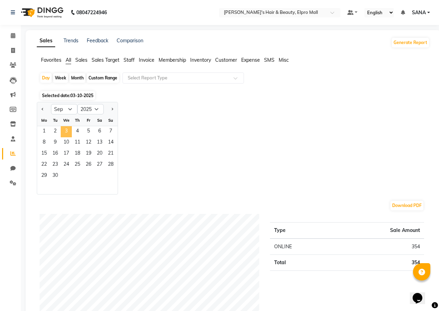
click at [65, 128] on span "3" at bounding box center [66, 131] width 11 height 11
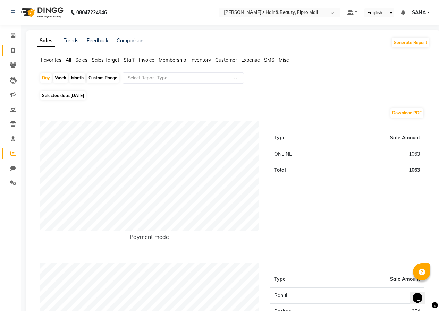
click at [13, 46] on link "Invoice" at bounding box center [10, 50] width 17 height 11
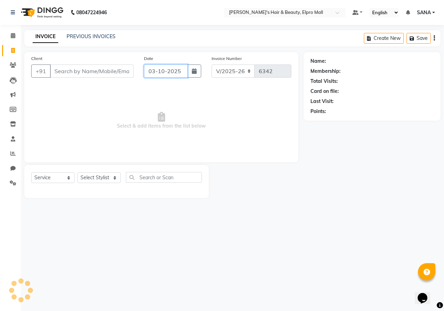
click at [183, 70] on input "03-10-2025" at bounding box center [166, 70] width 44 height 13
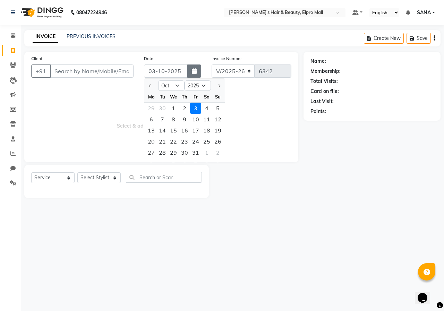
click at [190, 70] on button "button" at bounding box center [194, 70] width 14 height 13
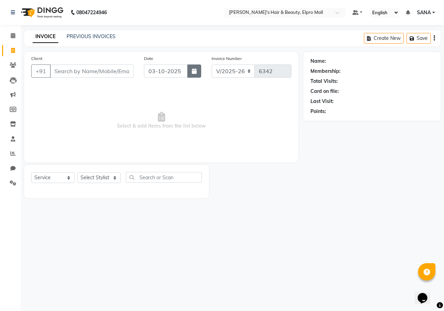
click at [196, 73] on icon "button" at bounding box center [194, 71] width 5 height 6
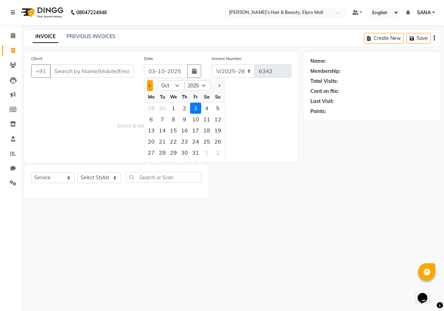
click at [147, 83] on button "Previous month" at bounding box center [150, 85] width 6 height 11
click at [177, 110] on div "3" at bounding box center [173, 108] width 11 height 11
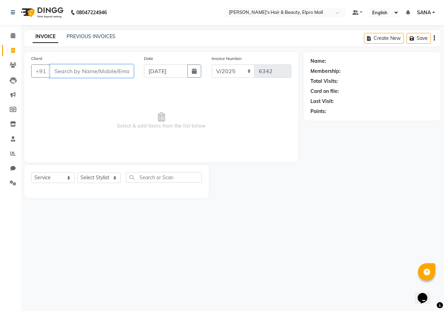
click at [126, 75] on input "Client" at bounding box center [92, 70] width 84 height 13
click at [126, 75] on button "Add Client" at bounding box center [116, 70] width 36 height 13
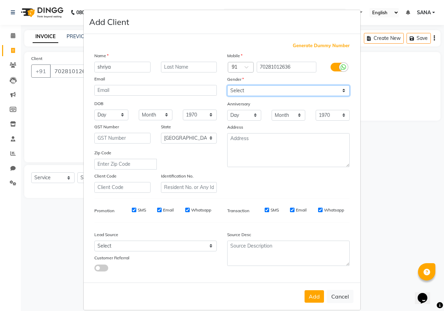
click at [250, 90] on select "Select [DEMOGRAPHIC_DATA] [DEMOGRAPHIC_DATA] Other Prefer Not To Say" at bounding box center [288, 90] width 122 height 11
click at [227, 85] on select "Select [DEMOGRAPHIC_DATA] [DEMOGRAPHIC_DATA] Other Prefer Not To Say" at bounding box center [288, 90] width 122 height 11
drag, startPoint x: 306, startPoint y: 297, endPoint x: 305, endPoint y: 292, distance: 5.0
click at [306, 297] on button "Add" at bounding box center [313, 296] width 19 height 12
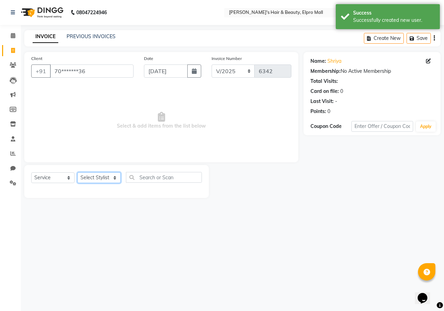
click at [115, 183] on select "Select Stylist ANUSHKA GAURI [PERSON_NAME] [PERSON_NAME] [PERSON_NAME] Rahul [P…" at bounding box center [98, 177] width 43 height 11
click at [77, 172] on select "Select Stylist ANUSHKA GAURI [PERSON_NAME] [PERSON_NAME] [PERSON_NAME] Rahul [P…" at bounding box center [98, 177] width 43 height 11
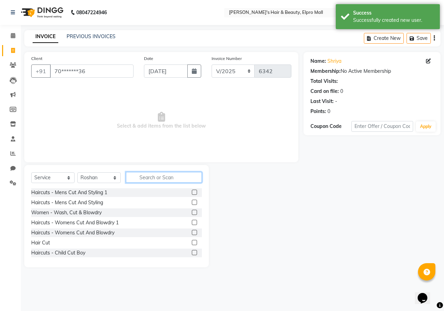
click at [167, 177] on input "text" at bounding box center [164, 177] width 76 height 11
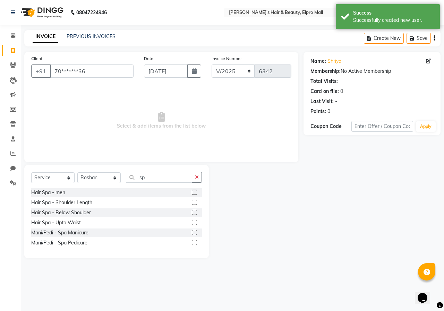
click at [193, 202] on label at bounding box center [194, 202] width 5 height 5
click at [193, 202] on input "checkbox" at bounding box center [194, 202] width 5 height 5
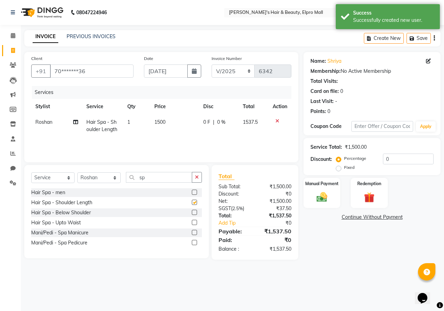
click at [180, 130] on td "1500" at bounding box center [174, 125] width 49 height 23
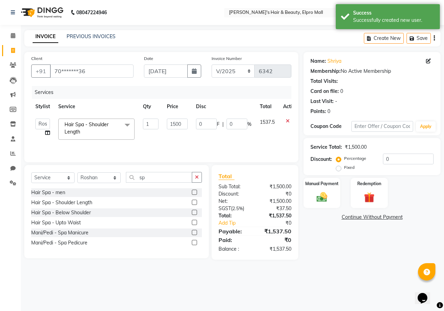
click at [180, 129] on td "1500" at bounding box center [177, 128] width 29 height 29
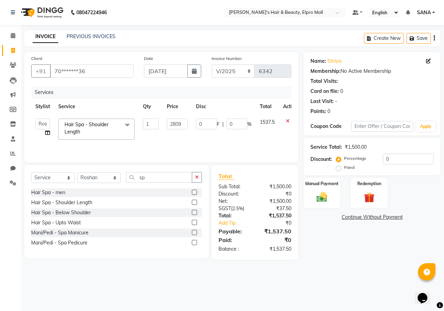
click at [356, 238] on div "Name: Shriya Membership: No Active Membership Total Visits: Card on file: 0 Las…" at bounding box center [374, 156] width 142 height 208
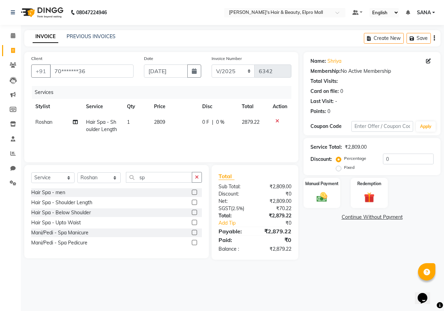
click at [181, 125] on td "2809" at bounding box center [174, 125] width 48 height 23
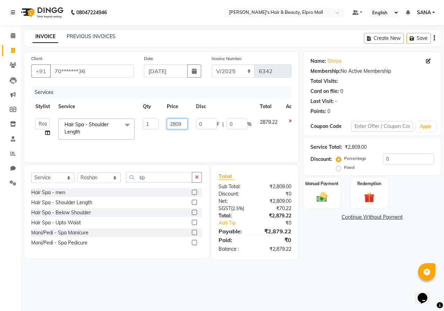
click at [181, 125] on input "2809" at bounding box center [177, 124] width 21 height 11
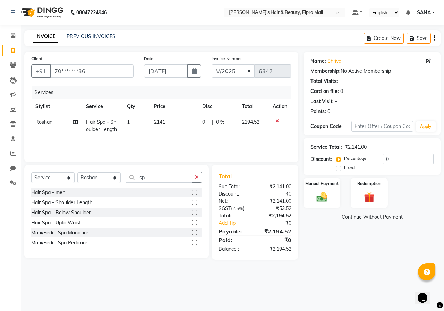
click at [319, 250] on div "Name: Shriya Membership: No Active Membership Total Visits: Card on file: 0 Las…" at bounding box center [374, 156] width 142 height 208
click at [181, 122] on td "2141" at bounding box center [174, 125] width 48 height 23
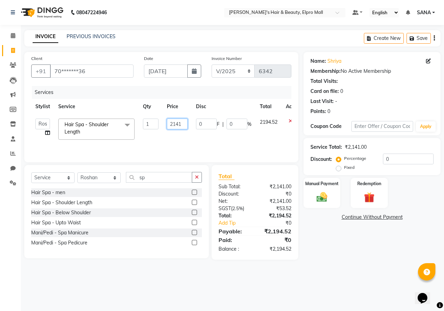
click at [181, 122] on input "2141" at bounding box center [177, 124] width 21 height 11
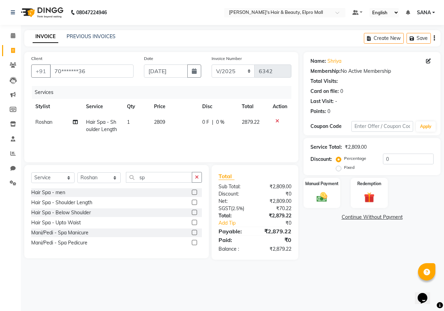
click at [322, 274] on div "08047224946 Select Location × [PERSON_NAME]'s Hair & Beauty, Elpro Mall Default…" at bounding box center [222, 155] width 444 height 311
click at [178, 122] on td "2809" at bounding box center [174, 125] width 48 height 23
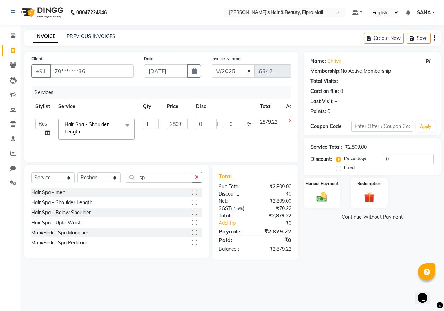
click at [178, 122] on input "2809" at bounding box center [177, 124] width 21 height 11
click at [345, 230] on div "Name: Shriya Membership: No Active Membership Total Visits: Card on file: 0 Las…" at bounding box center [374, 156] width 142 height 208
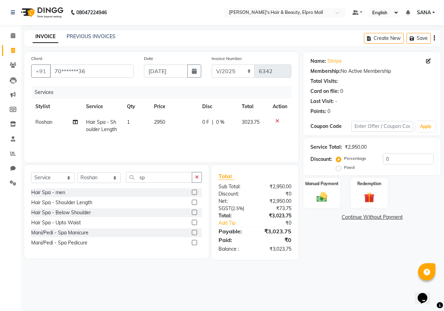
click at [173, 123] on td "2950" at bounding box center [174, 125] width 48 height 23
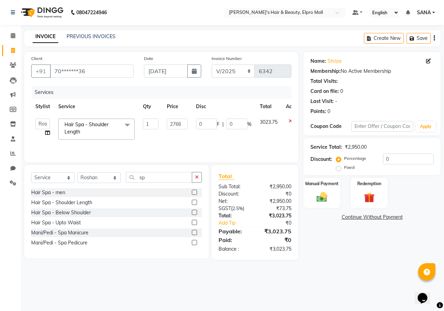
click at [316, 259] on div "Name: Shriya Membership: No Active Membership Total Visits: Card on file: 0 Las…" at bounding box center [374, 156] width 142 height 208
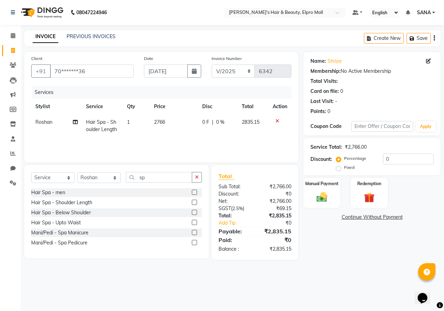
click at [179, 125] on td "2766" at bounding box center [174, 125] width 48 height 23
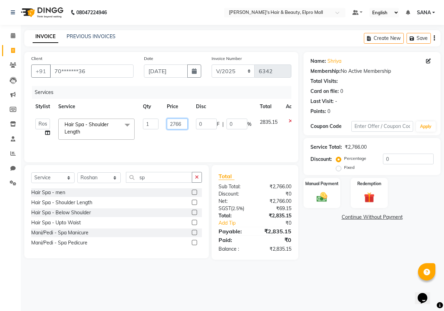
click at [185, 123] on input "2766" at bounding box center [177, 124] width 21 height 11
click at [331, 256] on div "Name: Shriya Membership: No Active Membership Total Visits: Card on file: 0 Las…" at bounding box center [374, 156] width 142 height 208
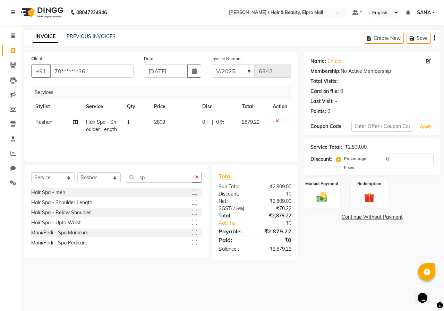
click at [183, 124] on td "2809" at bounding box center [174, 125] width 48 height 23
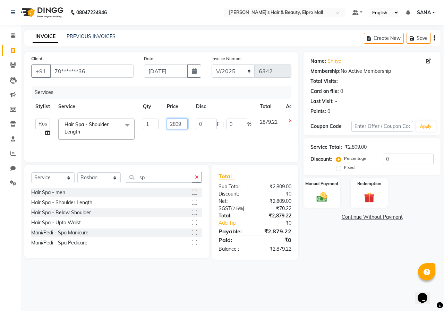
click at [181, 123] on input "2809" at bounding box center [177, 124] width 21 height 11
click at [345, 265] on main "INVOICE PREVIOUS INVOICES Create New Save Client +91 70*******36 Date [DATE] In…" at bounding box center [232, 150] width 423 height 240
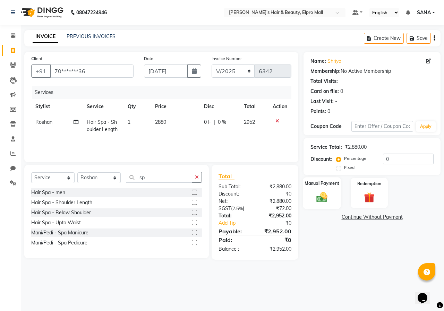
drag, startPoint x: 325, startPoint y: 202, endPoint x: 368, endPoint y: 206, distance: 43.9
click at [325, 202] on img at bounding box center [321, 197] width 17 height 12
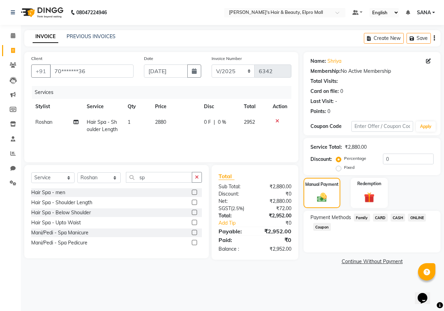
drag, startPoint x: 422, startPoint y: 218, endPoint x: 412, endPoint y: 234, distance: 19.2
click at [422, 218] on span "ONLINE" at bounding box center [417, 218] width 18 height 8
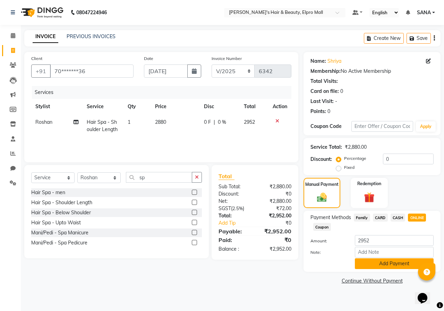
click at [400, 260] on button "Add Payment" at bounding box center [394, 263] width 79 height 11
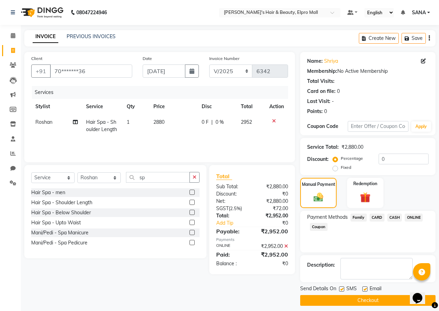
click at [372, 297] on button "Checkout" at bounding box center [367, 300] width 135 height 11
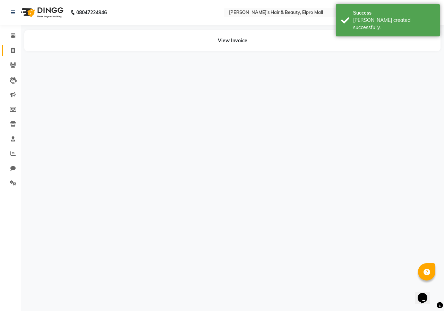
click at [11, 51] on icon at bounding box center [13, 50] width 4 height 5
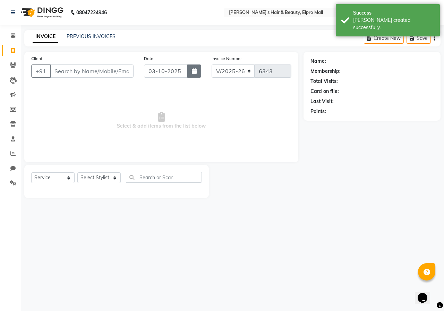
click at [192, 68] on button "button" at bounding box center [194, 70] width 14 height 13
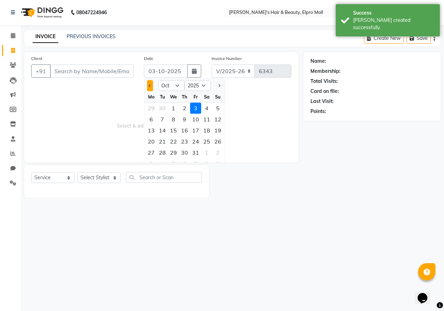
click at [151, 89] on button "Previous month" at bounding box center [150, 85] width 6 height 11
click at [173, 110] on div "3" at bounding box center [173, 108] width 11 height 11
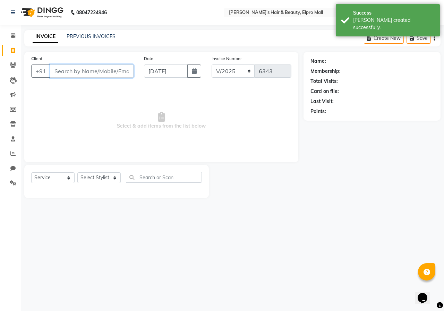
click at [115, 75] on input "Client" at bounding box center [92, 70] width 84 height 13
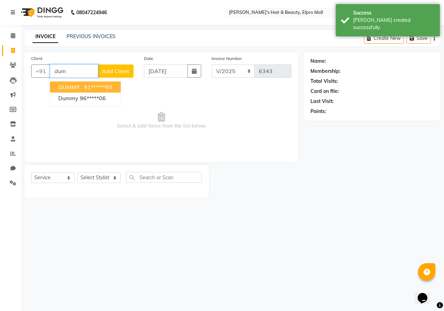
click at [84, 87] on ngb-highlight "91******60" at bounding box center [98, 87] width 28 height 7
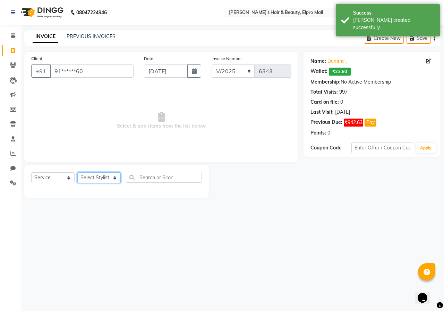
click at [98, 178] on select "Select Stylist ANUSHKA GAURI [PERSON_NAME] [PERSON_NAME] [PERSON_NAME] Rahul [P…" at bounding box center [98, 177] width 43 height 11
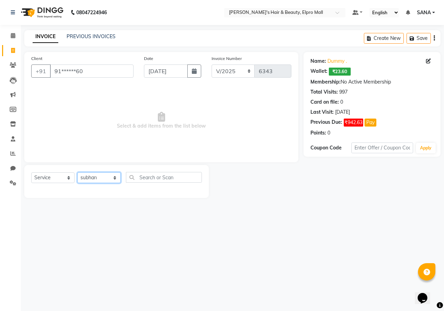
click at [77, 172] on select "Select Stylist ANUSHKA GAURI [PERSON_NAME] [PERSON_NAME] [PERSON_NAME] Rahul [P…" at bounding box center [98, 177] width 43 height 11
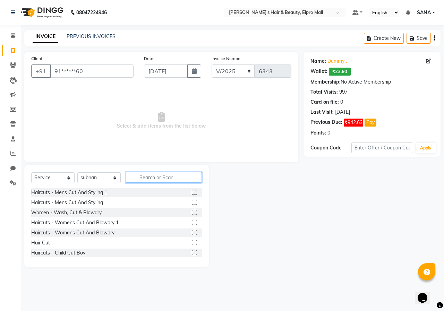
click at [158, 181] on input "text" at bounding box center [164, 177] width 76 height 11
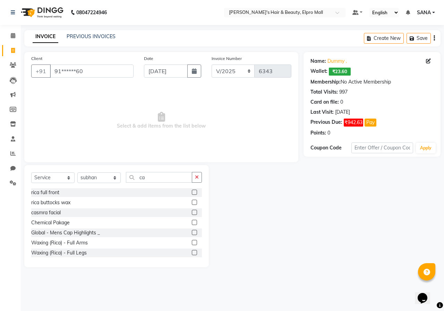
drag, startPoint x: 188, startPoint y: 222, endPoint x: 173, endPoint y: 159, distance: 64.4
click at [192, 222] on label at bounding box center [194, 222] width 5 height 5
click at [192, 222] on input "checkbox" at bounding box center [194, 223] width 5 height 5
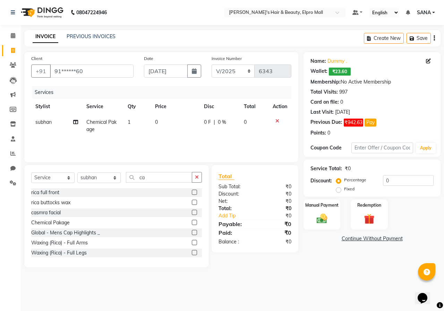
click at [173, 120] on td "0" at bounding box center [175, 125] width 49 height 23
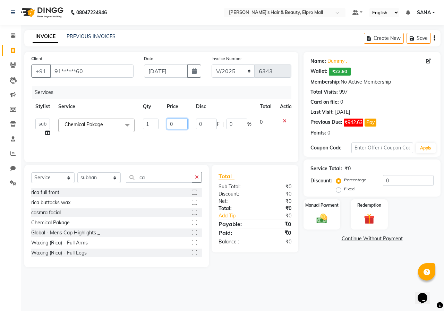
click at [173, 120] on input "0" at bounding box center [177, 124] width 21 height 11
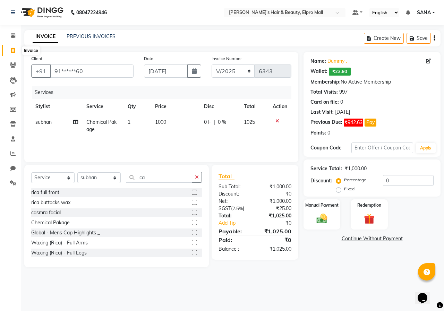
click at [15, 49] on span at bounding box center [13, 51] width 12 height 8
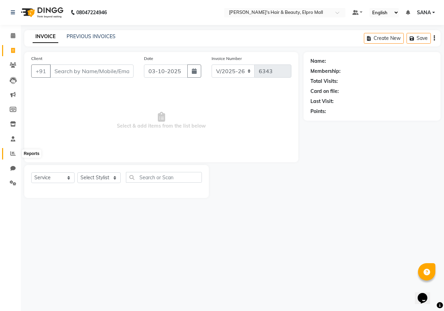
click at [12, 152] on icon at bounding box center [12, 153] width 5 height 5
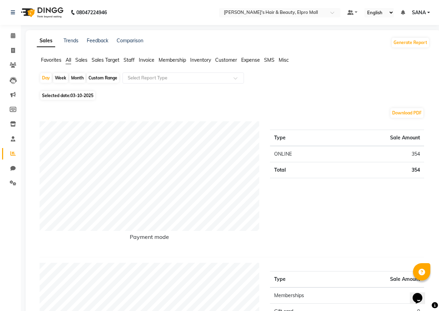
click at [78, 92] on span "Selected date: 03-10-2025" at bounding box center [67, 95] width 55 height 9
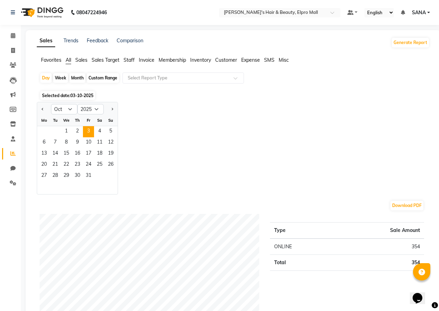
click at [38, 107] on div at bounding box center [44, 109] width 14 height 11
click at [44, 111] on button "Previous month" at bounding box center [43, 109] width 6 height 11
click at [68, 129] on span "3" at bounding box center [66, 131] width 11 height 11
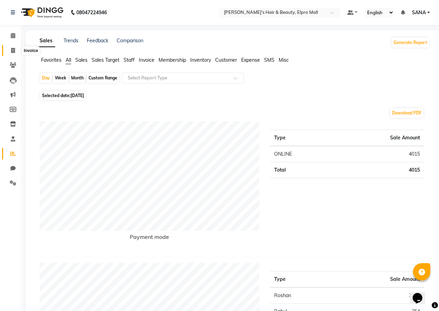
click at [11, 50] on icon at bounding box center [13, 50] width 4 height 5
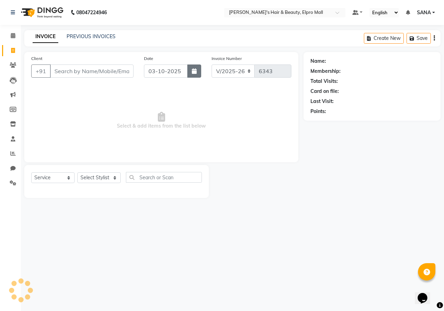
click at [194, 74] on button "button" at bounding box center [194, 70] width 14 height 13
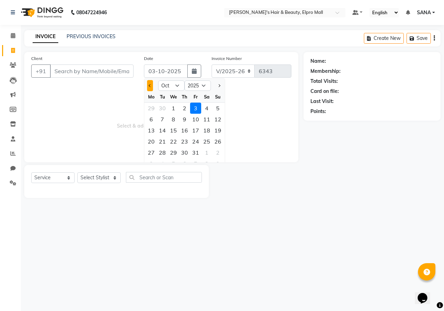
click at [148, 90] on button "Previous month" at bounding box center [150, 85] width 6 height 11
click at [172, 108] on div "3" at bounding box center [173, 108] width 11 height 11
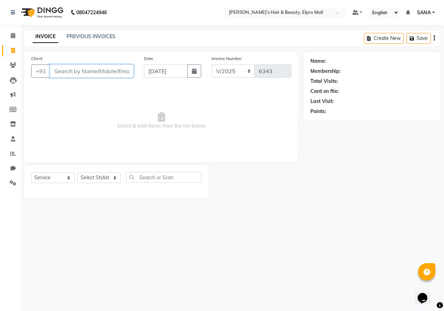
click at [111, 69] on input "Client" at bounding box center [92, 70] width 84 height 13
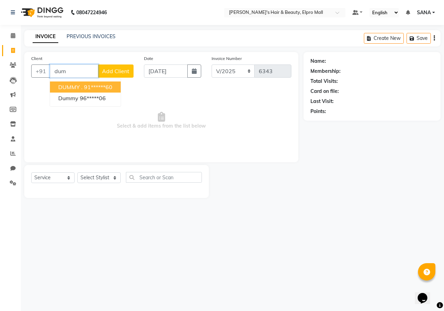
click at [97, 86] on ngb-highlight "91******60" at bounding box center [98, 87] width 28 height 7
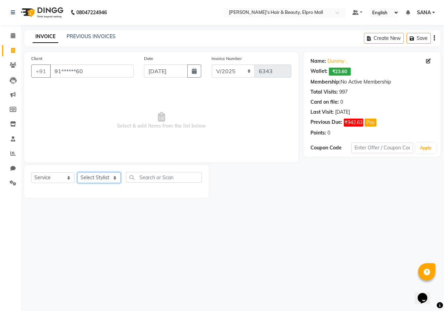
drag, startPoint x: 101, startPoint y: 178, endPoint x: 102, endPoint y: 172, distance: 6.0
click at [101, 178] on select "Select Stylist ANUSHKA GAURI [PERSON_NAME] [PERSON_NAME] [PERSON_NAME] Rahul [P…" at bounding box center [98, 177] width 43 height 11
click at [77, 172] on select "Select Stylist ANUSHKA GAURI [PERSON_NAME] [PERSON_NAME] [PERSON_NAME] Rahul [P…" at bounding box center [98, 177] width 43 height 11
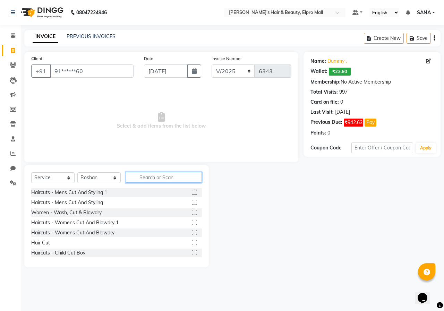
click at [163, 178] on input "text" at bounding box center [164, 177] width 76 height 11
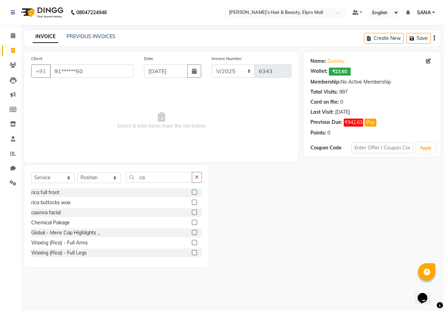
click at [192, 211] on label at bounding box center [194, 212] width 5 height 5
click at [192, 211] on input "checkbox" at bounding box center [194, 212] width 5 height 5
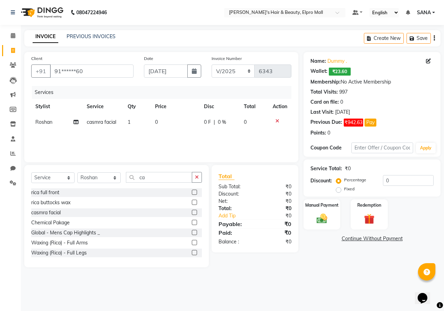
click at [164, 122] on td "0" at bounding box center [175, 122] width 49 height 16
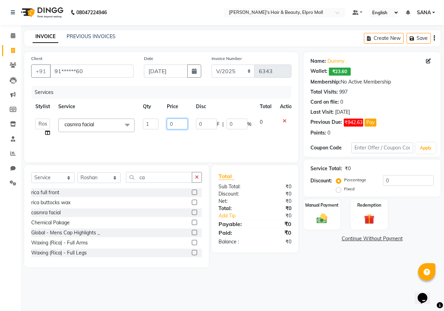
click at [169, 123] on input "0" at bounding box center [177, 124] width 21 height 11
click at [170, 123] on input "0" at bounding box center [177, 124] width 21 height 11
click at [283, 120] on div at bounding box center [287, 121] width 15 height 5
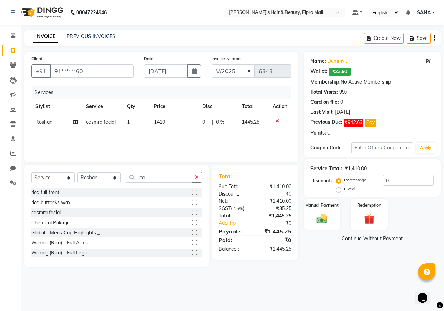
click at [276, 121] on icon at bounding box center [277, 121] width 4 height 5
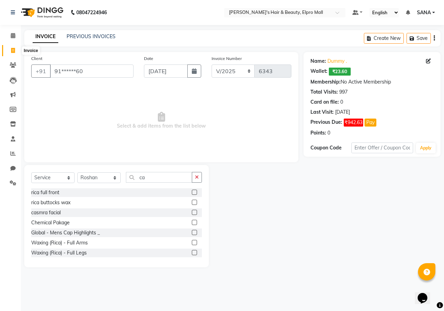
click at [13, 49] on icon at bounding box center [13, 50] width 4 height 5
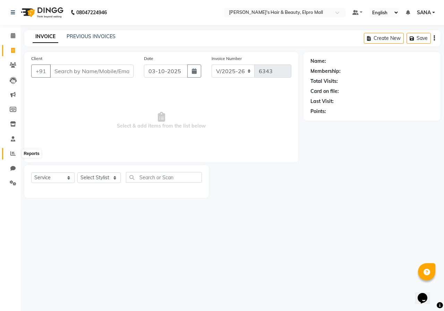
click at [11, 155] on icon at bounding box center [12, 153] width 5 height 5
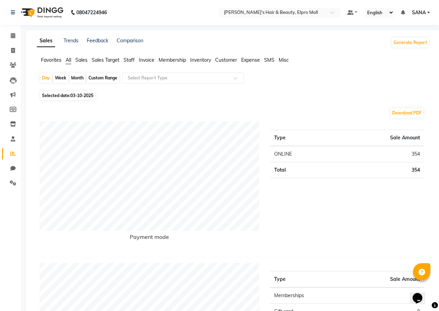
click at [75, 97] on span "03-10-2025" at bounding box center [81, 95] width 23 height 5
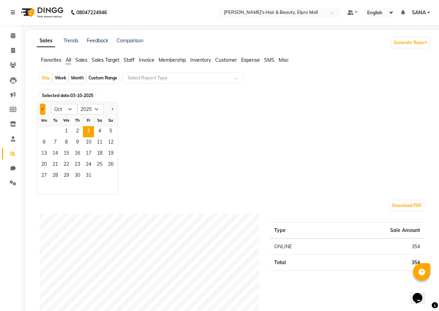
click at [45, 106] on button "Previous month" at bounding box center [43, 109] width 6 height 11
click at [70, 128] on span "3" at bounding box center [66, 131] width 11 height 11
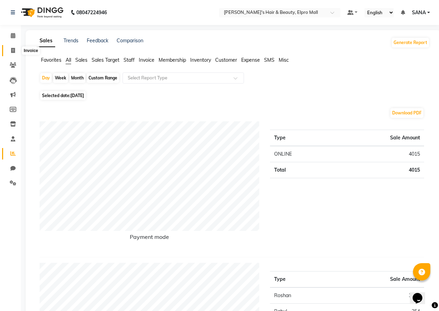
click at [9, 52] on span at bounding box center [13, 51] width 12 height 8
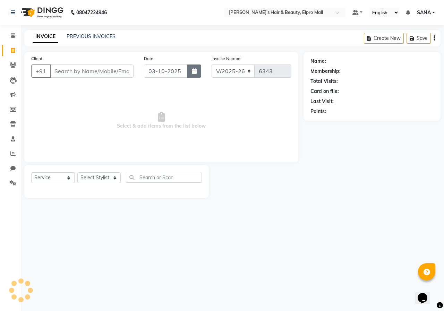
click at [192, 68] on icon "button" at bounding box center [194, 71] width 5 height 6
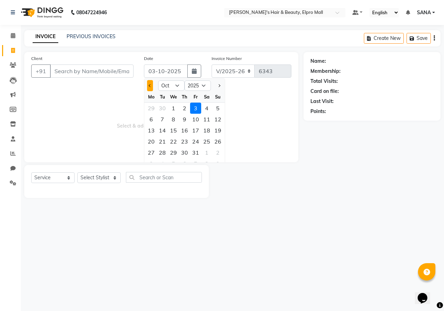
click at [149, 86] on button "Previous month" at bounding box center [150, 85] width 6 height 11
click at [181, 130] on div "18" at bounding box center [184, 130] width 11 height 11
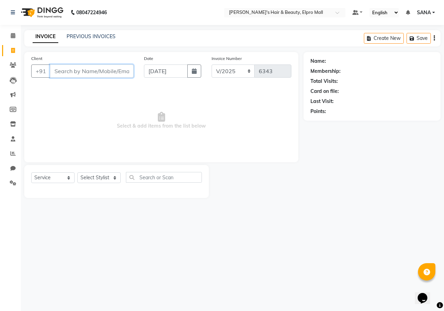
click at [112, 67] on input "Client" at bounding box center [92, 70] width 84 height 13
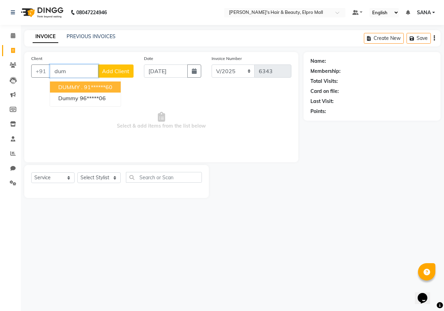
click at [89, 85] on ngb-highlight "91******60" at bounding box center [98, 87] width 28 height 7
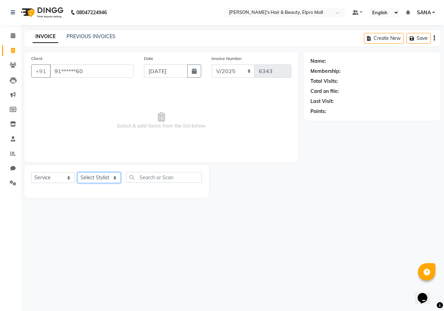
drag, startPoint x: 114, startPoint y: 178, endPoint x: 113, endPoint y: 173, distance: 5.2
click at [114, 178] on select "Select Stylist ANUSHKA GAURI [PERSON_NAME] [PERSON_NAME] [PERSON_NAME] Rahul [P…" at bounding box center [98, 177] width 43 height 11
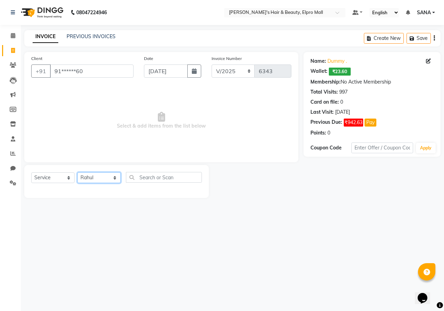
click at [77, 172] on select "Select Stylist ANUSHKA GAURI [PERSON_NAME] [PERSON_NAME] [PERSON_NAME] Rahul [P…" at bounding box center [98, 177] width 43 height 11
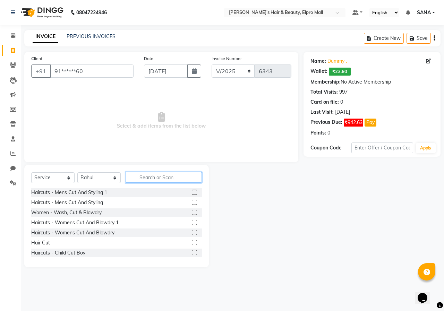
click at [155, 178] on input "text" at bounding box center [164, 177] width 76 height 11
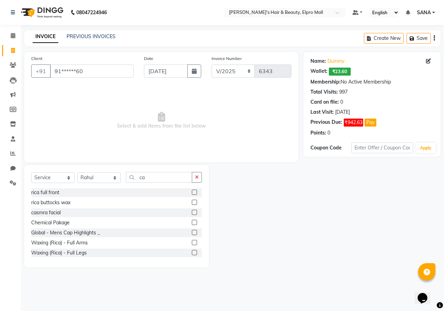
click at [192, 222] on label at bounding box center [194, 222] width 5 height 5
click at [192, 222] on input "checkbox" at bounding box center [194, 223] width 5 height 5
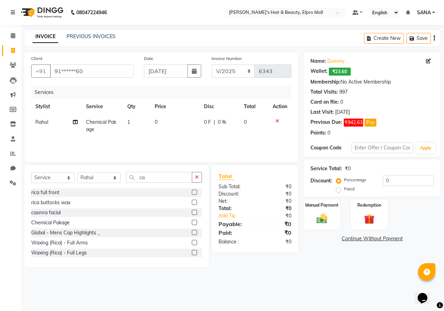
click at [178, 123] on td "0" at bounding box center [174, 125] width 49 height 23
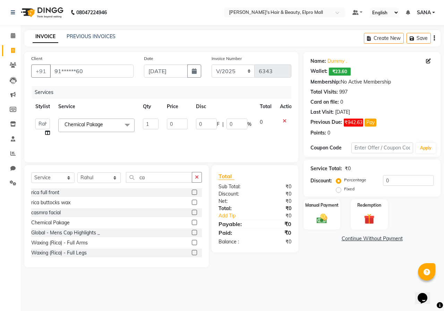
click at [178, 123] on input "0" at bounding box center [177, 124] width 21 height 11
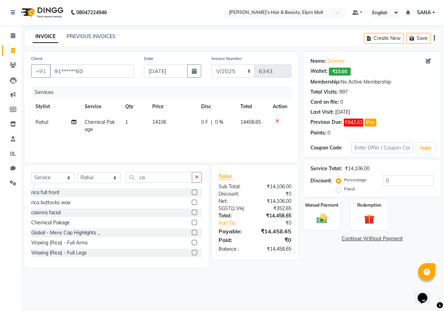
click at [317, 265] on div "Name: Dummy . Wallet: ₹23.60 Membership: No Active Membership Total Visits: 997…" at bounding box center [374, 159] width 142 height 215
click at [12, 51] on icon at bounding box center [13, 50] width 4 height 5
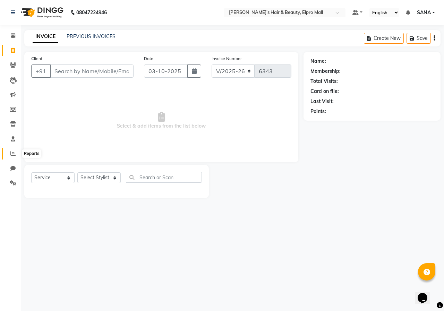
click at [12, 157] on span at bounding box center [13, 154] width 12 height 8
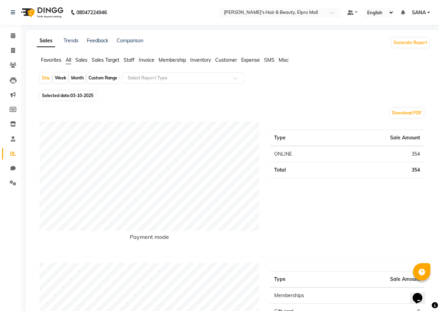
drag, startPoint x: 74, startPoint y: 97, endPoint x: 73, endPoint y: 101, distance: 4.0
click at [74, 97] on span "03-10-2025" at bounding box center [81, 95] width 23 height 5
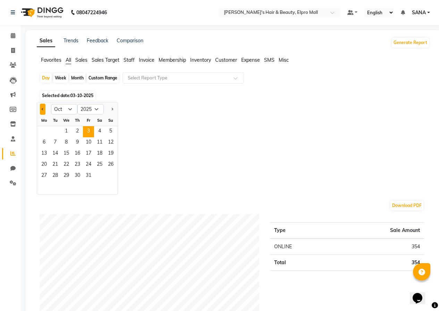
click at [41, 111] on button "Previous month" at bounding box center [43, 109] width 6 height 11
click at [68, 130] on span "3" at bounding box center [66, 131] width 11 height 11
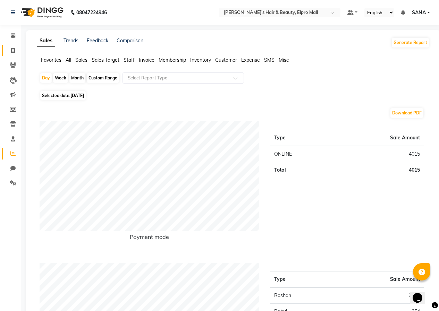
click at [16, 55] on link "Invoice" at bounding box center [10, 50] width 17 height 11
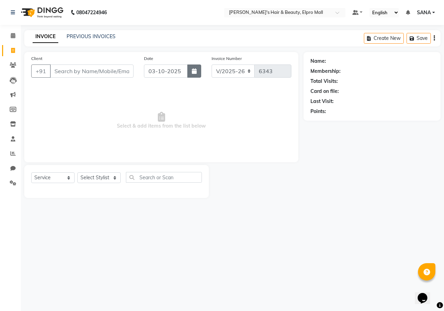
click at [200, 73] on button "button" at bounding box center [194, 70] width 14 height 13
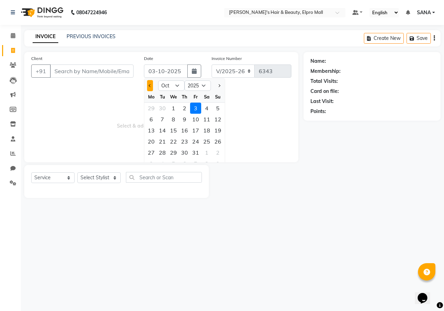
click at [153, 87] on button "Previous month" at bounding box center [150, 85] width 6 height 11
click at [175, 109] on div "3" at bounding box center [173, 108] width 11 height 11
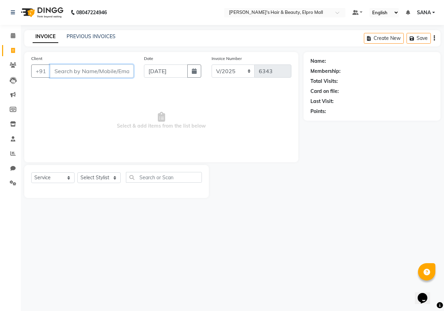
click at [109, 70] on input "Client" at bounding box center [92, 70] width 84 height 13
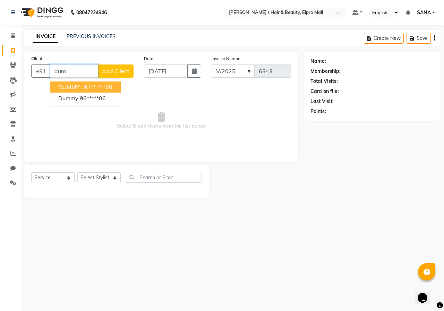
click at [97, 82] on button "DUMMY . 91******60" at bounding box center [85, 86] width 71 height 11
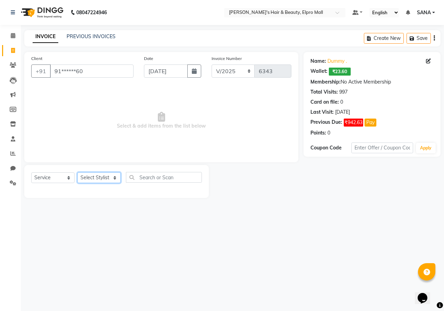
click at [117, 176] on select "Select Stylist ANUSHKA GAURI [PERSON_NAME] [PERSON_NAME] [PERSON_NAME] Rahul [P…" at bounding box center [98, 177] width 43 height 11
click at [77, 172] on select "Select Stylist ANUSHKA GAURI [PERSON_NAME] [PERSON_NAME] [PERSON_NAME] Rahul [P…" at bounding box center [98, 177] width 43 height 11
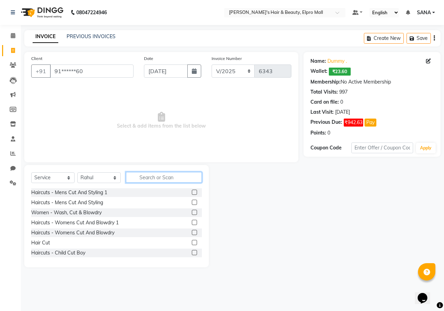
click at [161, 179] on input "text" at bounding box center [164, 177] width 76 height 11
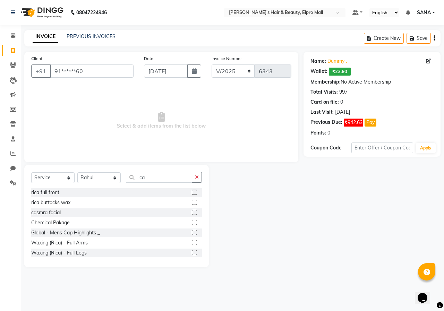
click at [192, 223] on label at bounding box center [194, 222] width 5 height 5
click at [192, 223] on input "checkbox" at bounding box center [194, 223] width 5 height 5
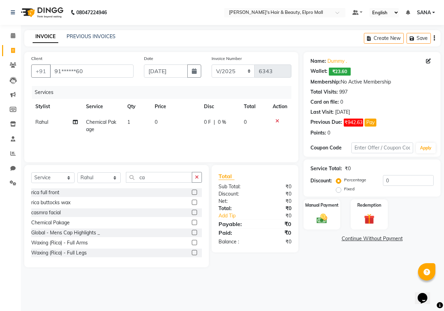
click at [178, 128] on td "0" at bounding box center [174, 125] width 49 height 23
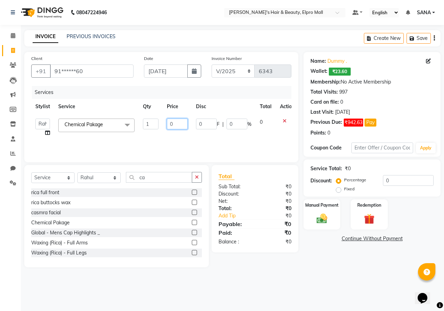
click at [178, 126] on input "0" at bounding box center [177, 124] width 21 height 11
click at [313, 262] on div "Name: Dummy . Wallet: ₹23.60 Membership: No Active Membership Total Visits: 997…" at bounding box center [374, 159] width 142 height 215
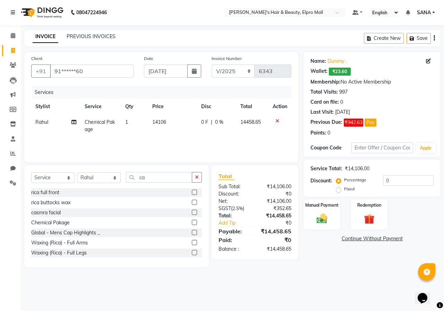
click at [191, 130] on td "14106" at bounding box center [172, 125] width 49 height 23
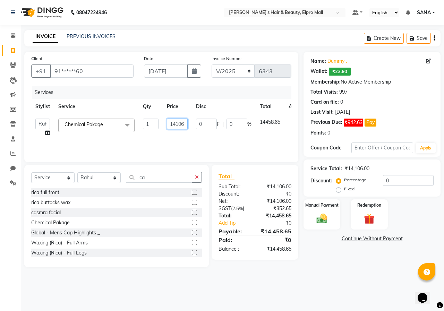
click at [185, 126] on input "14106" at bounding box center [177, 124] width 21 height 11
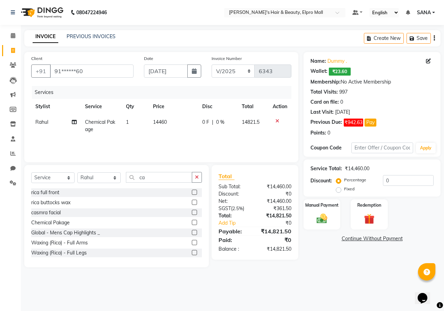
drag, startPoint x: 320, startPoint y: 287, endPoint x: 331, endPoint y: 250, distance: 38.3
click at [320, 286] on div "08047224946 Select Location × [PERSON_NAME]'s Hair & Beauty, Elpro Mall Default…" at bounding box center [222, 155] width 444 height 311
click at [335, 220] on div "Manual Payment" at bounding box center [322, 215] width 38 height 32
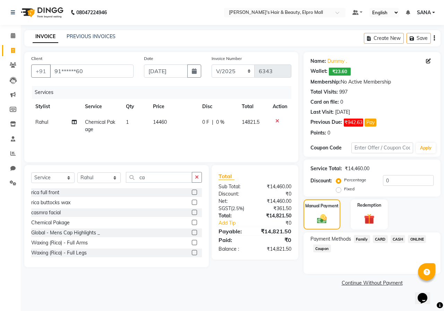
click at [423, 241] on span "ONLINE" at bounding box center [417, 239] width 18 height 8
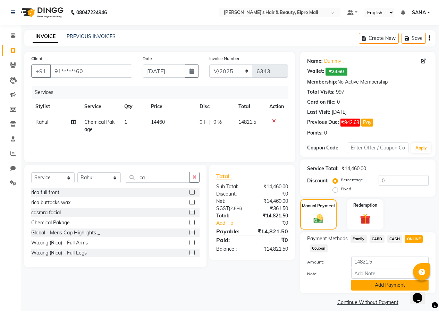
click at [370, 283] on button "Add Payment" at bounding box center [389, 285] width 77 height 11
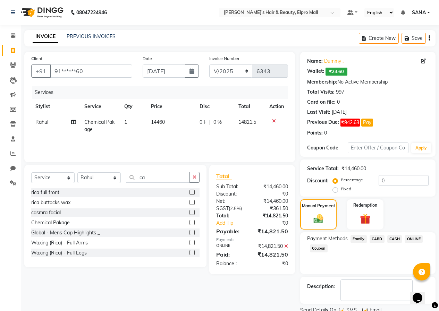
scroll to position [27, 0]
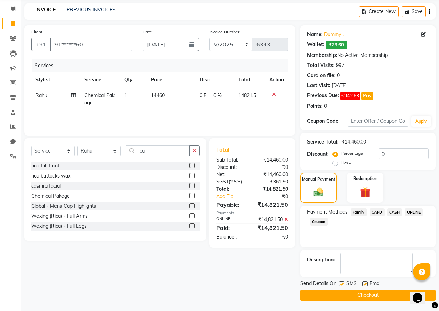
click at [349, 297] on button "Checkout" at bounding box center [367, 295] width 135 height 11
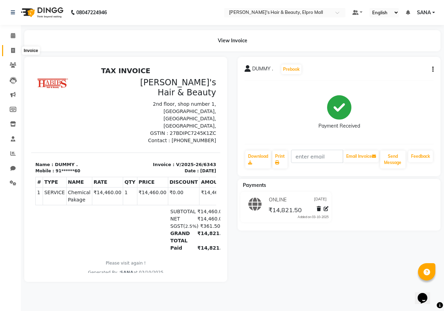
click at [11, 51] on icon at bounding box center [13, 50] width 4 height 5
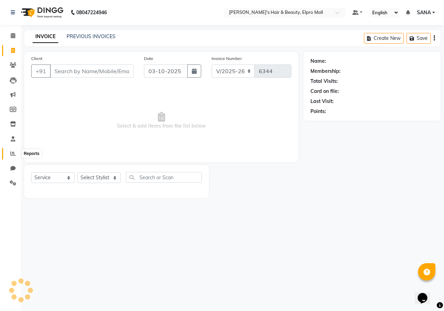
click at [9, 151] on span at bounding box center [13, 154] width 12 height 8
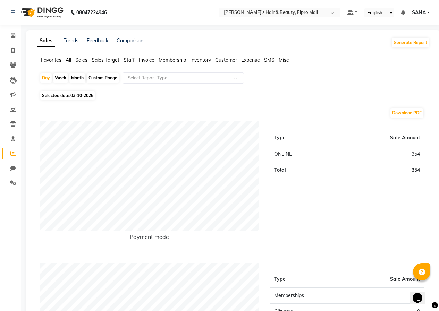
click at [70, 96] on span "Selected date: 03-10-2025" at bounding box center [67, 95] width 55 height 9
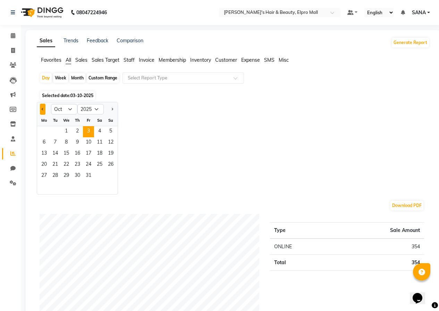
click at [40, 111] on button "Previous month" at bounding box center [43, 109] width 6 height 11
click at [68, 133] on span "3" at bounding box center [66, 131] width 11 height 11
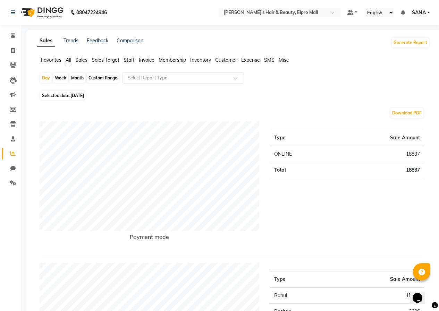
click at [78, 98] on span "[DATE]" at bounding box center [77, 95] width 14 height 5
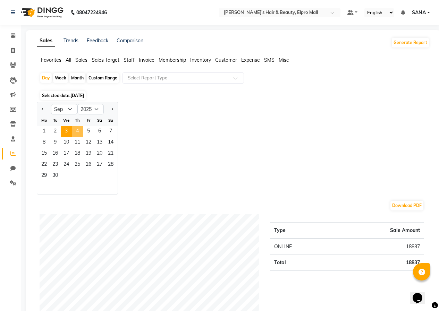
click at [76, 130] on span "4" at bounding box center [77, 131] width 11 height 11
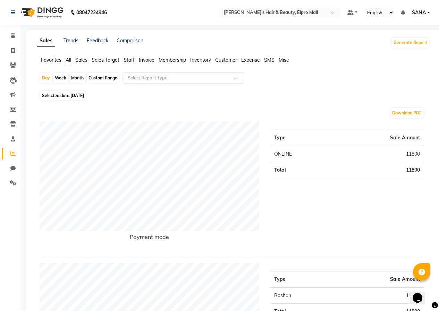
click at [72, 97] on span "[DATE]" at bounding box center [77, 95] width 14 height 5
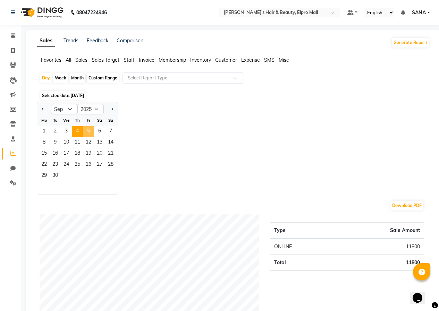
click at [89, 132] on span "5" at bounding box center [88, 131] width 11 height 11
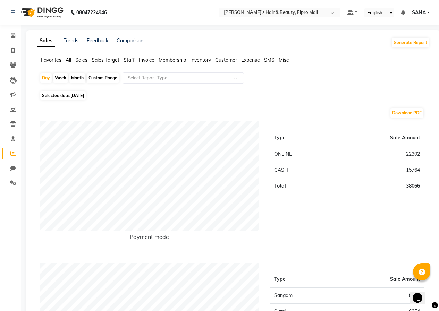
click at [77, 97] on span "[DATE]" at bounding box center [77, 95] width 14 height 5
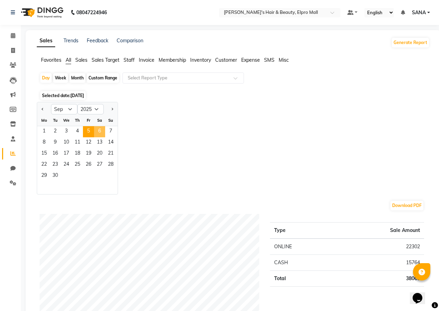
click at [97, 129] on span "6" at bounding box center [99, 131] width 11 height 11
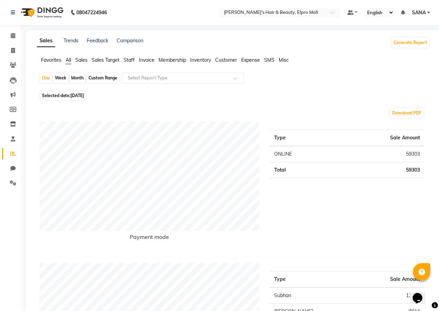
click at [77, 97] on span "[DATE]" at bounding box center [77, 95] width 14 height 5
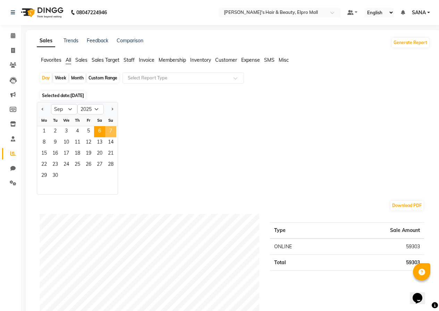
click at [106, 129] on span "7" at bounding box center [110, 131] width 11 height 11
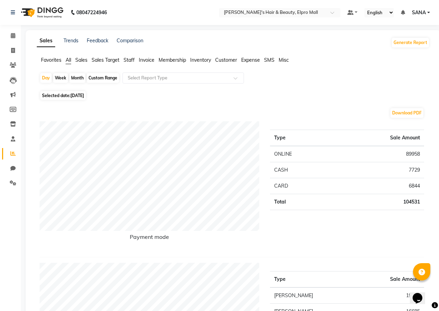
click at [79, 96] on span "[DATE]" at bounding box center [77, 95] width 14 height 5
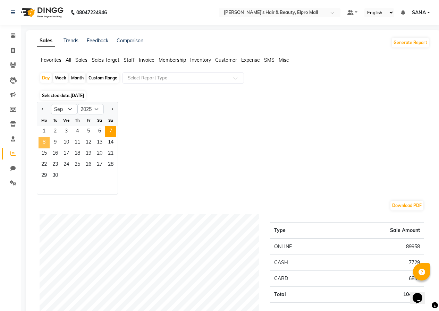
click at [46, 140] on span "8" at bounding box center [43, 142] width 11 height 11
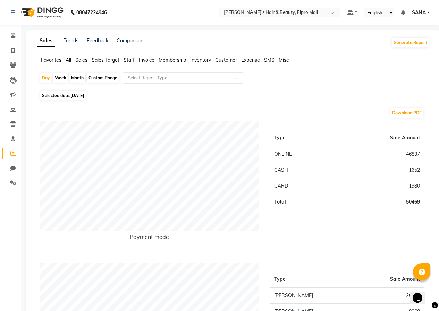
click at [75, 96] on span "[DATE]" at bounding box center [77, 95] width 14 height 5
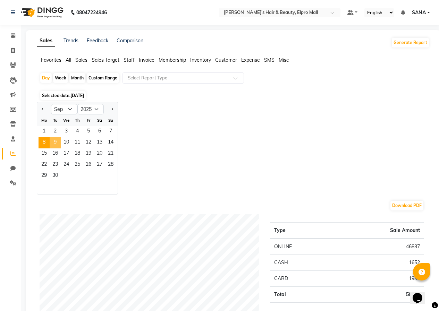
click at [56, 144] on span "9" at bounding box center [55, 142] width 11 height 11
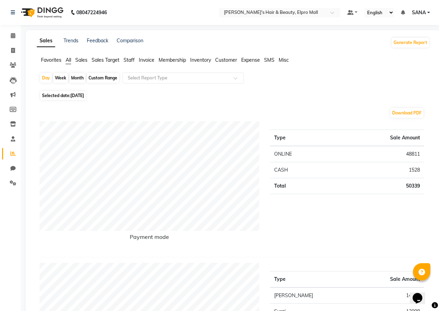
click at [74, 97] on span "[DATE]" at bounding box center [77, 95] width 14 height 5
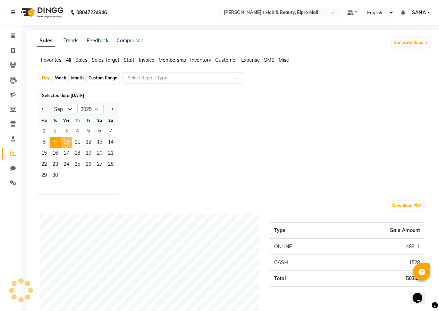
click at [67, 140] on span "10" at bounding box center [66, 142] width 11 height 11
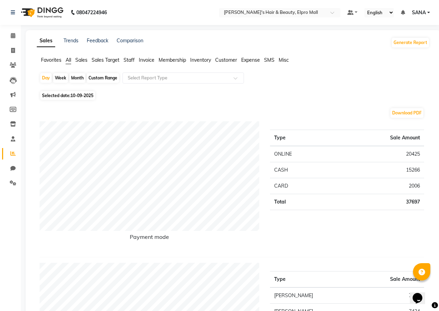
click at [74, 97] on span "10-09-2025" at bounding box center [81, 95] width 23 height 5
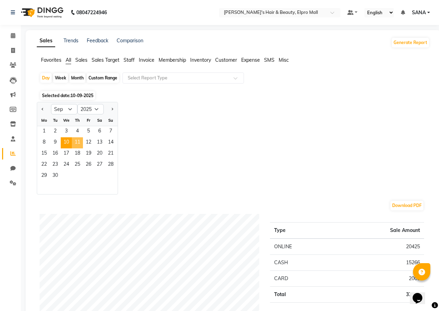
click at [78, 143] on span "11" at bounding box center [77, 142] width 11 height 11
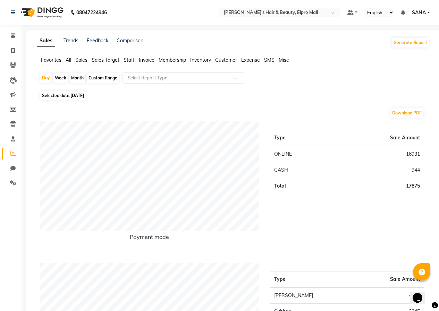
click at [74, 96] on span "[DATE]" at bounding box center [77, 95] width 14 height 5
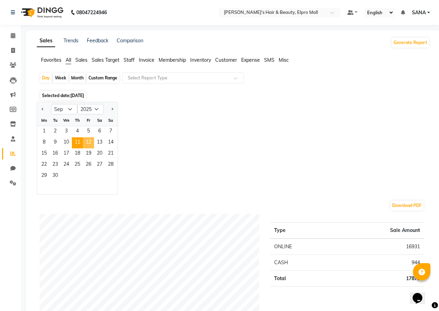
click at [86, 142] on span "12" at bounding box center [88, 142] width 11 height 11
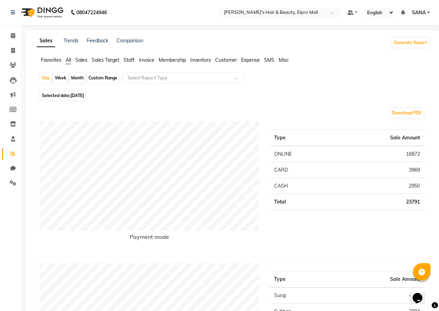
click at [77, 96] on span "[DATE]" at bounding box center [77, 95] width 14 height 5
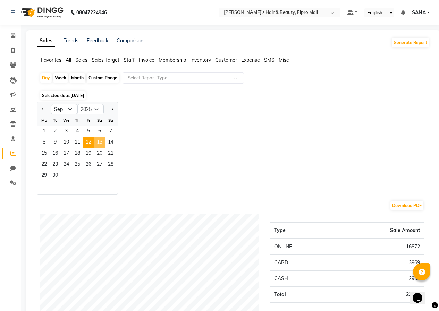
click at [103, 144] on span "13" at bounding box center [99, 142] width 11 height 11
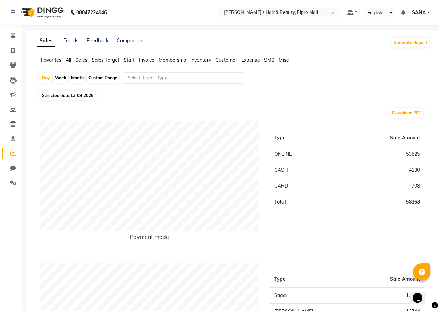
click at [70, 94] on span "Selected date: [DATE]" at bounding box center [67, 95] width 55 height 9
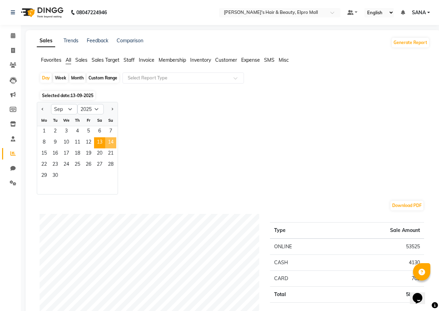
click at [111, 141] on span "14" at bounding box center [110, 142] width 11 height 11
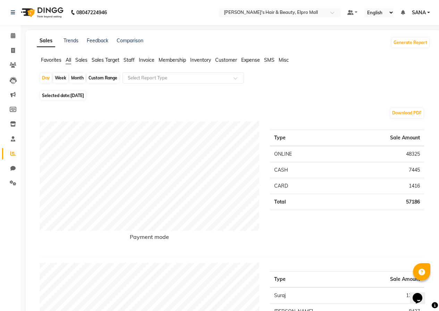
click at [72, 97] on span "[DATE]" at bounding box center [77, 95] width 14 height 5
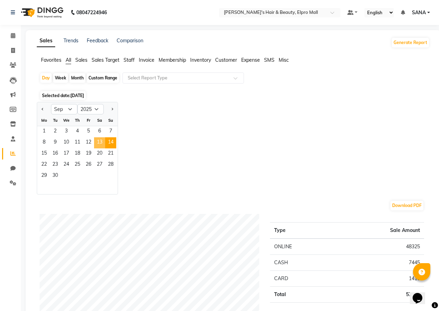
click at [98, 142] on span "13" at bounding box center [99, 142] width 11 height 11
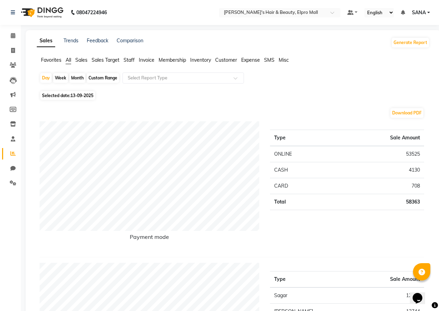
click at [77, 92] on span "Selected date: [DATE]" at bounding box center [67, 95] width 55 height 9
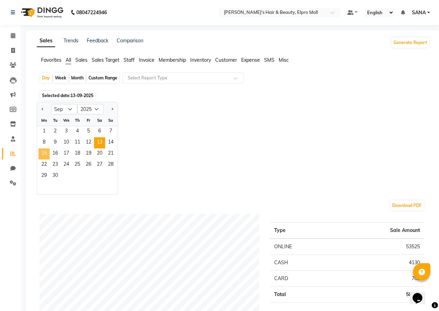
click at [47, 154] on span "15" at bounding box center [43, 153] width 11 height 11
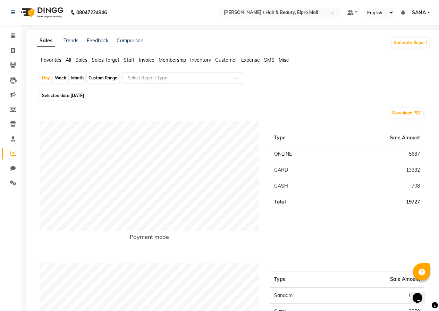
click at [80, 97] on span "[DATE]" at bounding box center [77, 95] width 14 height 5
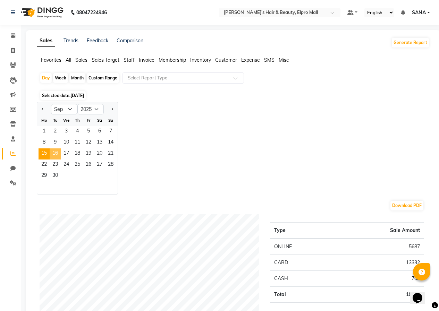
click at [58, 153] on span "16" at bounding box center [55, 153] width 11 height 11
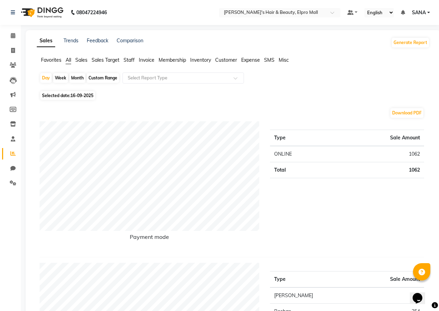
click at [76, 94] on span "16-09-2025" at bounding box center [81, 95] width 23 height 5
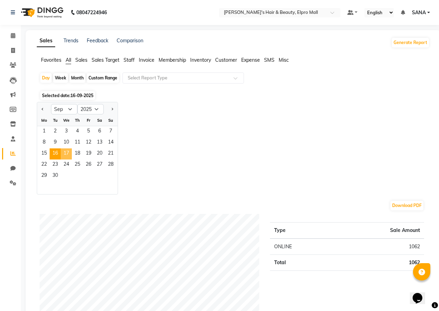
click at [69, 155] on span "17" at bounding box center [66, 153] width 11 height 11
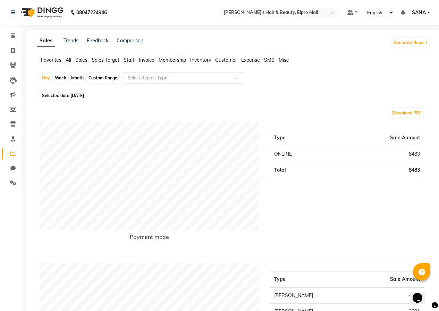
click at [73, 97] on span "[DATE]" at bounding box center [77, 95] width 14 height 5
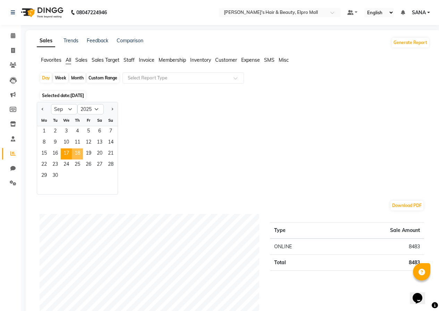
click at [78, 154] on span "18" at bounding box center [77, 153] width 11 height 11
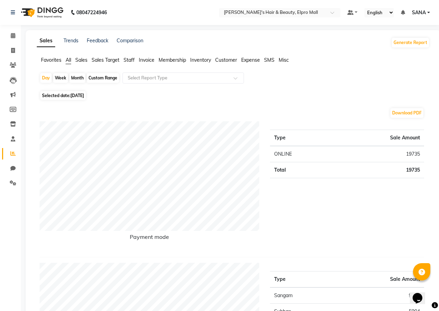
click at [80, 95] on span "[DATE]" at bounding box center [77, 95] width 14 height 5
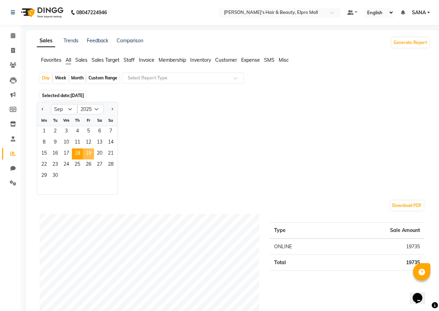
click at [92, 149] on span "19" at bounding box center [88, 153] width 11 height 11
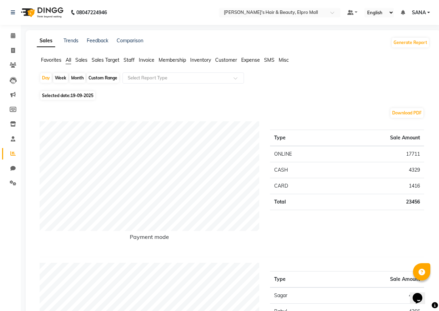
click at [80, 96] on span "19-09-2025" at bounding box center [81, 95] width 23 height 5
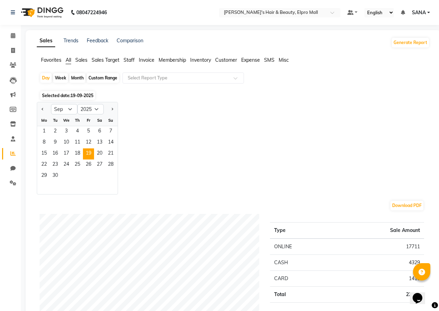
click at [79, 96] on span "19-09-2025" at bounding box center [81, 95] width 23 height 5
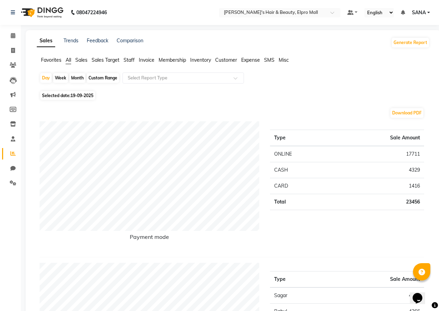
click at [75, 96] on span "19-09-2025" at bounding box center [81, 95] width 23 height 5
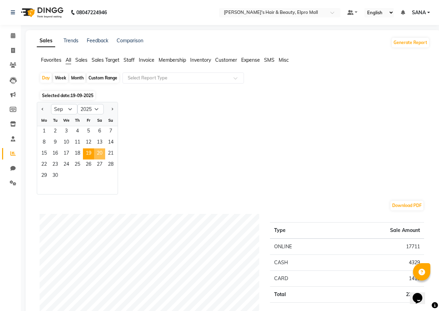
click at [98, 155] on span "20" at bounding box center [99, 153] width 11 height 11
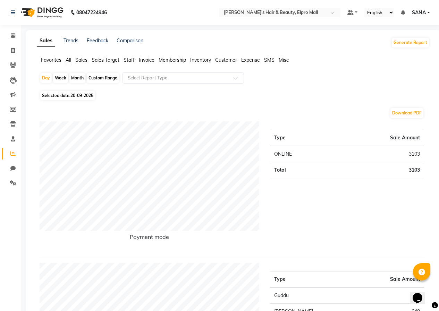
click at [76, 92] on span "Selected date: [DATE]" at bounding box center [67, 95] width 55 height 9
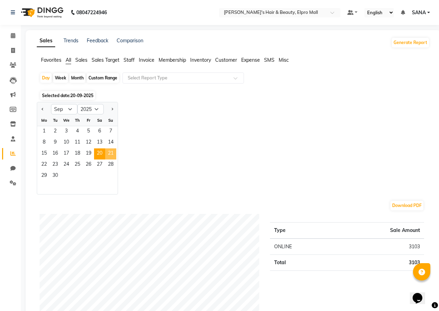
click at [112, 154] on span "21" at bounding box center [110, 153] width 11 height 11
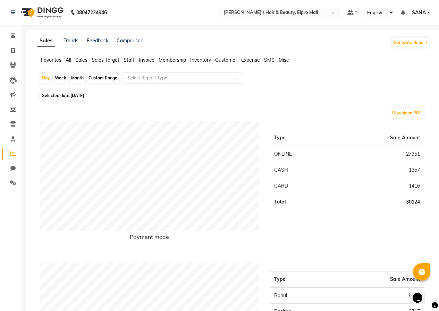
click at [70, 92] on span "Selected date: [DATE]" at bounding box center [62, 95] width 45 height 9
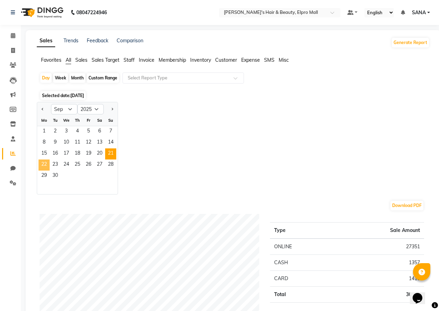
click at [46, 167] on span "22" at bounding box center [43, 164] width 11 height 11
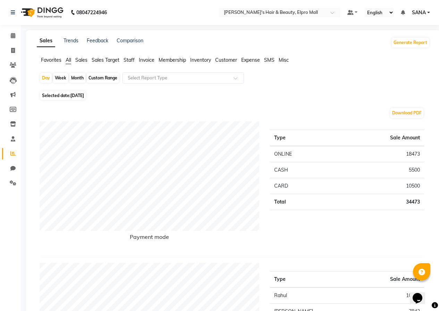
click at [72, 94] on span "[DATE]" at bounding box center [77, 95] width 14 height 5
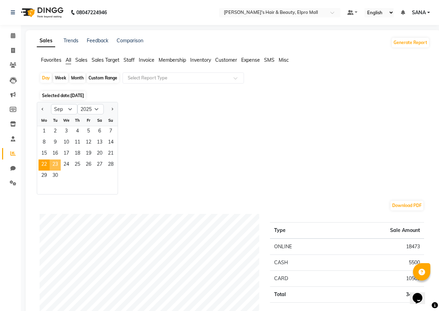
click at [59, 164] on span "23" at bounding box center [55, 164] width 11 height 11
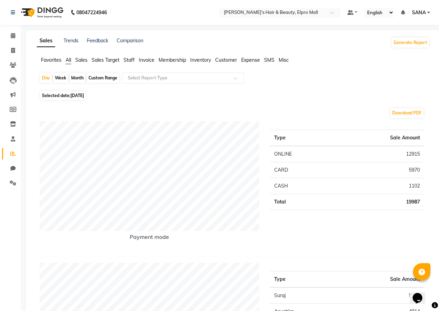
click at [75, 94] on span "[DATE]" at bounding box center [77, 95] width 14 height 5
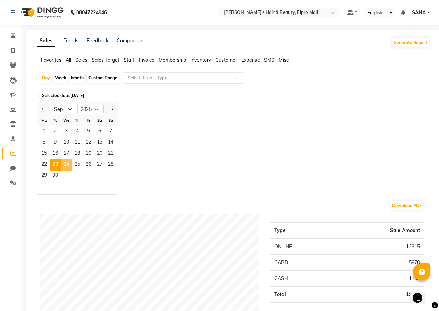
click at [69, 168] on span "24" at bounding box center [66, 164] width 11 height 11
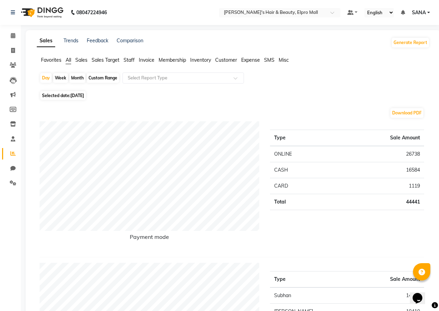
click at [72, 94] on span "[DATE]" at bounding box center [77, 95] width 14 height 5
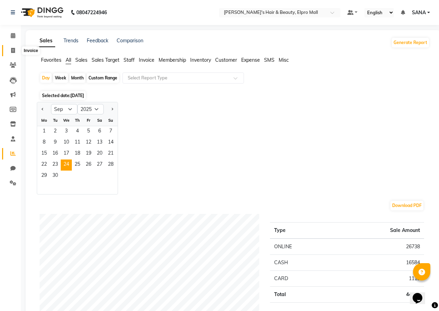
click at [12, 51] on icon at bounding box center [13, 50] width 4 height 5
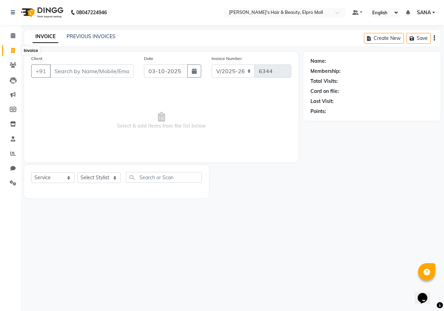
click at [11, 50] on icon at bounding box center [13, 50] width 4 height 5
click at [194, 71] on icon "button" at bounding box center [194, 71] width 5 height 6
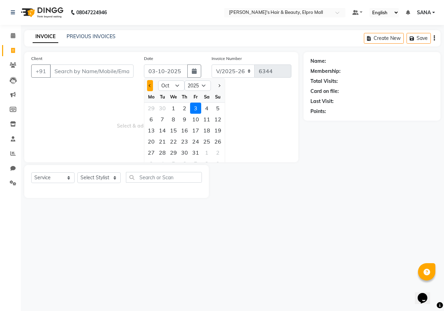
click at [150, 85] on span "Previous month" at bounding box center [150, 85] width 3 height 3
click at [185, 106] on div "4" at bounding box center [184, 108] width 11 height 11
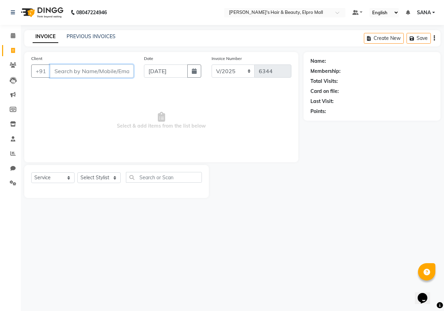
click at [99, 75] on input "Client" at bounding box center [92, 70] width 84 height 13
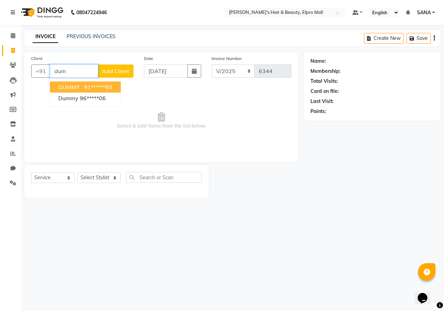
click at [100, 83] on button "DUMMY . 91******60" at bounding box center [85, 86] width 71 height 11
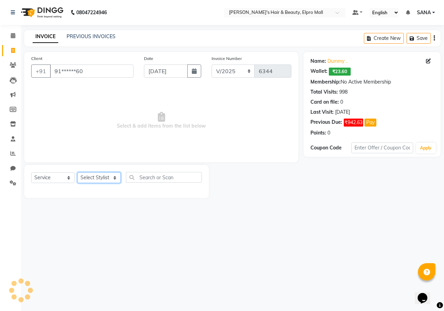
drag, startPoint x: 104, startPoint y: 182, endPoint x: 104, endPoint y: 173, distance: 8.7
click at [104, 182] on select "Select Stylist ANUSHKA GAURI [PERSON_NAME] [PERSON_NAME] [PERSON_NAME] Rahul [P…" at bounding box center [98, 177] width 43 height 11
click at [77, 172] on select "Select Stylist ANUSHKA GAURI [PERSON_NAME] [PERSON_NAME] [PERSON_NAME] Rahul [P…" at bounding box center [98, 177] width 43 height 11
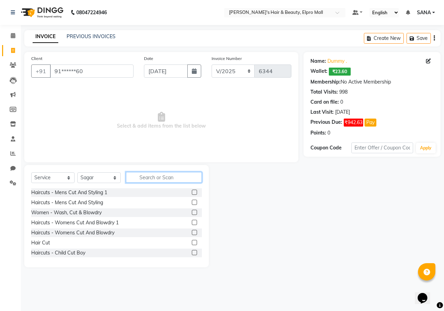
click at [171, 178] on input "text" at bounding box center [164, 177] width 76 height 11
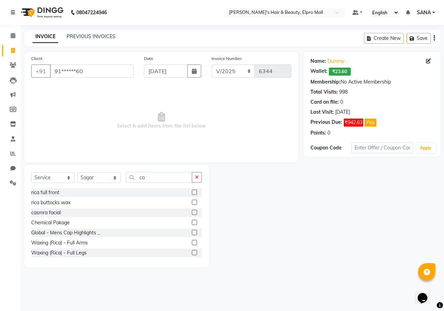
click at [192, 221] on label at bounding box center [194, 222] width 5 height 5
click at [192, 221] on input "checkbox" at bounding box center [194, 223] width 5 height 5
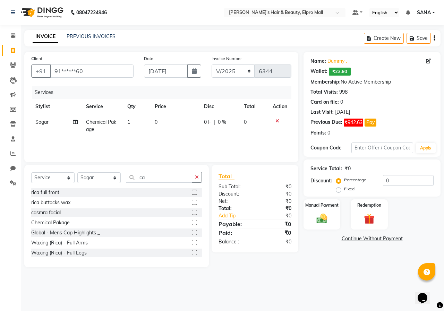
click at [177, 123] on td "0" at bounding box center [174, 125] width 49 height 23
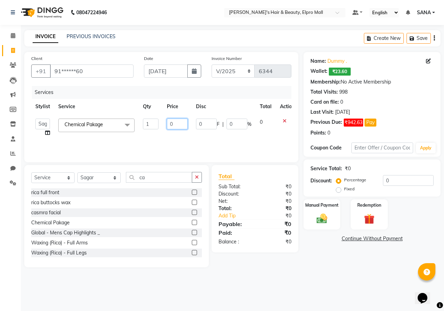
click at [177, 123] on input "0" at bounding box center [177, 124] width 21 height 11
click at [310, 251] on div "Name: Dummy . Wallet: ₹23.60 Membership: No Active Membership Total Visits: 998…" at bounding box center [374, 159] width 142 height 215
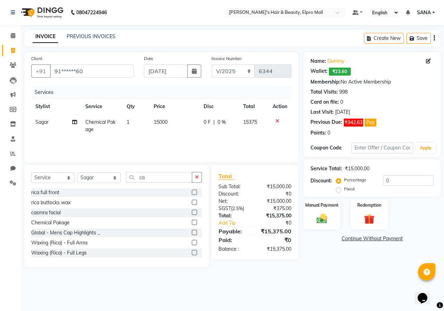
click at [185, 125] on td "15000" at bounding box center [174, 125] width 50 height 23
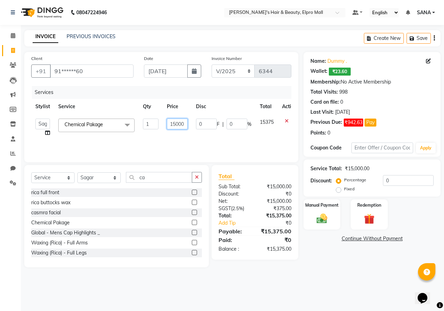
click at [187, 123] on input "15000" at bounding box center [177, 124] width 21 height 11
click at [283, 284] on div "08047224946 Select Location × [PERSON_NAME]'s Hair & Beauty, Elpro Mall Default…" at bounding box center [222, 155] width 444 height 311
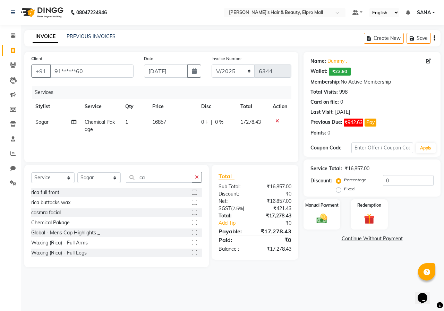
click at [177, 125] on td "16857" at bounding box center [172, 125] width 49 height 23
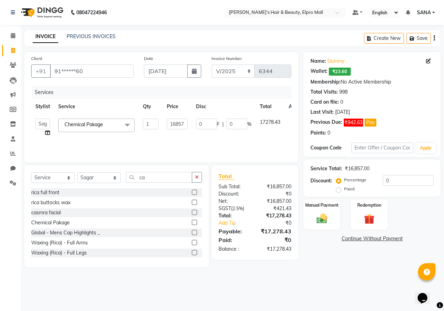
click at [177, 125] on input "16857" at bounding box center [177, 124] width 21 height 11
click at [316, 274] on main "INVOICE PREVIOUS INVOICES Create New Save Client +91 91******60 Date [DATE] Inv…" at bounding box center [232, 154] width 423 height 248
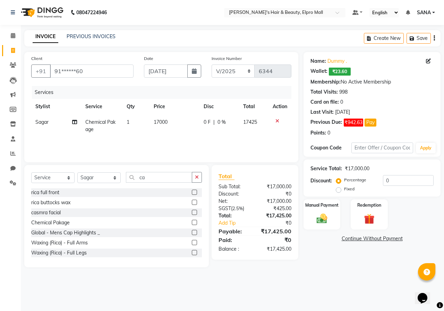
click at [178, 122] on td "17000" at bounding box center [174, 125] width 50 height 23
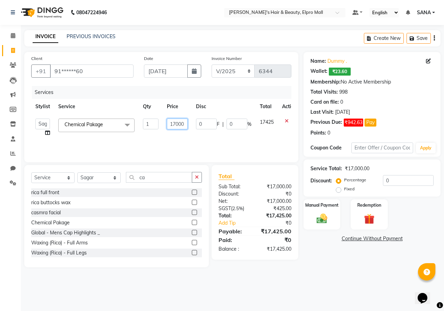
click at [178, 122] on input "17000" at bounding box center [177, 124] width 21 height 11
click at [181, 122] on input "17000" at bounding box center [177, 124] width 21 height 11
click at [184, 124] on input "17450" at bounding box center [177, 124] width 21 height 11
click at [307, 261] on div "Name: Dummy . Wallet: ₹23.60 Membership: No Active Membership Total Visits: 998…" at bounding box center [374, 159] width 142 height 215
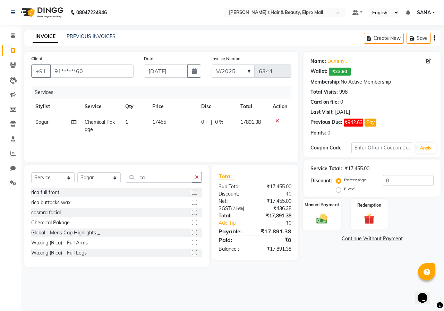
click at [326, 217] on img at bounding box center [322, 218] width 18 height 13
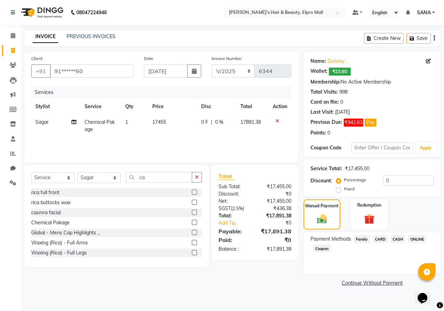
click at [413, 242] on span "ONLINE" at bounding box center [417, 239] width 18 height 8
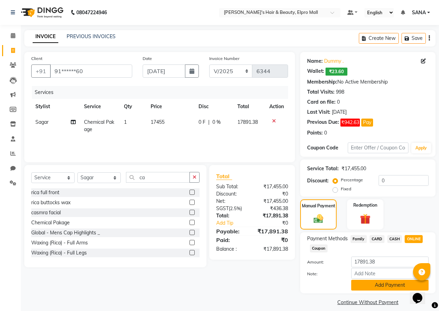
click at [394, 286] on button "Add Payment" at bounding box center [389, 285] width 77 height 11
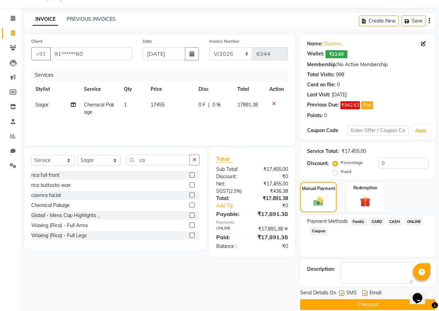
scroll to position [27, 0]
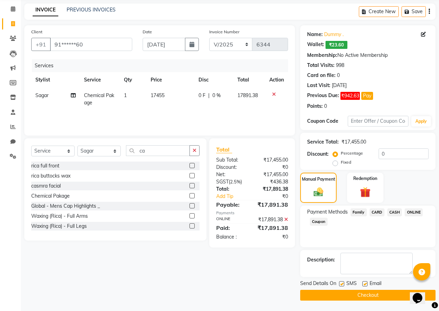
click at [392, 295] on button "Checkout" at bounding box center [367, 295] width 135 height 11
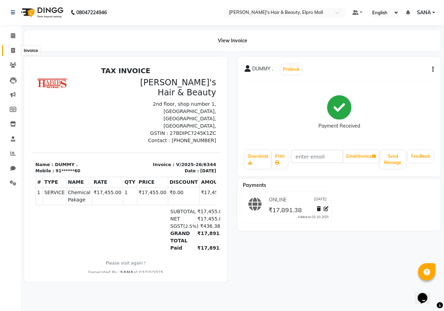
click at [14, 52] on icon at bounding box center [13, 50] width 4 height 5
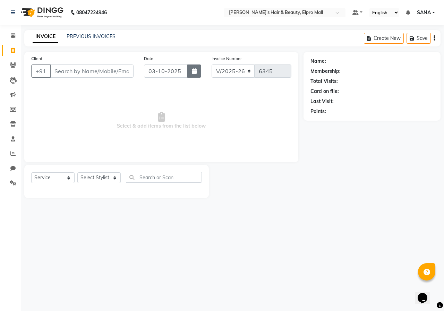
click at [191, 71] on button "button" at bounding box center [194, 70] width 14 height 13
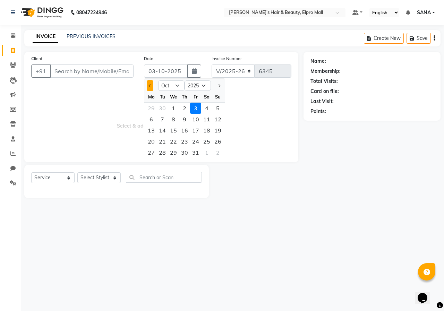
click at [152, 89] on button "Previous month" at bounding box center [150, 85] width 6 height 11
click at [174, 107] on div "3" at bounding box center [173, 108] width 11 height 11
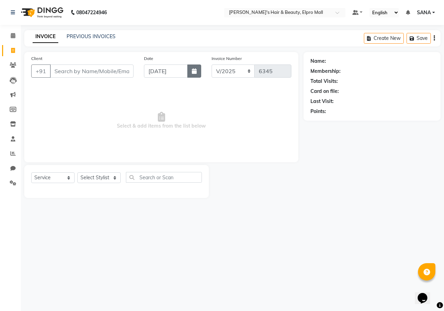
click at [200, 72] on button "button" at bounding box center [194, 70] width 14 height 13
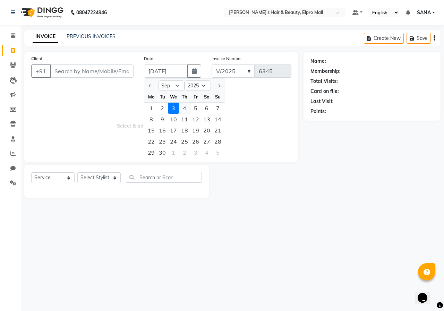
click at [189, 106] on div "4" at bounding box center [184, 108] width 11 height 11
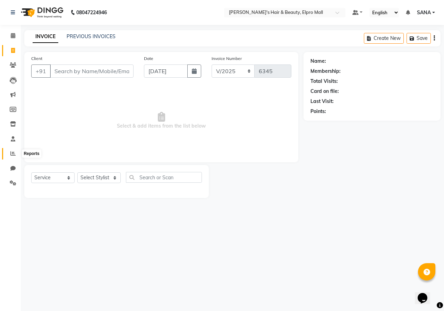
click at [8, 154] on span at bounding box center [13, 154] width 12 height 8
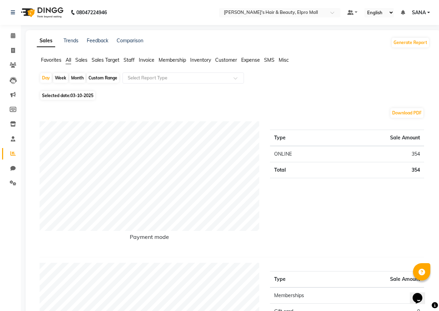
click at [76, 98] on span "Selected date: 03-10-2025" at bounding box center [67, 95] width 55 height 9
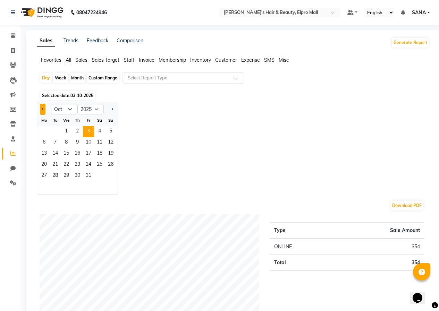
click at [43, 109] on span "Previous month" at bounding box center [43, 108] width 2 height 2
click at [76, 132] on span "4" at bounding box center [77, 131] width 11 height 11
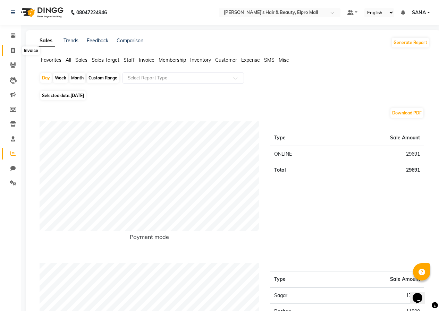
click at [17, 47] on span at bounding box center [13, 51] width 12 height 8
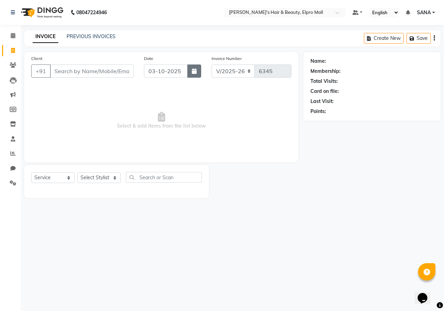
click at [198, 74] on button "button" at bounding box center [194, 70] width 14 height 13
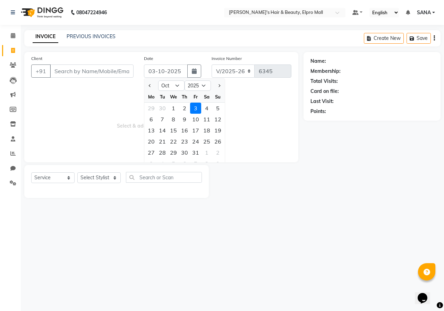
click at [146, 84] on div at bounding box center [151, 85] width 14 height 11
click at [151, 86] on button "Previous month" at bounding box center [150, 85] width 6 height 11
click at [185, 109] on div "4" at bounding box center [184, 108] width 11 height 11
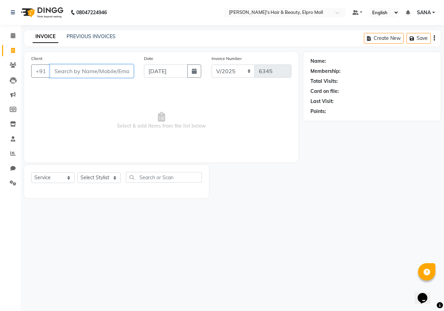
click at [127, 75] on input "Client" at bounding box center [92, 70] width 84 height 13
click at [126, 74] on input "du" at bounding box center [92, 70] width 84 height 13
click at [118, 74] on span "Add Client" at bounding box center [115, 71] width 27 height 7
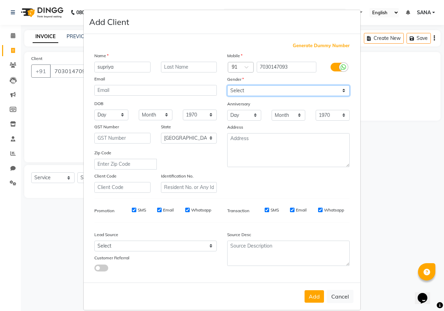
drag, startPoint x: 275, startPoint y: 91, endPoint x: 273, endPoint y: 95, distance: 5.0
click at [275, 91] on select "Select [DEMOGRAPHIC_DATA] [DEMOGRAPHIC_DATA] Other Prefer Not To Say" at bounding box center [288, 90] width 122 height 11
click at [227, 85] on select "Select [DEMOGRAPHIC_DATA] [DEMOGRAPHIC_DATA] Other Prefer Not To Say" at bounding box center [288, 90] width 122 height 11
drag, startPoint x: 273, startPoint y: 88, endPoint x: 271, endPoint y: 95, distance: 7.0
click at [273, 88] on select "Select [DEMOGRAPHIC_DATA] [DEMOGRAPHIC_DATA] Other Prefer Not To Say" at bounding box center [288, 90] width 122 height 11
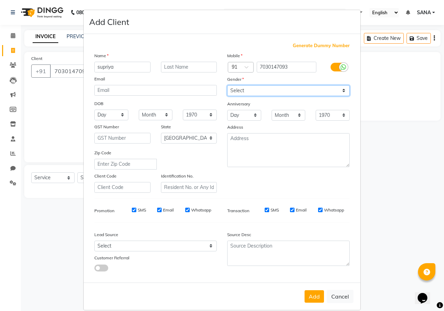
click at [227, 85] on select "Select [DEMOGRAPHIC_DATA] [DEMOGRAPHIC_DATA] Other Prefer Not To Say" at bounding box center [288, 90] width 122 height 11
click at [306, 295] on button "Add" at bounding box center [313, 296] width 19 height 12
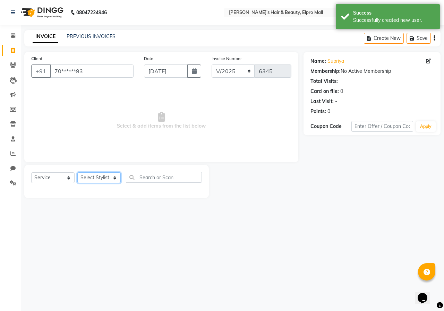
drag, startPoint x: 117, startPoint y: 179, endPoint x: 115, endPoint y: 173, distance: 5.6
click at [117, 179] on select "Select Stylist ANUSHKA GAURI [PERSON_NAME] [PERSON_NAME] [PERSON_NAME] Rahul [P…" at bounding box center [98, 177] width 43 height 11
click at [77, 172] on select "Select Stylist ANUSHKA GAURI [PERSON_NAME] [PERSON_NAME] [PERSON_NAME] Rahul [P…" at bounding box center [98, 177] width 43 height 11
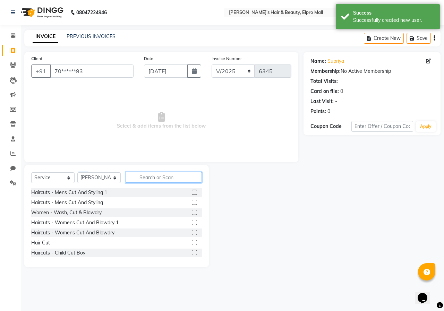
click at [163, 181] on input "text" at bounding box center [164, 177] width 76 height 11
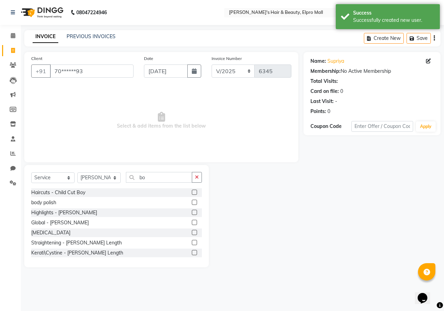
click at [191, 227] on div "Haircuts - Child Cut Boy body polish Highlights - [PERSON_NAME] Length Global -…" at bounding box center [116, 222] width 171 height 69
click at [192, 234] on label at bounding box center [194, 232] width 5 height 5
click at [192, 234] on input "checkbox" at bounding box center [194, 233] width 5 height 5
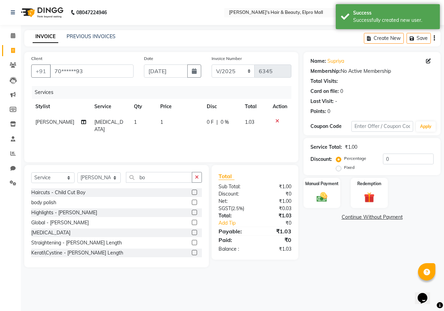
click at [180, 122] on td "1" at bounding box center [179, 125] width 46 height 23
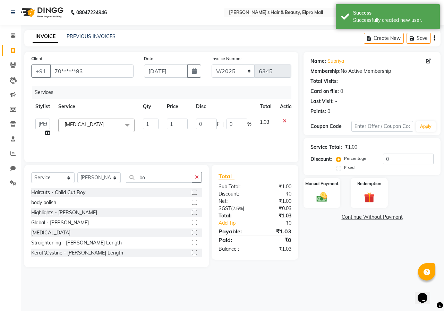
click at [180, 122] on input "1" at bounding box center [177, 124] width 21 height 11
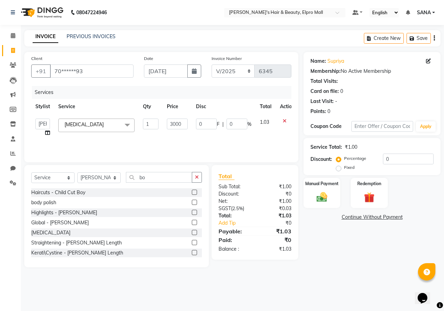
click at [317, 234] on div "Name: [PERSON_NAME] Membership: No Active Membership Total Visits: Card on file…" at bounding box center [374, 159] width 142 height 215
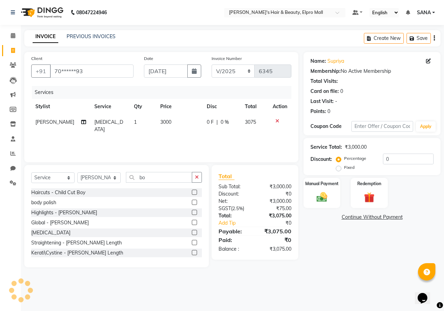
click at [175, 124] on td "3000" at bounding box center [179, 125] width 46 height 23
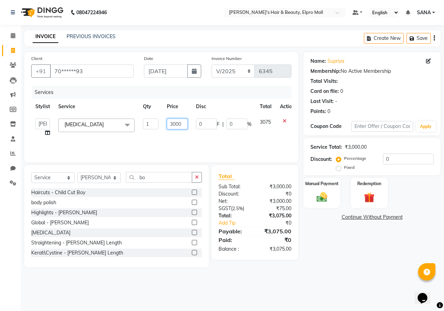
click at [176, 123] on input "3000" at bounding box center [177, 124] width 21 height 11
click at [347, 244] on div "Name: [PERSON_NAME] Membership: No Active Membership Total Visits: Card on file…" at bounding box center [374, 159] width 142 height 215
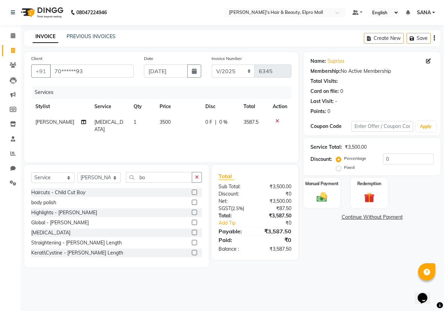
click at [177, 126] on td "3500" at bounding box center [178, 125] width 46 height 23
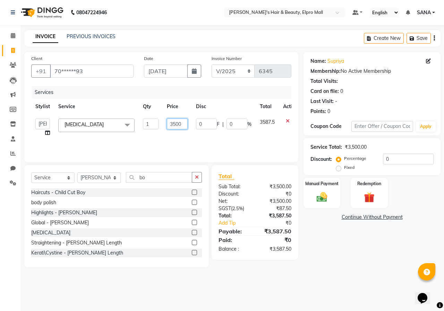
click at [182, 123] on input "3500" at bounding box center [177, 124] width 21 height 11
click at [368, 270] on main "INVOICE PREVIOUS INVOICES Create New Save Client +91 70******93 Date [DATE] Inv…" at bounding box center [232, 154] width 423 height 248
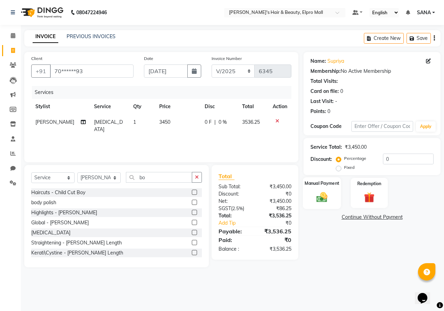
click at [320, 203] on img at bounding box center [322, 197] width 18 height 13
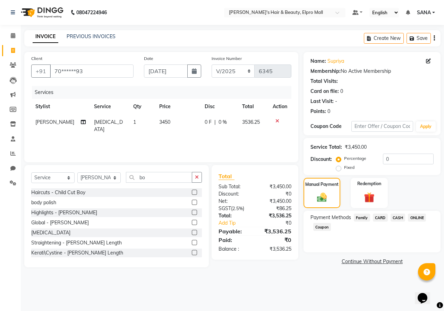
click at [181, 125] on td "3450" at bounding box center [177, 125] width 45 height 23
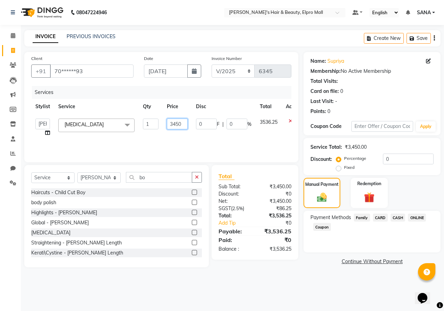
click at [187, 123] on input "3450" at bounding box center [177, 124] width 21 height 11
click at [309, 273] on main "INVOICE PREVIOUS INVOICES Create New Save Client +91 70******93 Date [DATE] Inv…" at bounding box center [232, 154] width 423 height 248
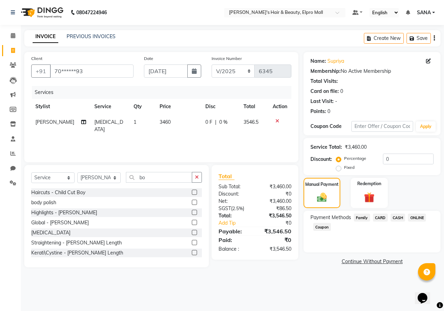
click at [415, 222] on span "ONLINE" at bounding box center [417, 218] width 18 height 8
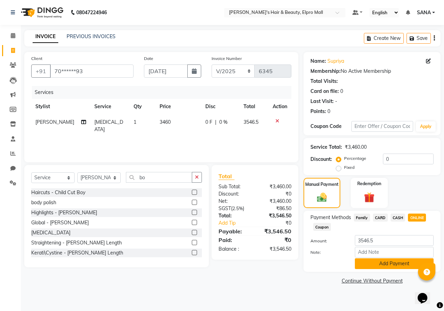
click at [382, 263] on button "Add Payment" at bounding box center [394, 263] width 79 height 11
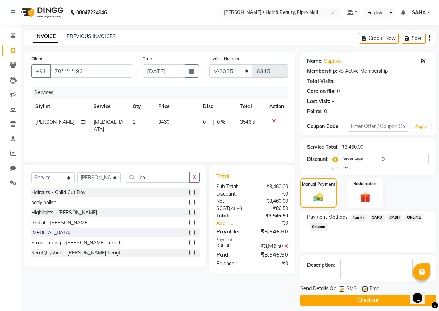
click at [345, 301] on button "Checkout" at bounding box center [367, 300] width 135 height 11
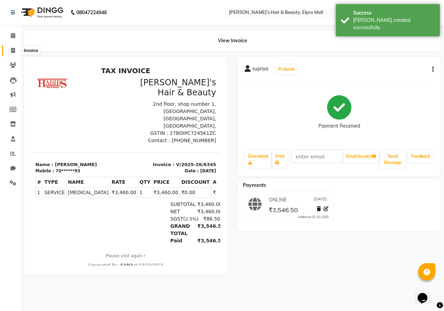
click at [10, 51] on span at bounding box center [13, 51] width 12 height 8
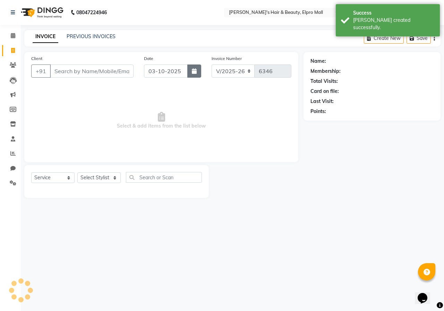
click at [199, 68] on button "button" at bounding box center [194, 70] width 14 height 13
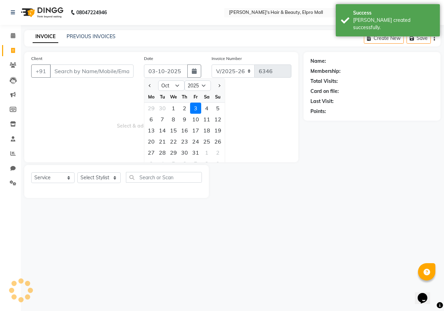
click at [147, 86] on div at bounding box center [151, 85] width 14 height 11
click at [150, 88] on button "Previous month" at bounding box center [150, 85] width 6 height 11
click at [183, 107] on div "4" at bounding box center [184, 108] width 11 height 11
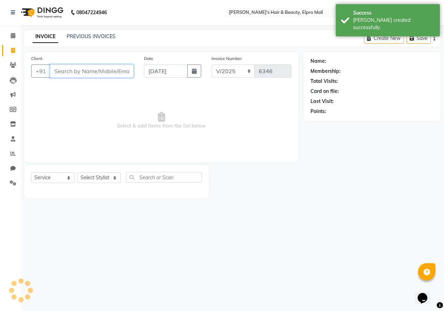
click at [115, 70] on input "Client" at bounding box center [92, 70] width 84 height 13
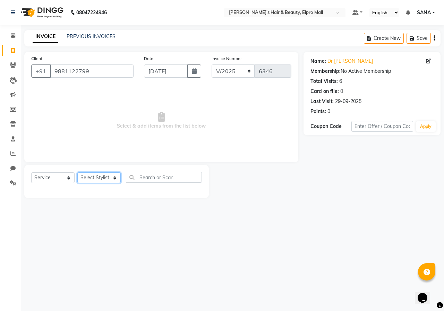
click at [112, 175] on select "Select Stylist ANUSHKA GAURI [PERSON_NAME] [PERSON_NAME] [PERSON_NAME] Rahul [P…" at bounding box center [98, 177] width 43 height 11
click at [113, 184] on div "Select Service Product Membership Package Voucher Prepaid Gift Card Select Styl…" at bounding box center [116, 180] width 171 height 16
drag, startPoint x: 111, startPoint y: 180, endPoint x: 111, endPoint y: 176, distance: 4.6
click at [111, 180] on select "Select Stylist ANUSHKA GAURI [PERSON_NAME] [PERSON_NAME] [PERSON_NAME] Rahul [P…" at bounding box center [98, 177] width 43 height 11
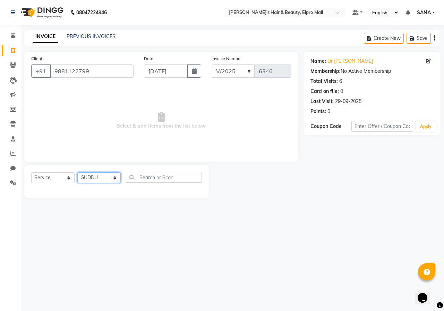
click at [77, 172] on select "Select Stylist ANUSHKA GAURI [PERSON_NAME] [PERSON_NAME] [PERSON_NAME] Rahul [P…" at bounding box center [98, 177] width 43 height 11
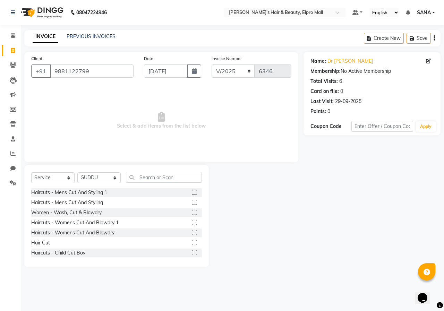
click at [192, 243] on label at bounding box center [194, 242] width 5 height 5
click at [192, 243] on input "checkbox" at bounding box center [194, 243] width 5 height 5
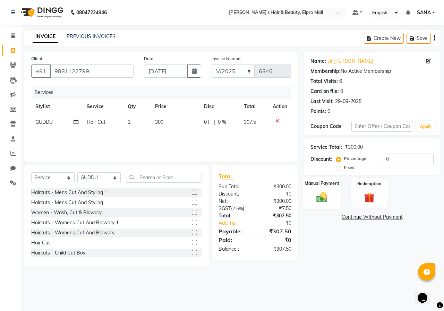
click at [331, 200] on div "Manual Payment" at bounding box center [322, 193] width 38 height 32
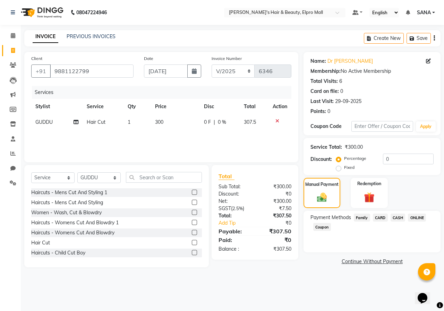
click at [181, 120] on td "300" at bounding box center [175, 122] width 49 height 16
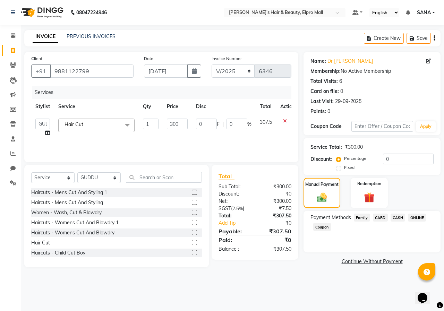
click at [181, 120] on input "300" at bounding box center [177, 124] width 21 height 11
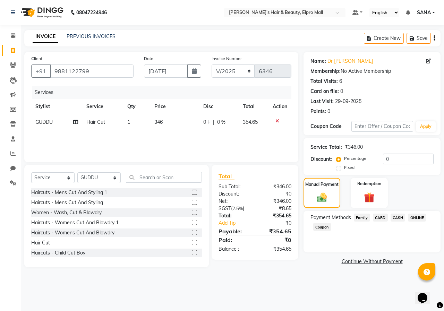
click at [286, 282] on div "08047224946 Select Location × [PERSON_NAME]'s Hair & Beauty, Elpro Mall Default…" at bounding box center [222, 155] width 444 height 311
click at [422, 219] on span "ONLINE" at bounding box center [417, 218] width 18 height 8
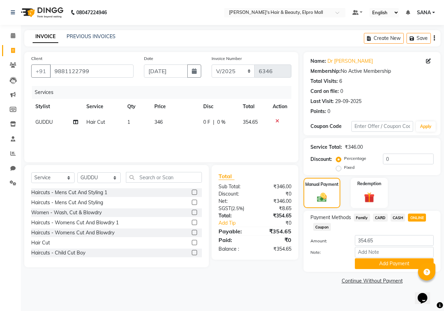
drag, startPoint x: 396, startPoint y: 261, endPoint x: 394, endPoint y: 283, distance: 22.2
click at [395, 261] on button "Add Payment" at bounding box center [394, 263] width 79 height 11
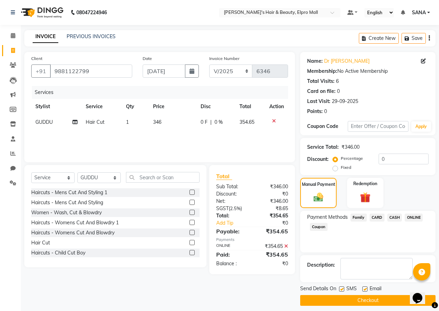
click at [379, 303] on button "Checkout" at bounding box center [367, 300] width 135 height 11
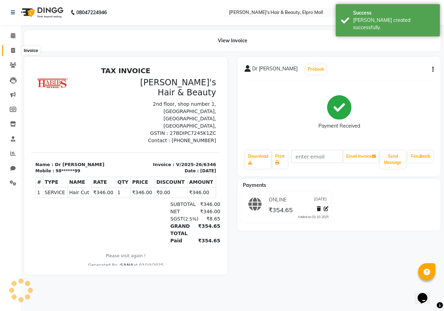
click at [12, 49] on icon at bounding box center [13, 50] width 4 height 5
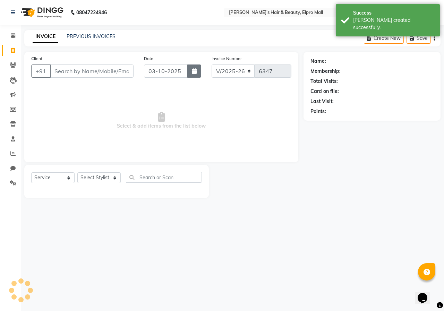
click at [194, 71] on icon "button" at bounding box center [194, 71] width 5 height 6
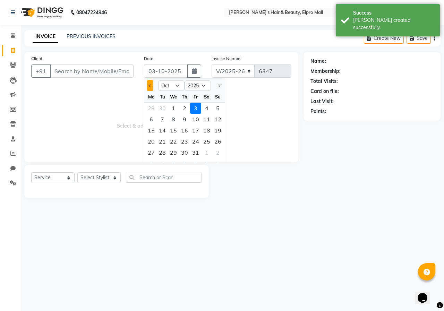
click at [153, 87] on button "Previous month" at bounding box center [150, 85] width 6 height 11
click at [187, 108] on div "4" at bounding box center [184, 108] width 11 height 11
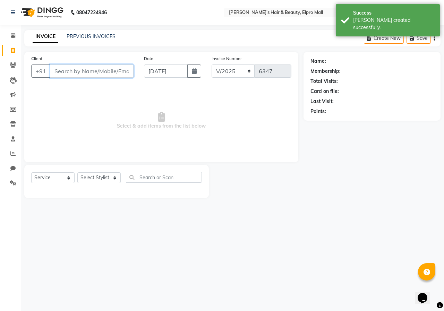
click at [99, 66] on input "Client" at bounding box center [92, 70] width 84 height 13
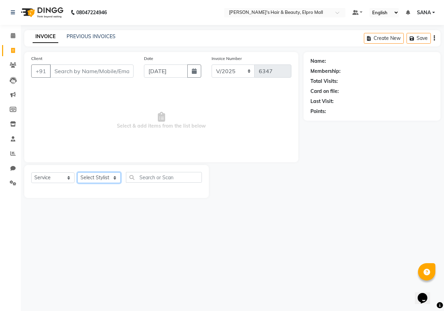
click at [90, 178] on select "Select Stylist ANUSHKA GAURI [PERSON_NAME] [PERSON_NAME] [PERSON_NAME] Rahul [P…" at bounding box center [98, 177] width 43 height 11
click at [77, 172] on select "Select Stylist ANUSHKA GAURI [PERSON_NAME] [PERSON_NAME] [PERSON_NAME] Rahul [P…" at bounding box center [98, 177] width 43 height 11
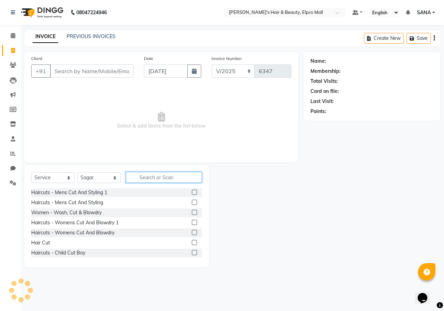
click at [164, 177] on input "text" at bounding box center [164, 177] width 76 height 11
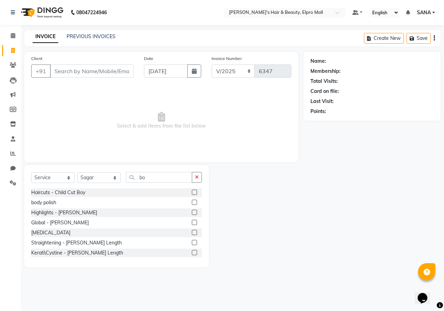
click at [192, 233] on label at bounding box center [194, 232] width 5 height 5
click at [192, 233] on input "checkbox" at bounding box center [194, 233] width 5 height 5
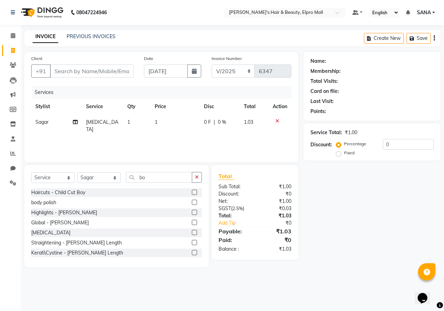
click at [174, 130] on td "1" at bounding box center [174, 125] width 49 height 23
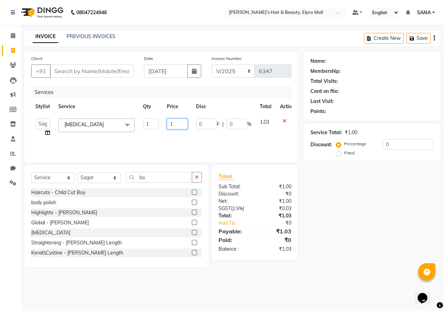
click at [174, 129] on input "1" at bounding box center [177, 124] width 21 height 11
click at [383, 224] on div "Name: Membership: Total Visits: Card on file: Last Visit: Points: Service Total…" at bounding box center [374, 159] width 142 height 215
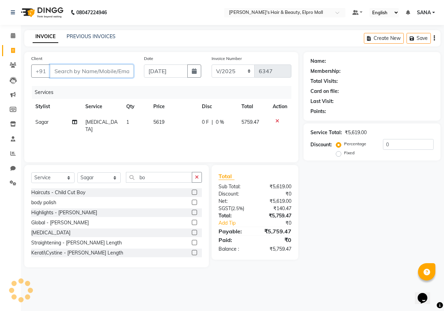
click at [125, 71] on input "Client" at bounding box center [92, 70] width 84 height 13
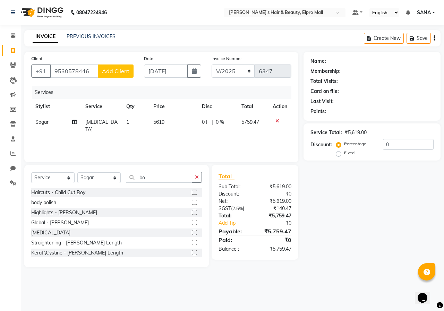
click at [125, 71] on span "Add Client" at bounding box center [115, 71] width 27 height 7
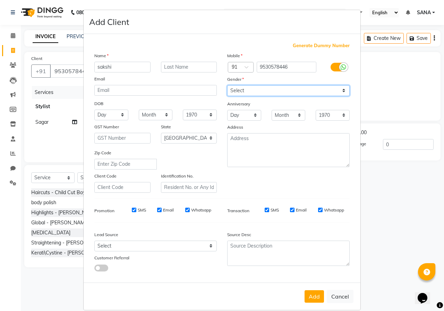
drag, startPoint x: 262, startPoint y: 94, endPoint x: 262, endPoint y: 100, distance: 5.9
click at [262, 100] on div "Mobile Country Code × 91 9530578446 Gender Select [DEMOGRAPHIC_DATA] [DEMOGRAPH…" at bounding box center [288, 122] width 133 height 141
click at [227, 85] on select "Select [DEMOGRAPHIC_DATA] [DEMOGRAPHIC_DATA] Other Prefer Not To Say" at bounding box center [288, 90] width 122 height 11
click at [307, 295] on button "Add" at bounding box center [313, 296] width 19 height 12
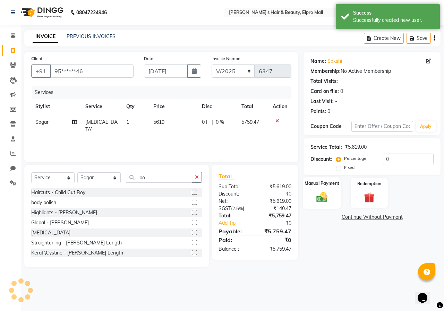
click at [329, 193] on img at bounding box center [322, 197] width 18 height 13
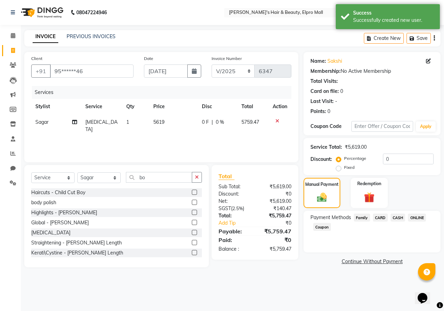
click at [175, 122] on td "5619" at bounding box center [173, 125] width 49 height 23
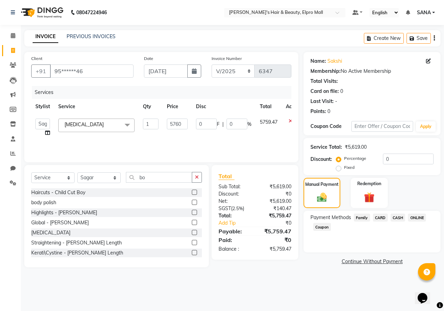
click at [326, 301] on div "08047224946 Select Location × [PERSON_NAME]'s Hair & Beauty, Elpro Mall Default…" at bounding box center [222, 155] width 444 height 311
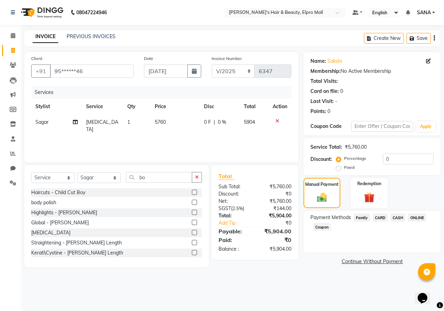
click at [420, 219] on span "ONLINE" at bounding box center [417, 218] width 18 height 8
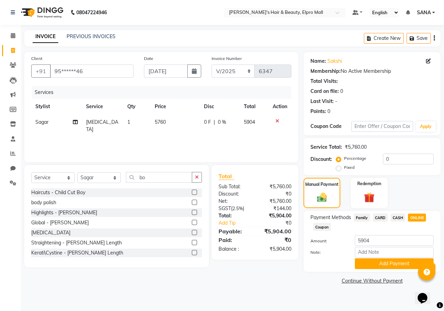
click at [188, 128] on td "5760" at bounding box center [174, 125] width 49 height 23
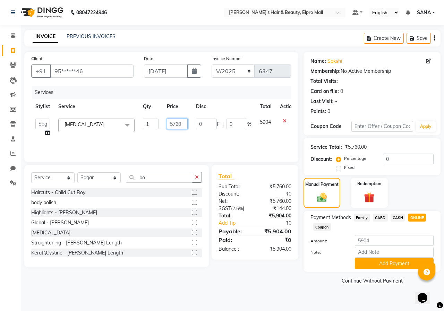
click at [186, 124] on input "5760" at bounding box center [177, 124] width 21 height 11
click at [253, 273] on div "Client +91 95******46 Date [DATE] Invoice Number V/2025 V/[PHONE_NUMBER] Servic…" at bounding box center [161, 169] width 284 height 234
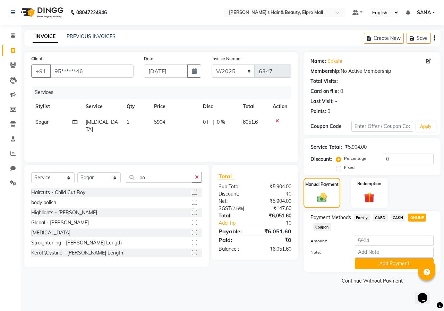
click at [185, 126] on td "5904" at bounding box center [174, 125] width 49 height 23
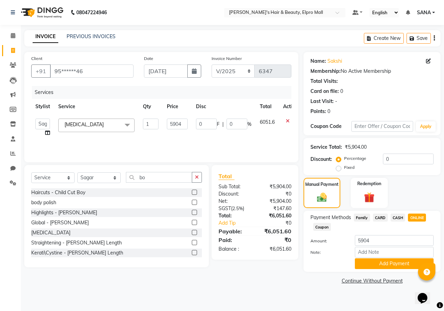
click at [185, 126] on input "5904" at bounding box center [177, 124] width 21 height 11
click at [278, 284] on div "Client +91 95******46 Date [DATE] Invoice Number V/2025 V/[PHONE_NUMBER] Servic…" at bounding box center [161, 169] width 284 height 234
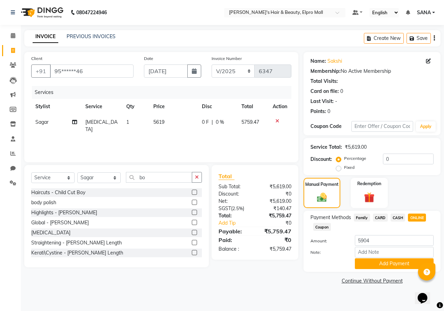
click at [181, 124] on td "5619" at bounding box center [173, 125] width 49 height 23
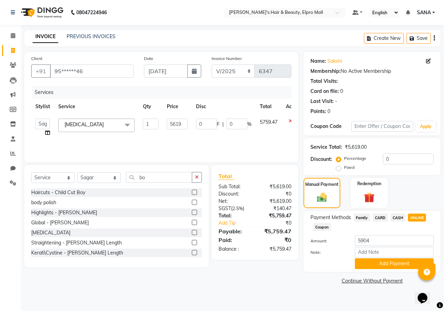
click at [181, 124] on input "5619" at bounding box center [177, 124] width 21 height 11
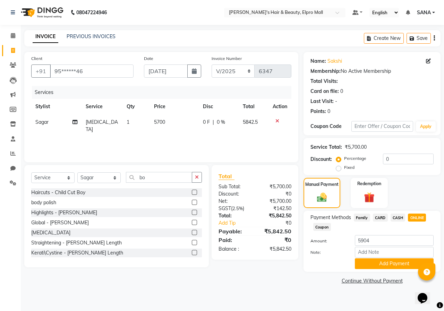
click at [331, 293] on main "INVOICE PREVIOUS INVOICES Create New Save Client +91 95******46 Date [DATE] Inv…" at bounding box center [232, 163] width 423 height 266
click at [169, 121] on td "5700" at bounding box center [174, 125] width 49 height 23
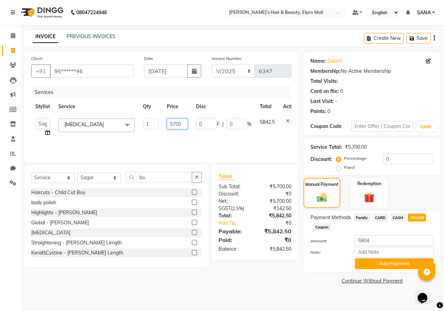
click at [179, 124] on input "5700" at bounding box center [177, 124] width 21 height 11
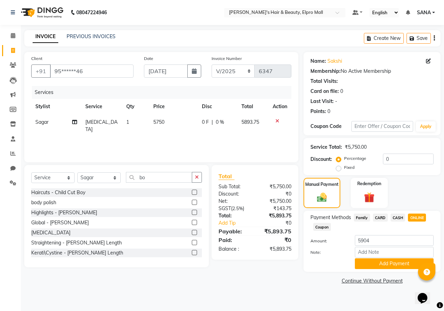
click at [305, 278] on link "Continue Without Payment" at bounding box center [372, 280] width 134 height 7
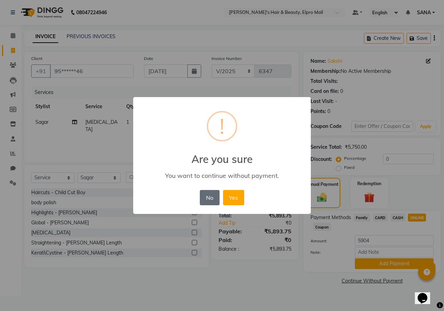
click at [207, 198] on button "No" at bounding box center [209, 197] width 19 height 15
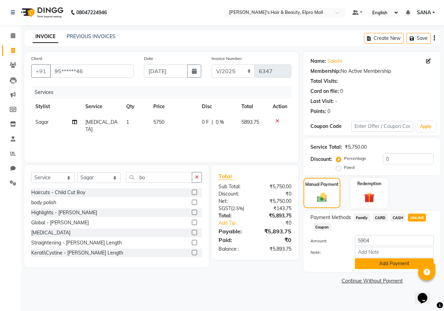
click at [400, 261] on button "Add Payment" at bounding box center [394, 263] width 79 height 11
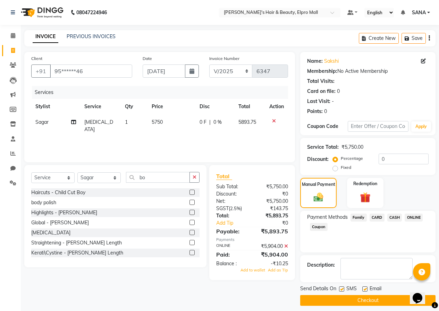
click at [368, 297] on button "Checkout" at bounding box center [367, 300] width 135 height 11
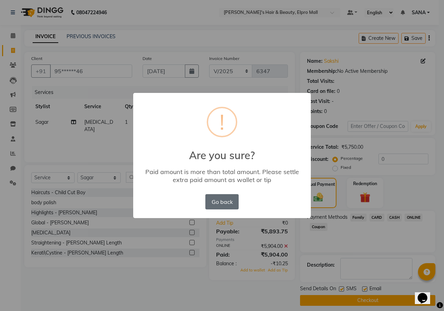
click at [231, 199] on button "Go back" at bounding box center [221, 201] width 33 height 15
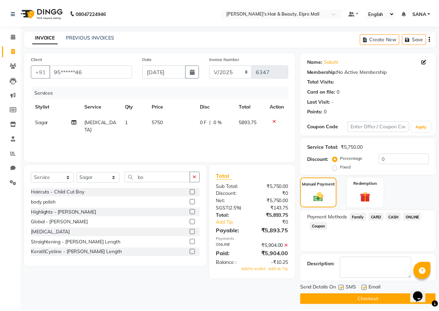
scroll to position [5, 0]
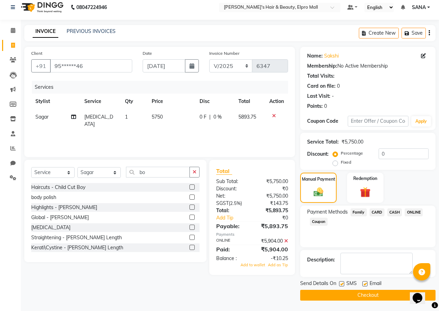
click at [383, 292] on button "Checkout" at bounding box center [367, 295] width 135 height 11
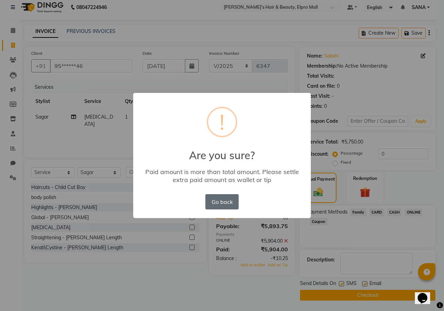
click at [218, 204] on button "Go back" at bounding box center [221, 201] width 33 height 15
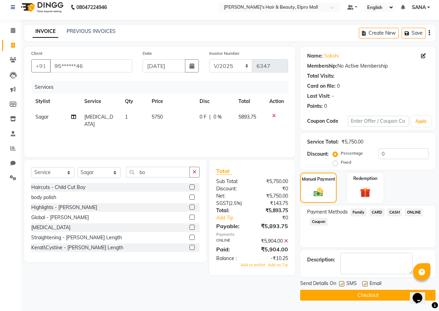
click at [286, 242] on icon at bounding box center [286, 241] width 4 height 5
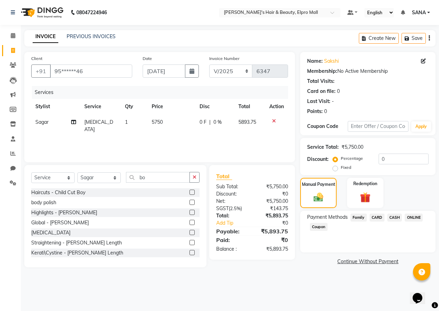
scroll to position [0, 0]
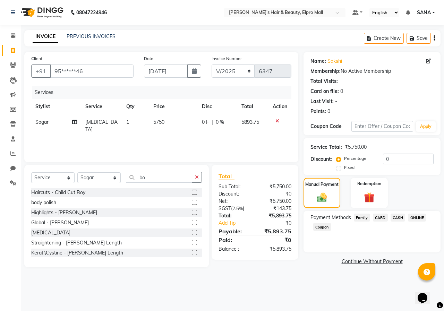
click at [417, 219] on span "ONLINE" at bounding box center [417, 218] width 18 height 8
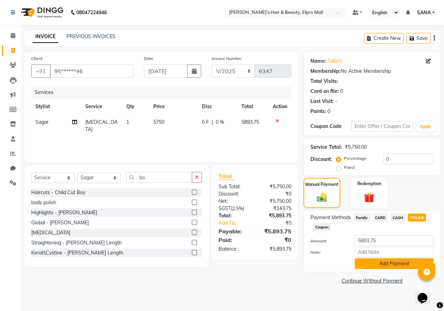
click at [396, 260] on button "Add Payment" at bounding box center [394, 263] width 79 height 11
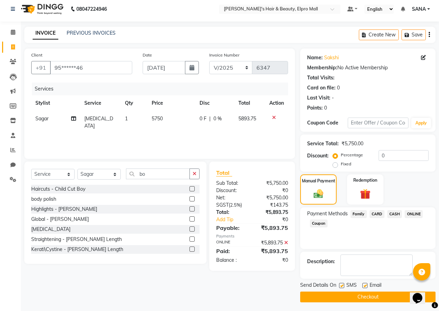
scroll to position [5, 0]
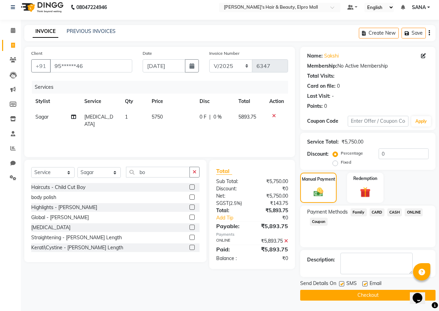
click at [376, 293] on button "Checkout" at bounding box center [367, 295] width 135 height 11
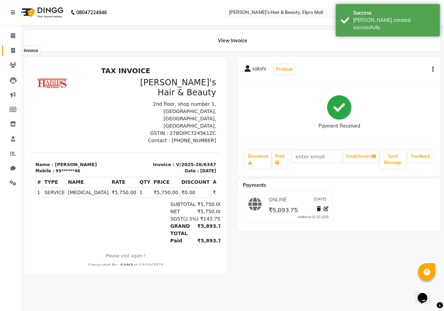
click at [16, 47] on span at bounding box center [13, 51] width 12 height 8
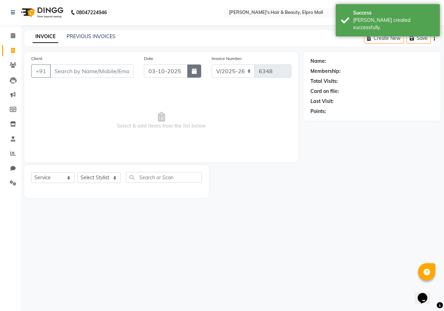
click at [188, 71] on button "button" at bounding box center [194, 70] width 14 height 13
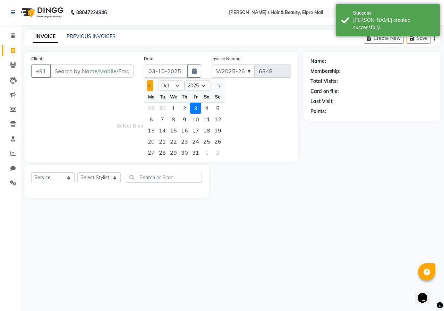
click at [150, 85] on span "Previous month" at bounding box center [150, 85] width 3 height 3
click at [182, 106] on div "4" at bounding box center [184, 108] width 11 height 11
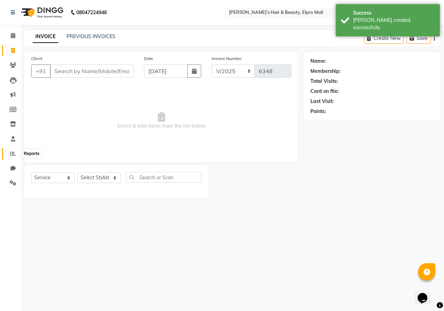
click at [12, 155] on icon at bounding box center [12, 153] width 5 height 5
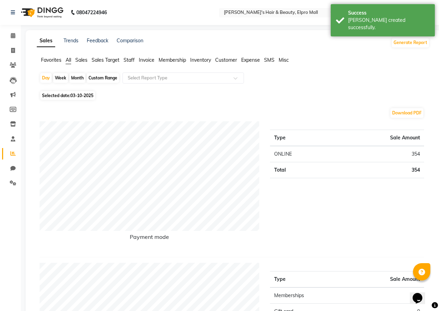
click at [71, 95] on span "03-10-2025" at bounding box center [81, 95] width 23 height 5
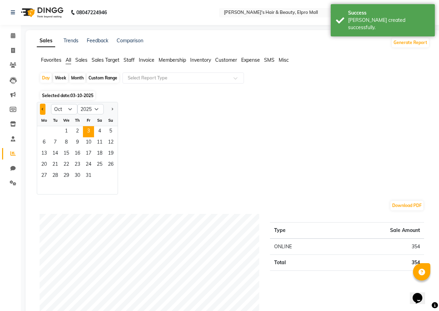
click at [43, 109] on span "Previous month" at bounding box center [43, 108] width 2 height 2
click at [79, 131] on span "4" at bounding box center [77, 131] width 11 height 11
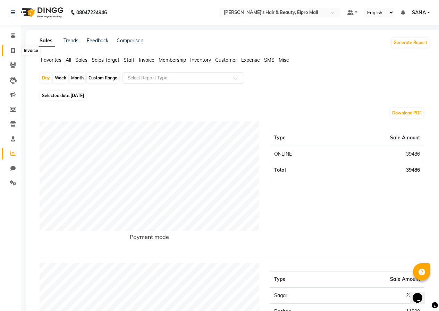
click at [14, 50] on icon at bounding box center [13, 50] width 4 height 5
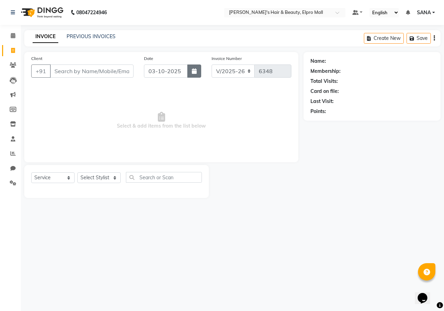
click at [192, 71] on icon "button" at bounding box center [194, 71] width 5 height 6
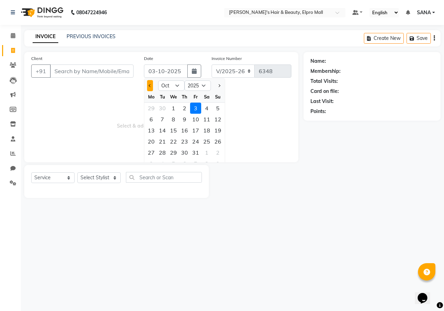
click at [148, 85] on button "Previous month" at bounding box center [150, 85] width 6 height 11
click at [185, 108] on div "4" at bounding box center [184, 108] width 11 height 11
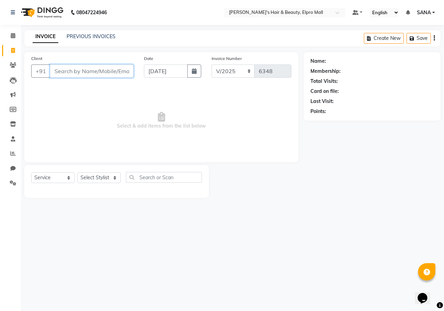
click at [111, 71] on input "Client" at bounding box center [92, 70] width 84 height 13
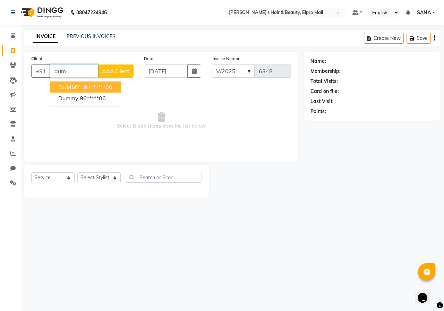
click at [90, 83] on button "DUMMY . 91******60" at bounding box center [85, 86] width 71 height 11
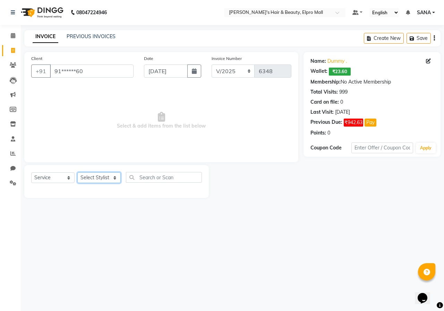
click at [105, 174] on select "Select Stylist ANUSHKA GAURI [PERSON_NAME] [PERSON_NAME] [PERSON_NAME] Rahul [P…" at bounding box center [98, 177] width 43 height 11
click at [77, 172] on select "Select Stylist ANUSHKA GAURI [PERSON_NAME] [PERSON_NAME] [PERSON_NAME] Rahul [P…" at bounding box center [98, 177] width 43 height 11
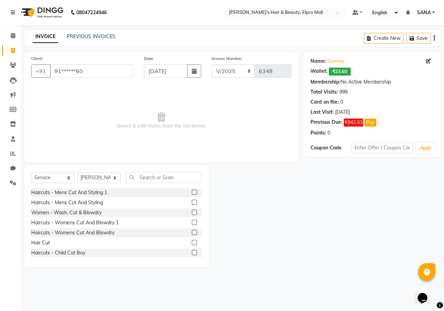
click at [192, 242] on label at bounding box center [194, 242] width 5 height 5
click at [192, 242] on input "checkbox" at bounding box center [194, 243] width 5 height 5
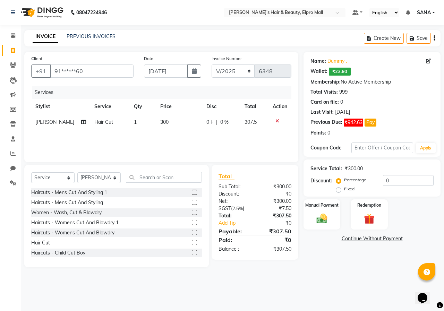
click at [183, 125] on td "300" at bounding box center [179, 122] width 46 height 16
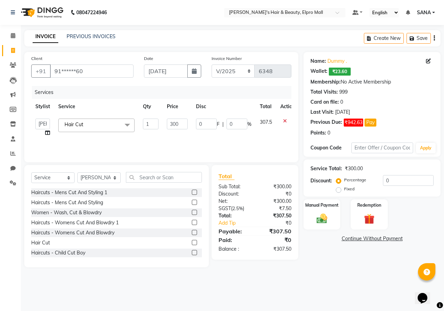
click at [183, 125] on input "300" at bounding box center [177, 124] width 21 height 11
click at [340, 250] on div "Name: Dummy . Wallet: ₹23.60 Membership: No Active Membership Total Visits: 999…" at bounding box center [374, 159] width 142 height 215
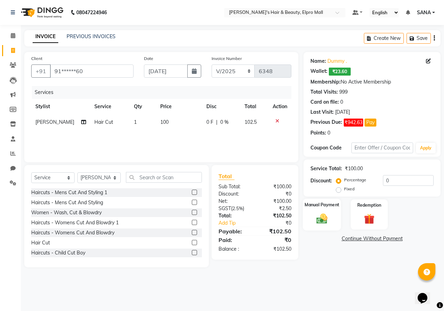
click at [321, 215] on img at bounding box center [322, 218] width 18 height 13
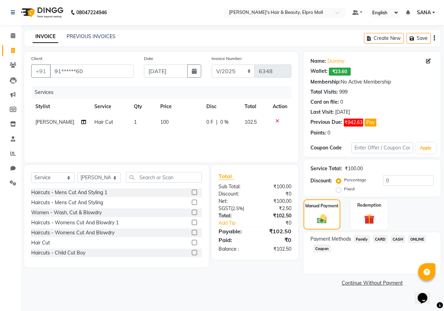
click at [417, 238] on span "ONLINE" at bounding box center [417, 239] width 18 height 8
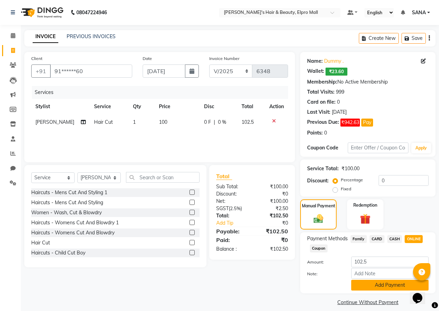
click at [383, 288] on button "Add Payment" at bounding box center [389, 285] width 77 height 11
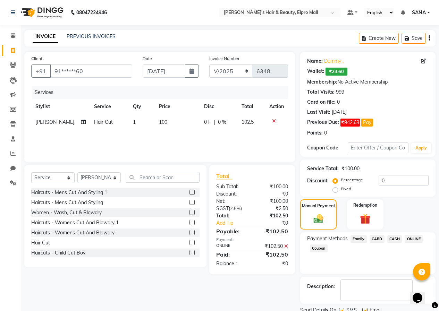
scroll to position [27, 0]
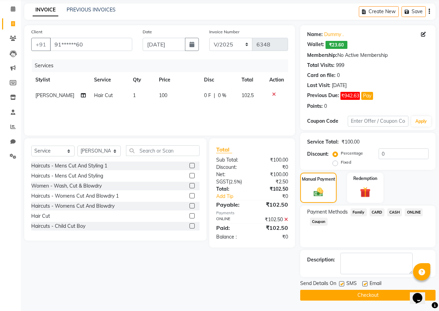
click at [379, 294] on button "Checkout" at bounding box center [367, 295] width 135 height 11
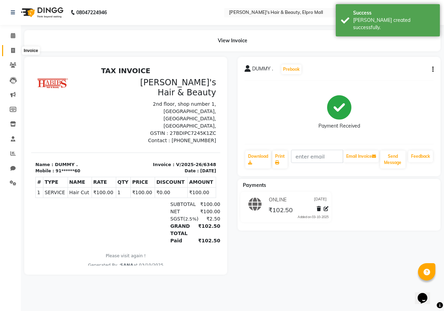
click at [14, 50] on icon at bounding box center [13, 50] width 4 height 5
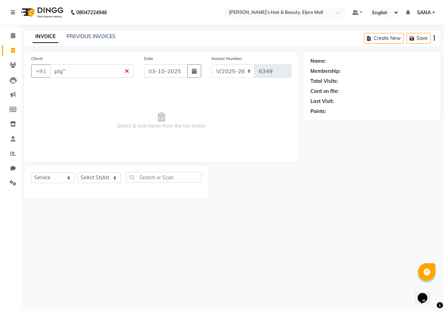
click at [377, 99] on div "Last Visit:" at bounding box center [371, 101] width 123 height 7
